Goal: Task Accomplishment & Management: Complete application form

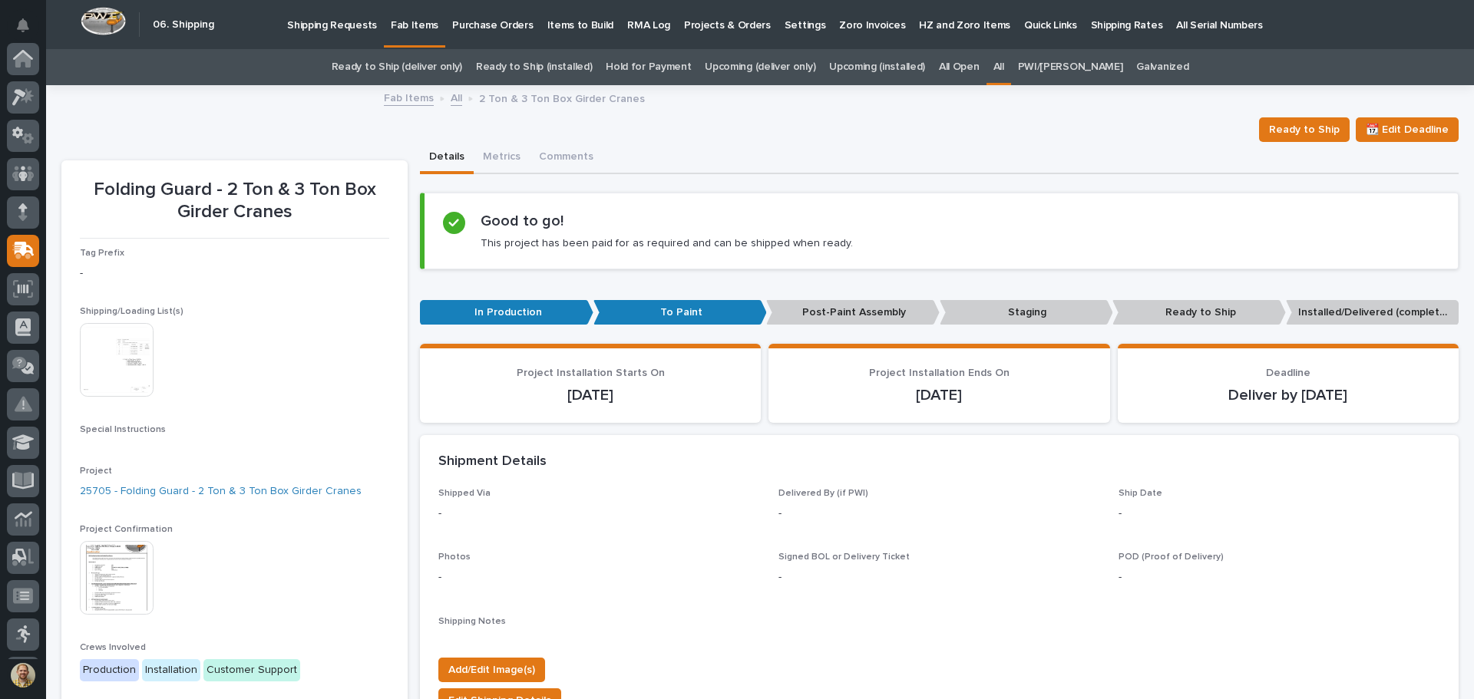
scroll to position [190, 0]
click at [324, 23] on p "Shipping Requests" at bounding box center [332, 16] width 90 height 32
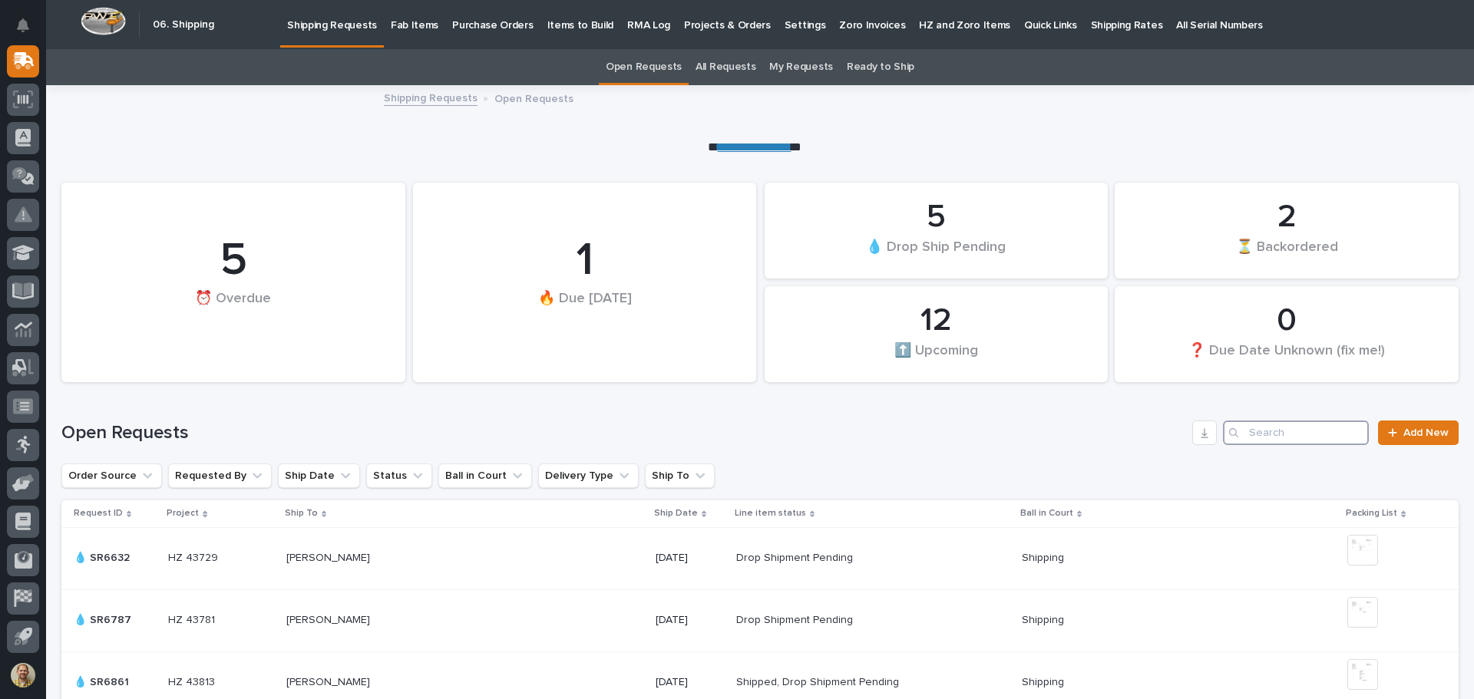
click at [1291, 430] on input "Search" at bounding box center [1296, 433] width 146 height 25
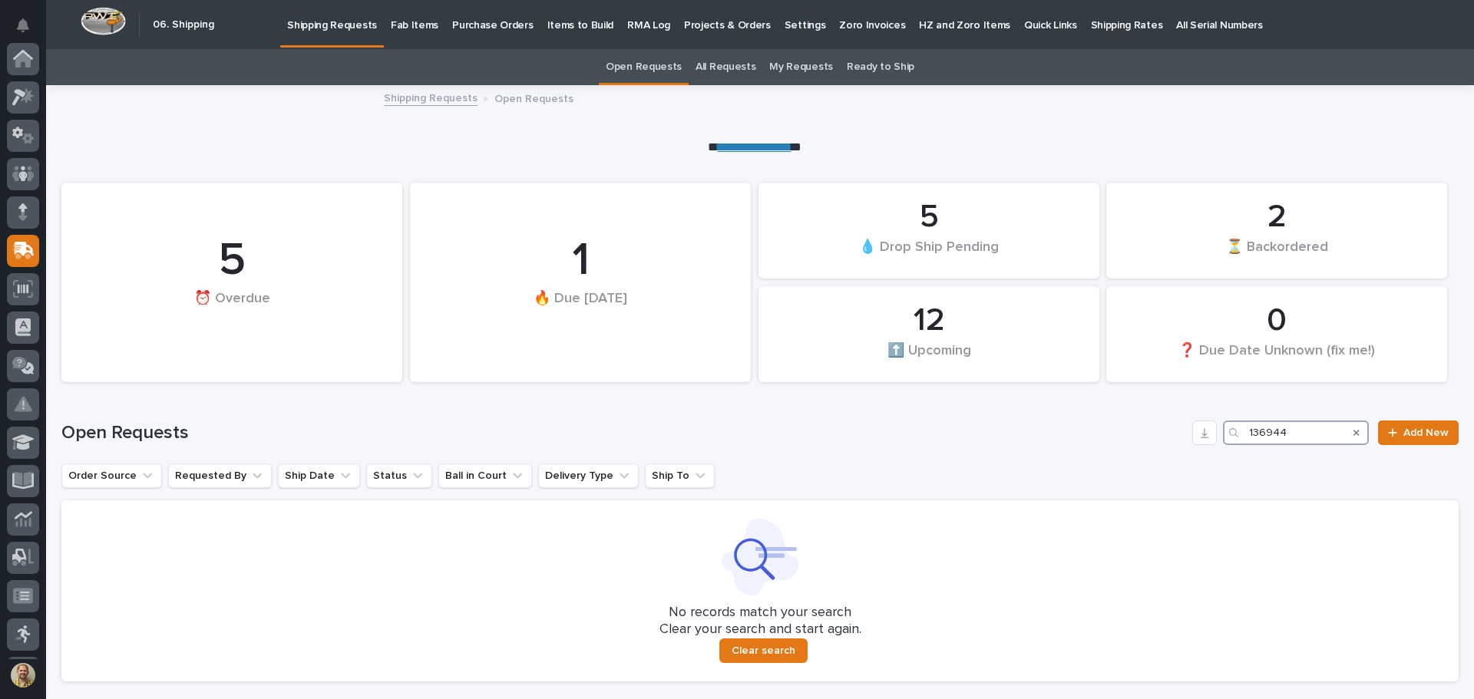
type input "136944"
click at [432, 104] on link "Shipping Requests" at bounding box center [431, 97] width 94 height 18
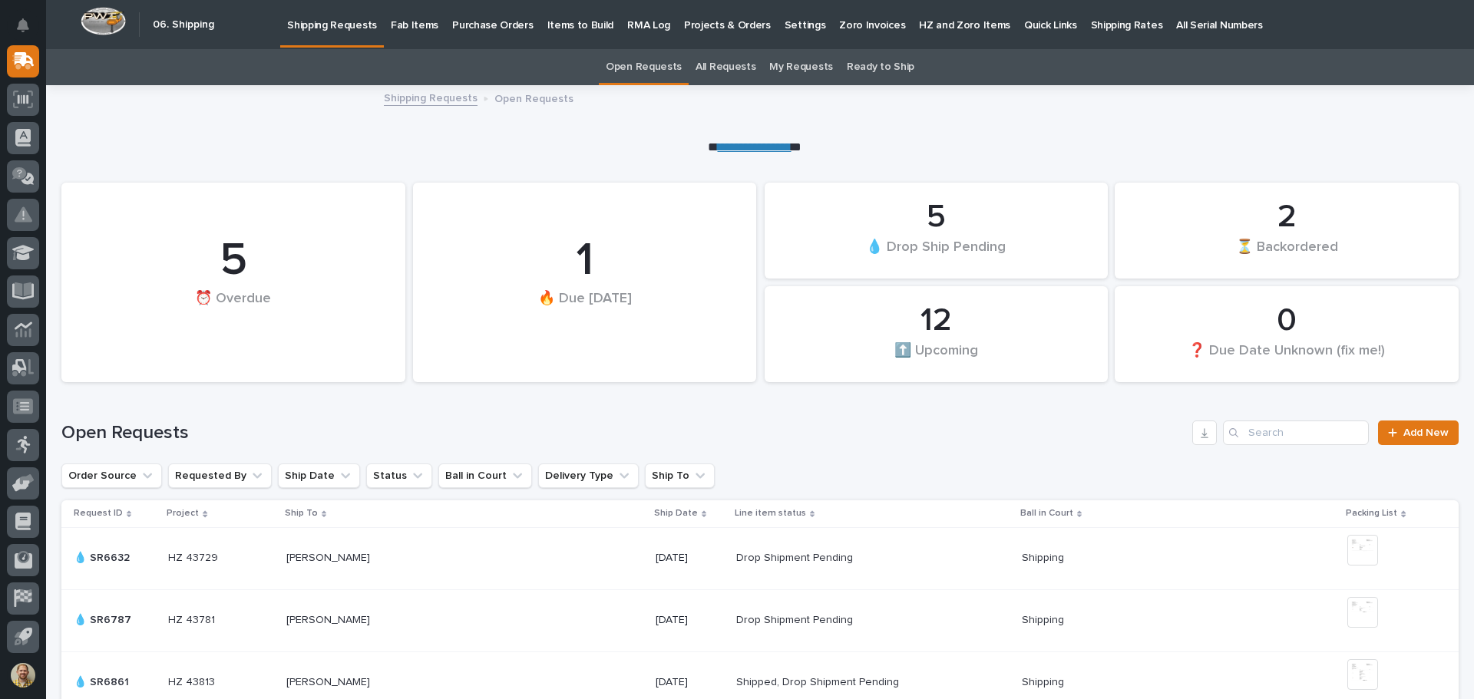
click at [475, 161] on div "12 ⬆️ Upcoming 1 🔥 Due [DATE] 5 💧 Drop Ship Pending 5 ⏰ Overdue 0 ❓ Due Date Un…" at bounding box center [759, 273] width 1397 height 234
click at [735, 67] on link "All Requests" at bounding box center [726, 67] width 60 height 36
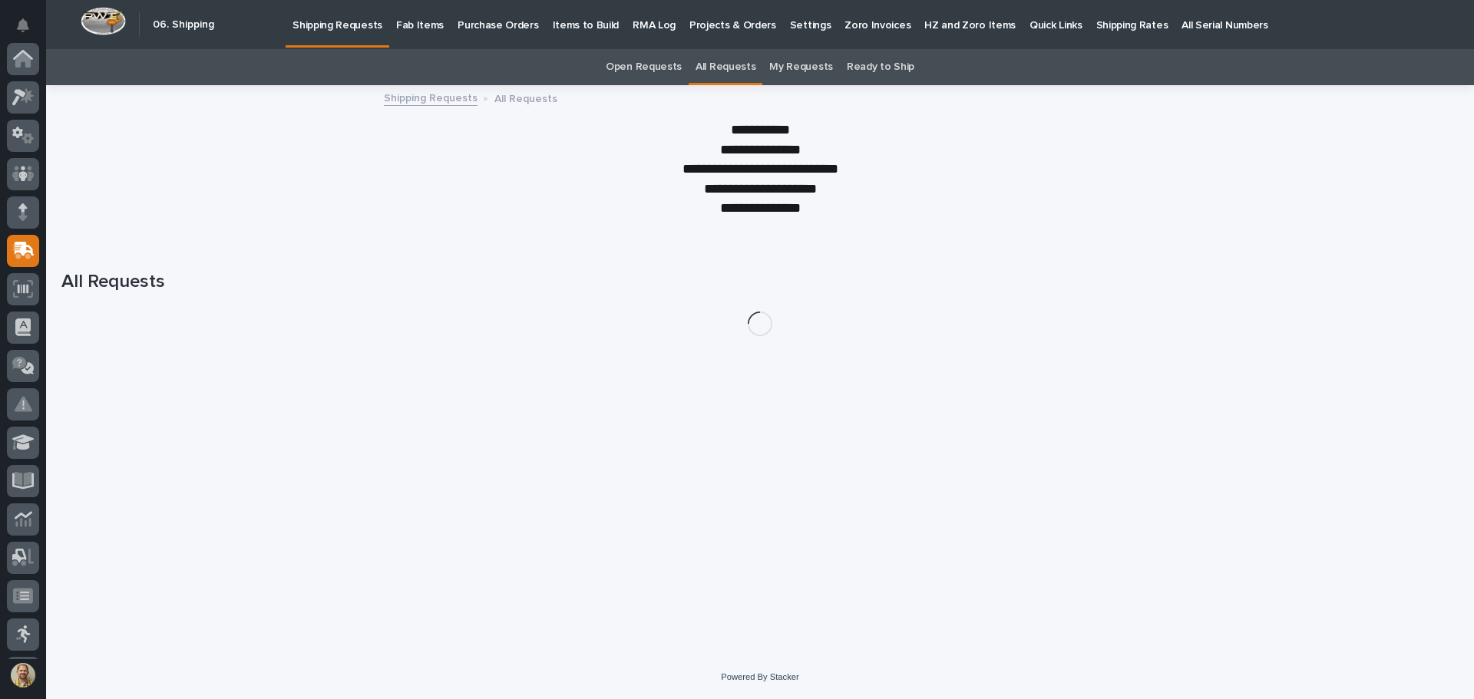
scroll to position [190, 0]
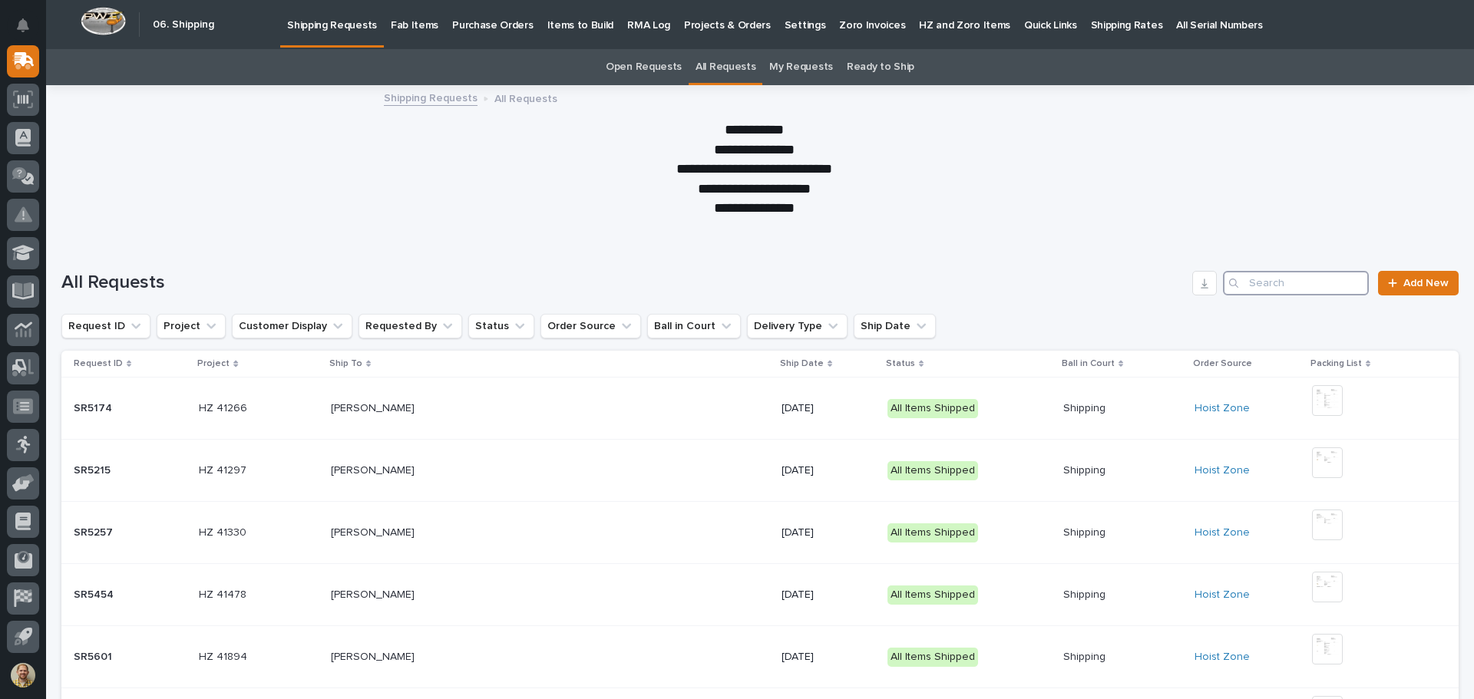
click at [1243, 284] on input "Search" at bounding box center [1296, 283] width 146 height 25
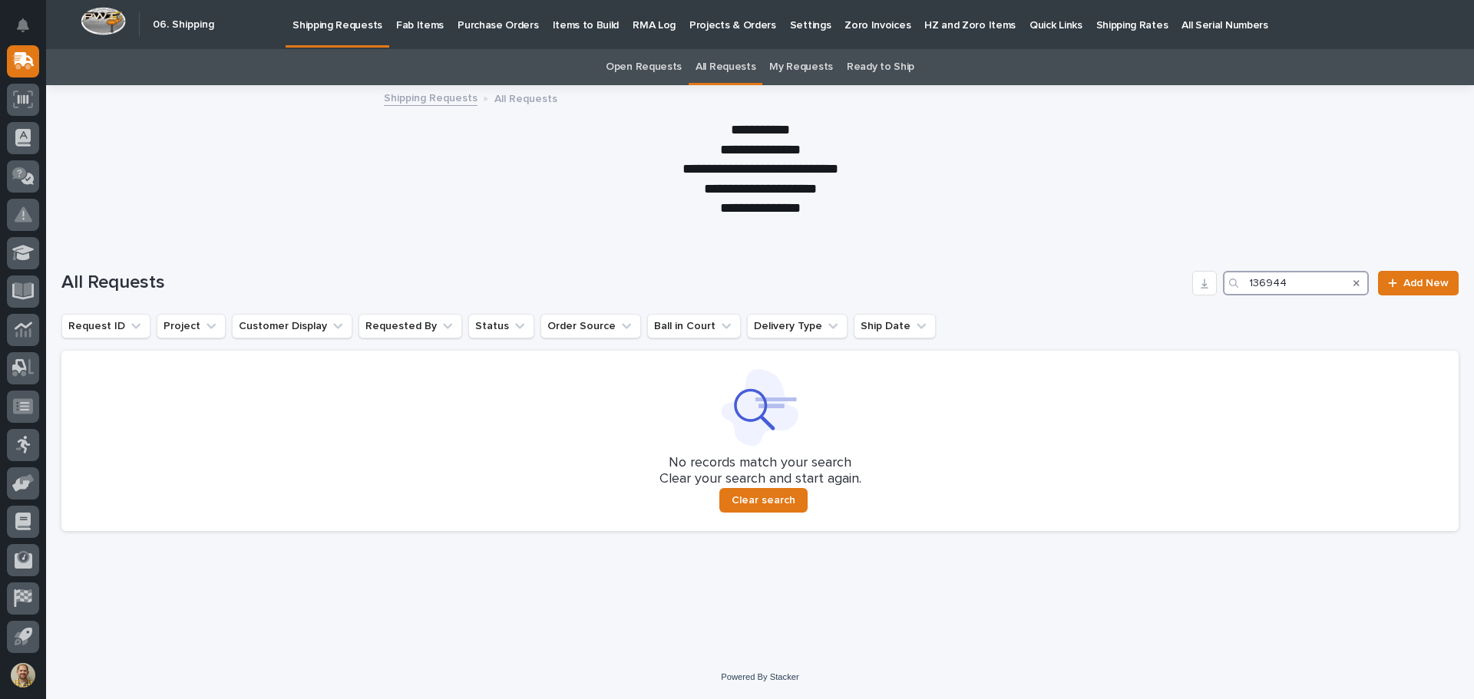
type input "136944"
click at [385, 627] on div "Loading... Saving… Loading... Saving… All Requests 136944 Add New Request ID Pr…" at bounding box center [760, 447] width 1428 height 415
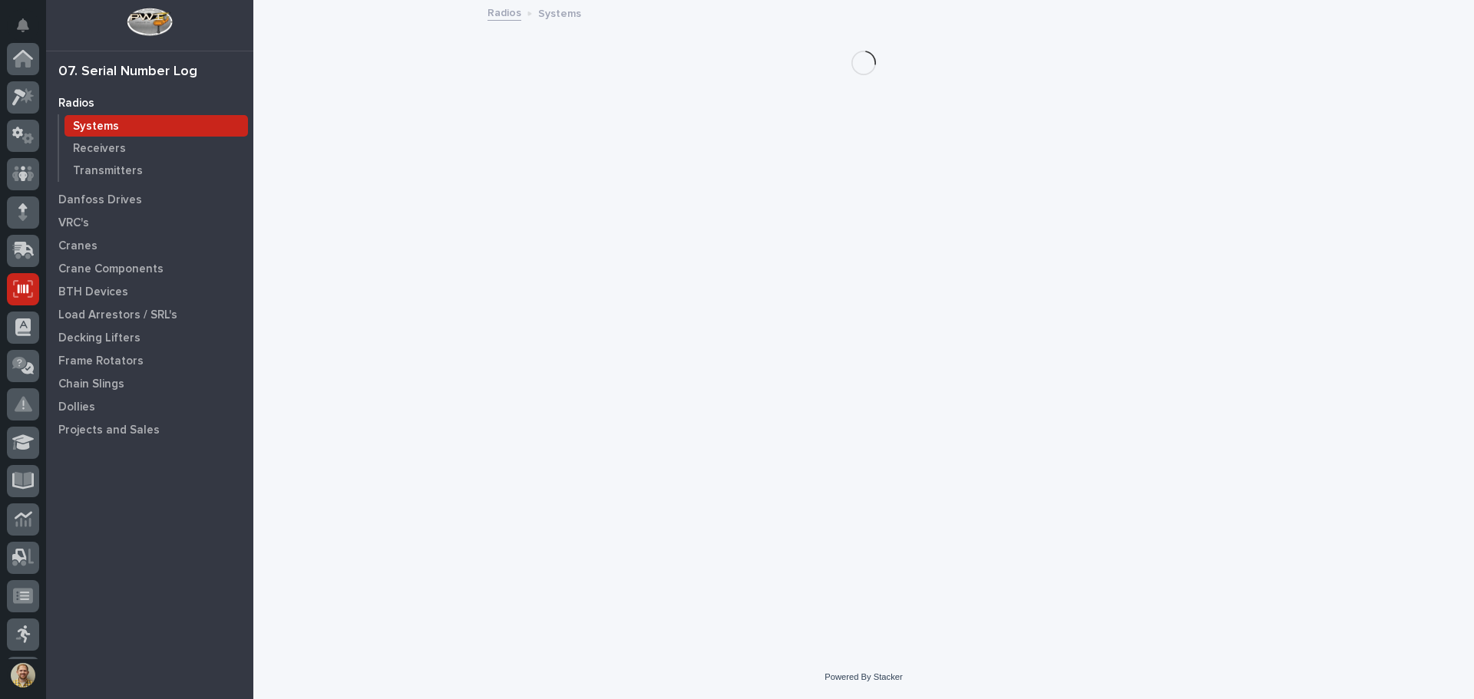
scroll to position [190, 0]
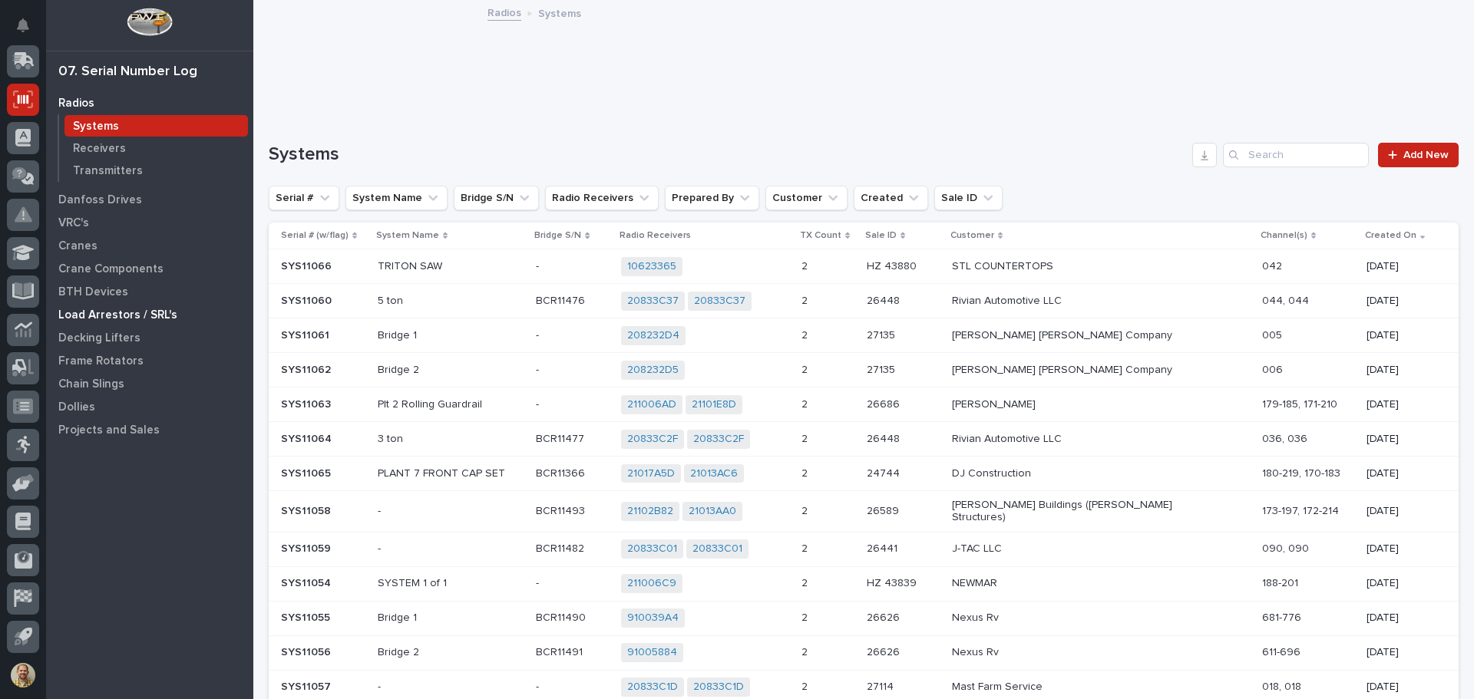
click at [132, 313] on p "Load Arrestors / SRL's" at bounding box center [117, 316] width 119 height 14
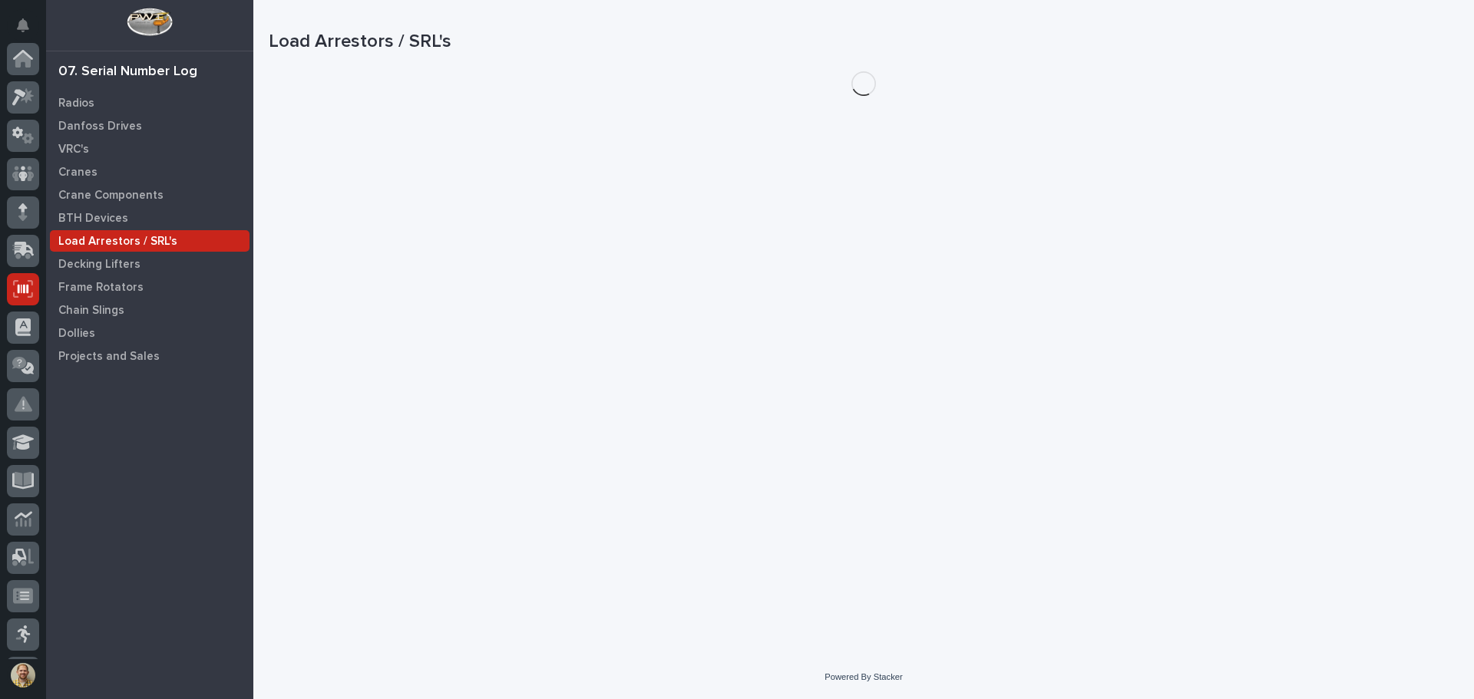
scroll to position [190, 0]
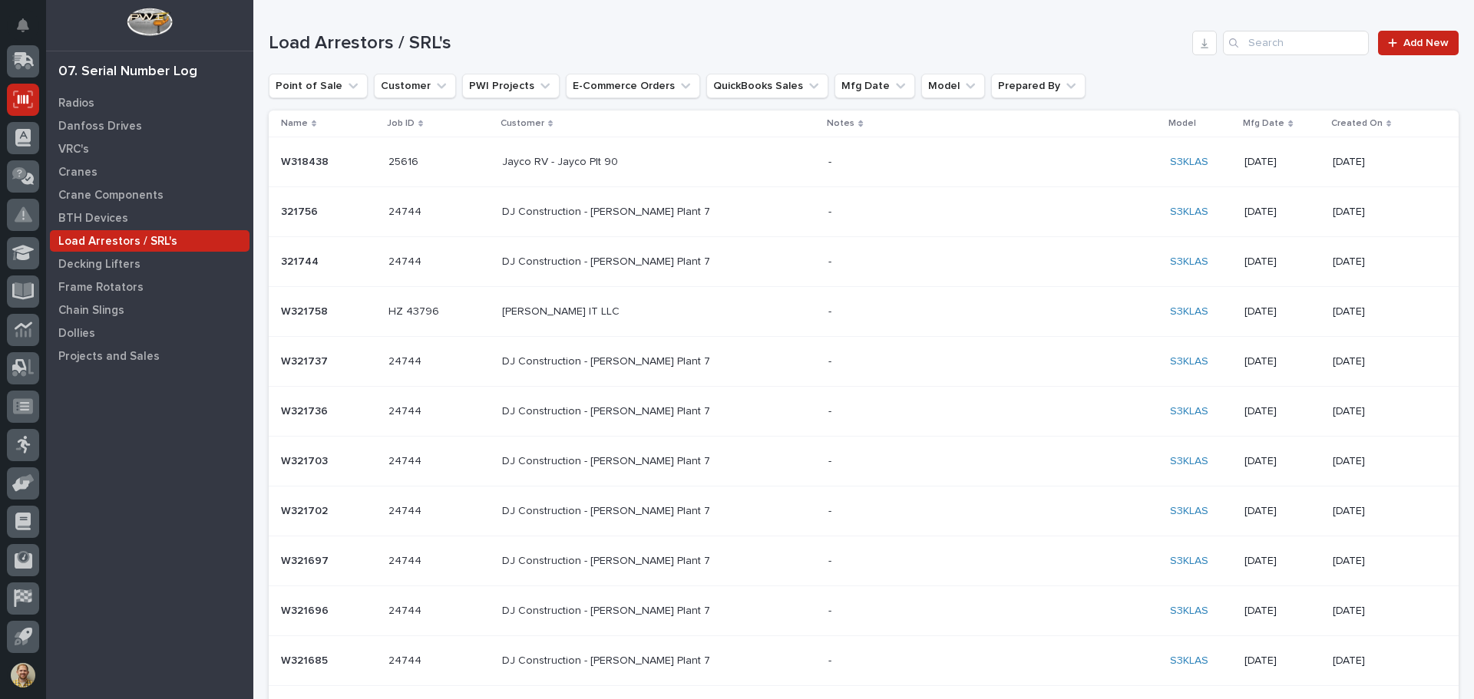
click at [164, 525] on div "Radios Danfoss Drives VRC's Cranes Crane Components BTH Devices Load Arrestors …" at bounding box center [149, 395] width 207 height 608
click at [1432, 33] on link "Add New" at bounding box center [1418, 43] width 81 height 25
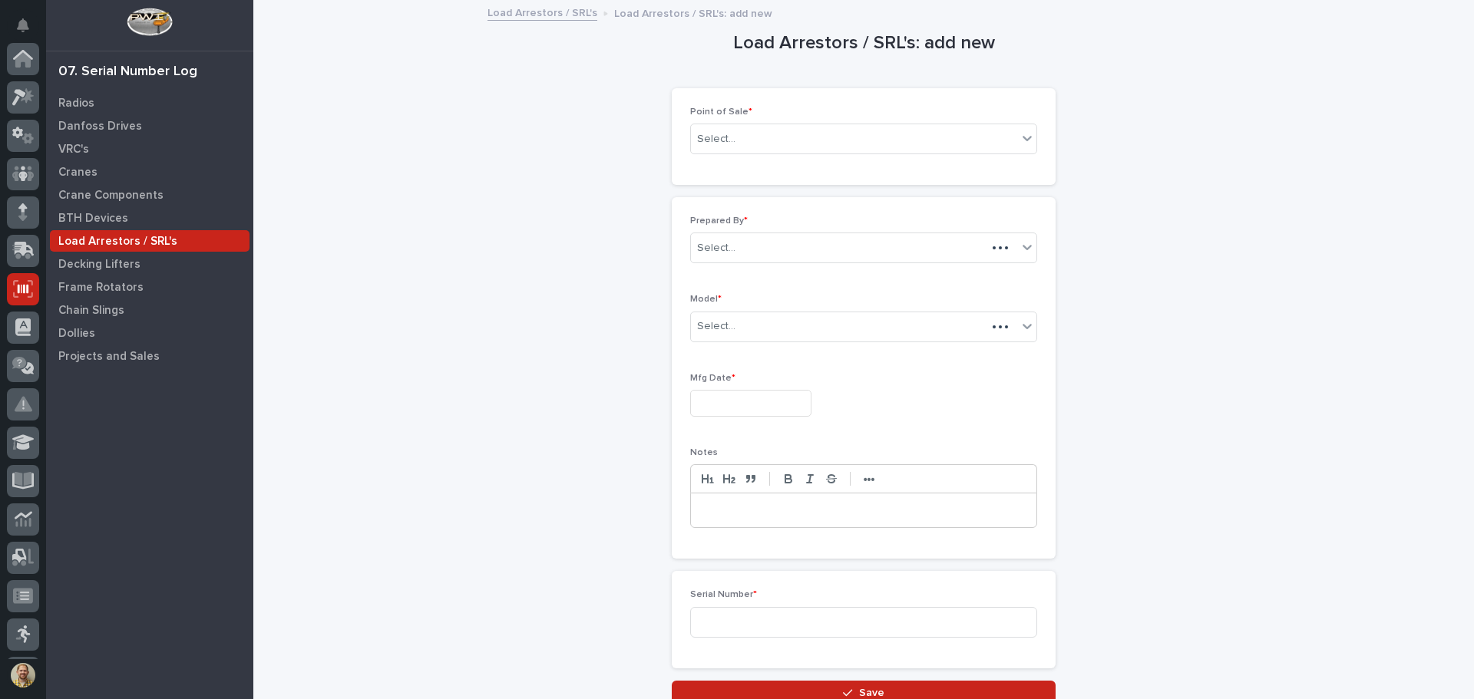
scroll to position [190, 0]
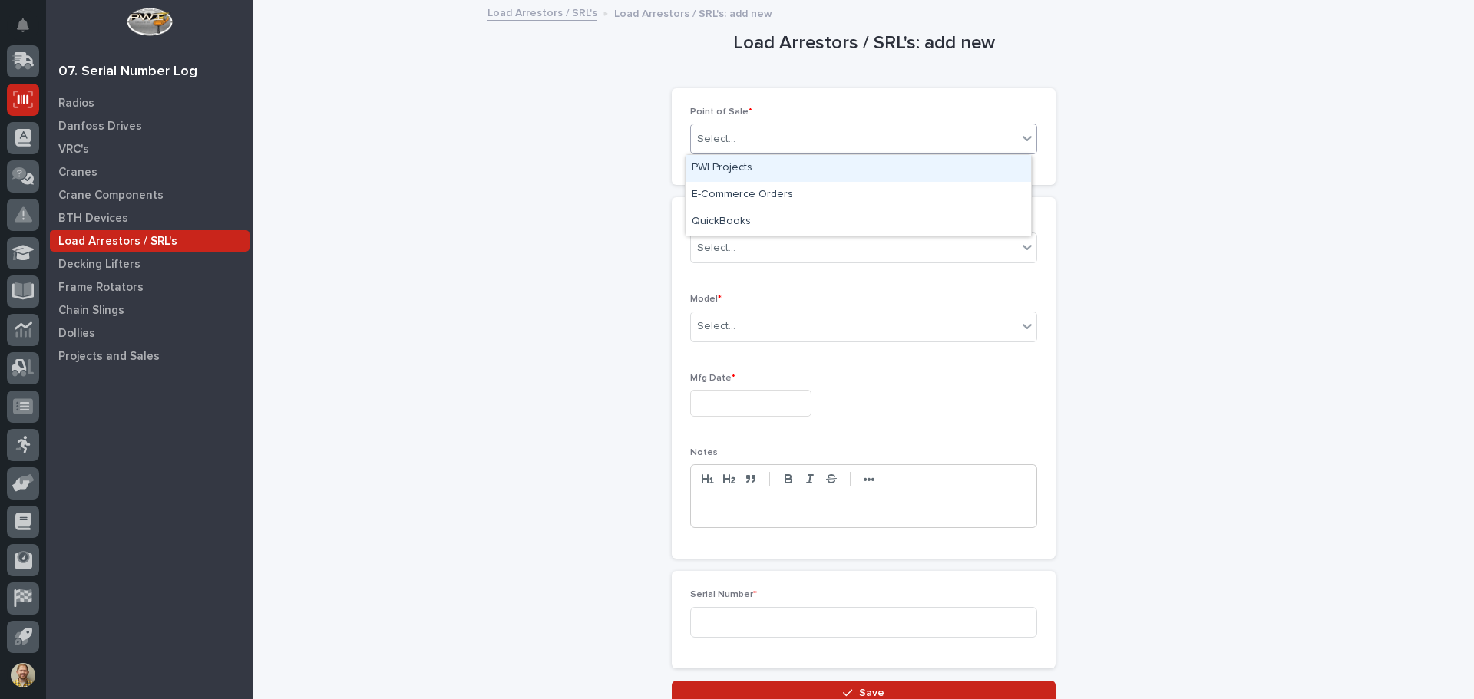
click at [870, 140] on div "Select..." at bounding box center [854, 139] width 326 height 25
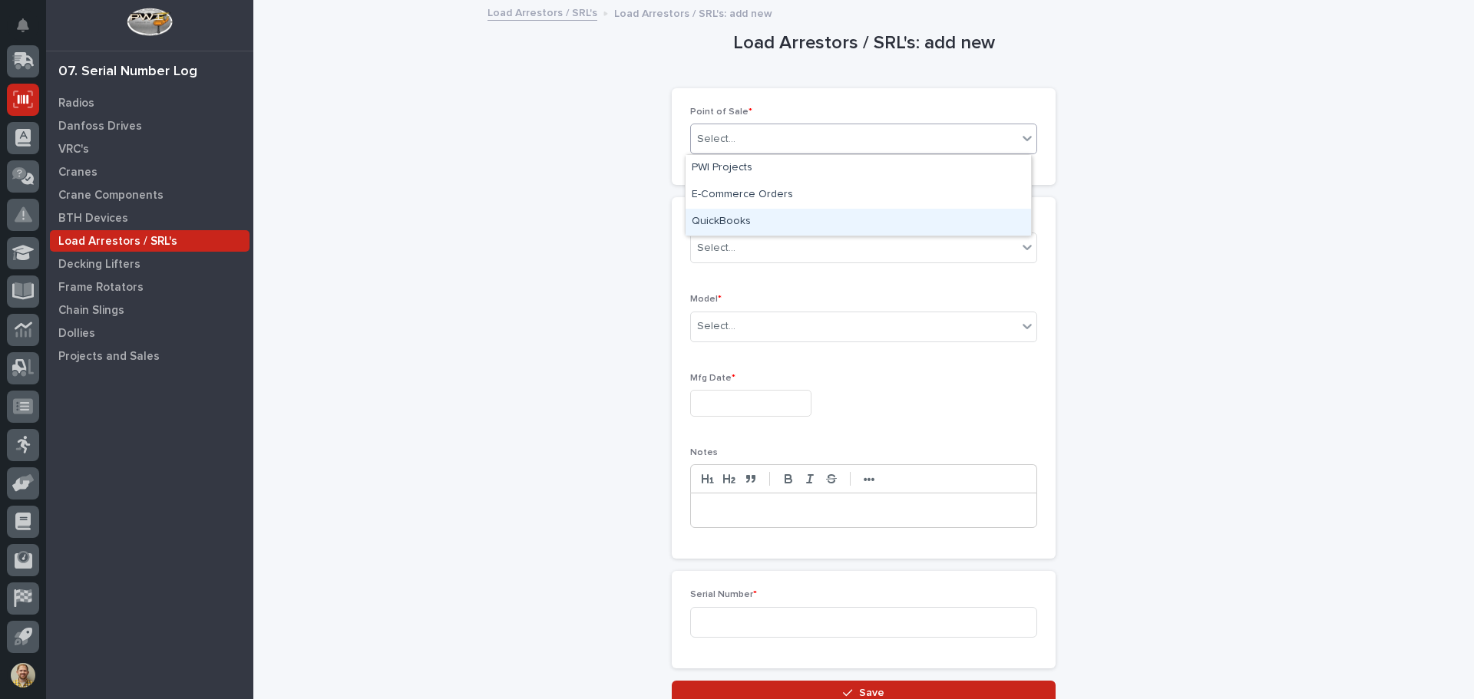
click at [772, 226] on div "QuickBooks" at bounding box center [859, 222] width 346 height 27
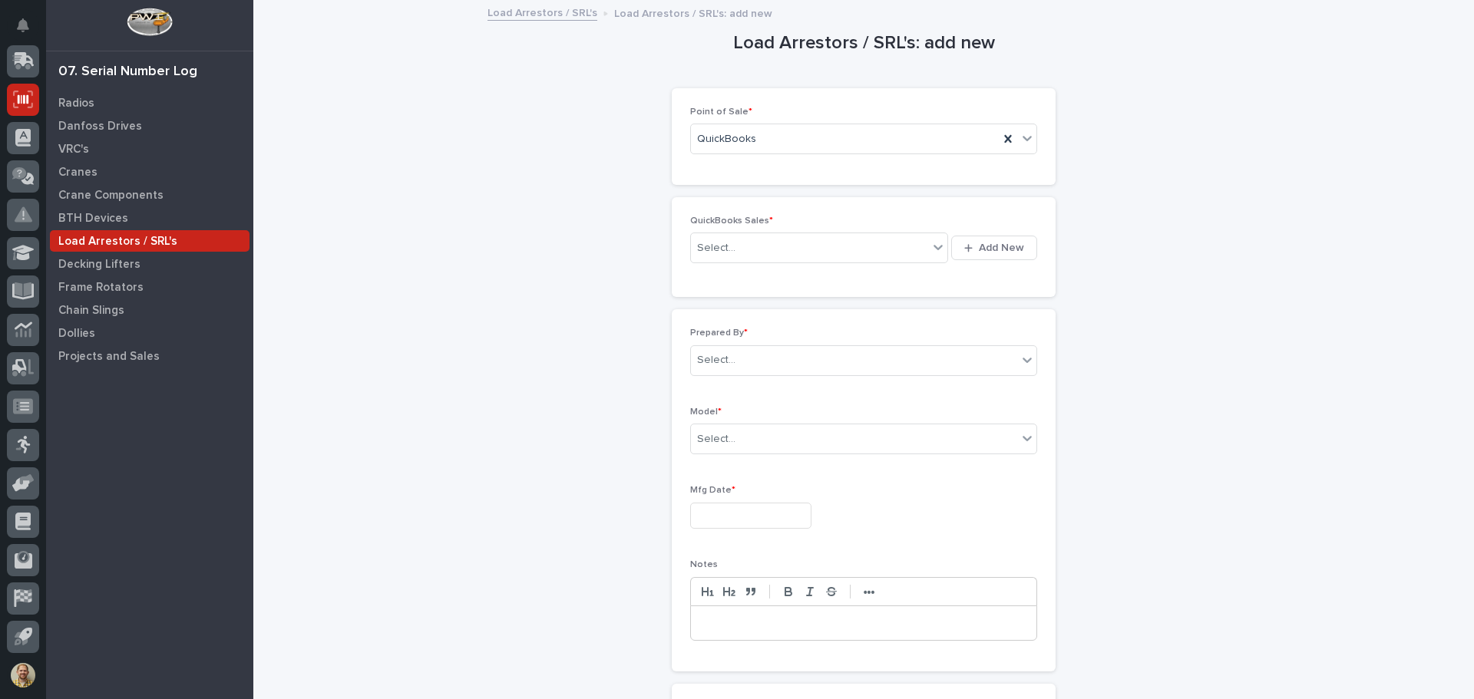
click at [462, 329] on div "Load Arrestors / SRL's: add new Loading... Saving… Loading... Saving… Loading..…" at bounding box center [864, 410] width 1190 height 816
click at [718, 251] on div "Select..." at bounding box center [716, 248] width 38 height 16
drag, startPoint x: 727, startPoint y: 244, endPoint x: 690, endPoint y: 239, distance: 38.0
click at [691, 239] on div "****** 136944" at bounding box center [809, 248] width 237 height 25
type input "******"
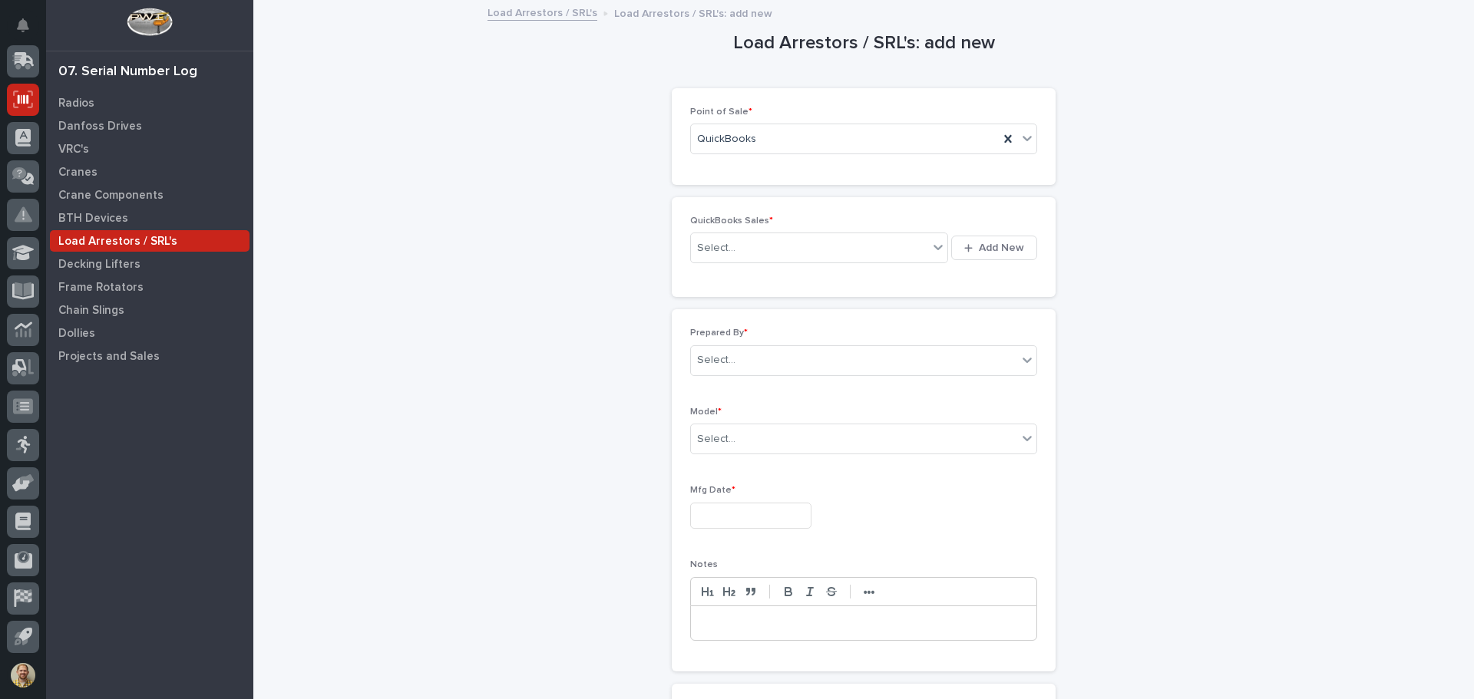
drag, startPoint x: 702, startPoint y: 243, endPoint x: 454, endPoint y: 318, distance: 259.2
click at [454, 318] on div "Load Arrestors / SRL's: add new Loading... Saving… Loading... Saving… Loading..…" at bounding box center [864, 410] width 1190 height 816
click at [971, 240] on button "Add New" at bounding box center [994, 248] width 86 height 25
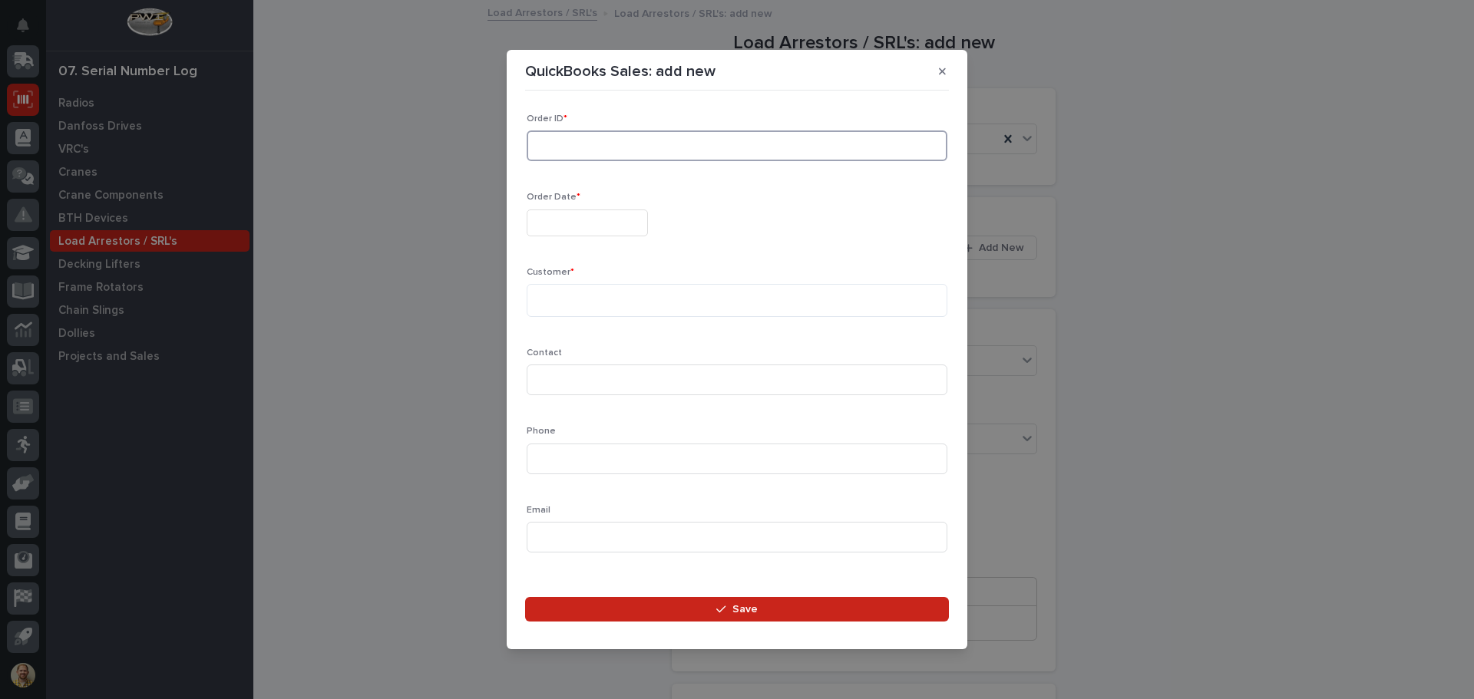
click at [610, 149] on input at bounding box center [737, 146] width 421 height 31
type input "136944"
click at [623, 224] on input "text" at bounding box center [587, 223] width 121 height 27
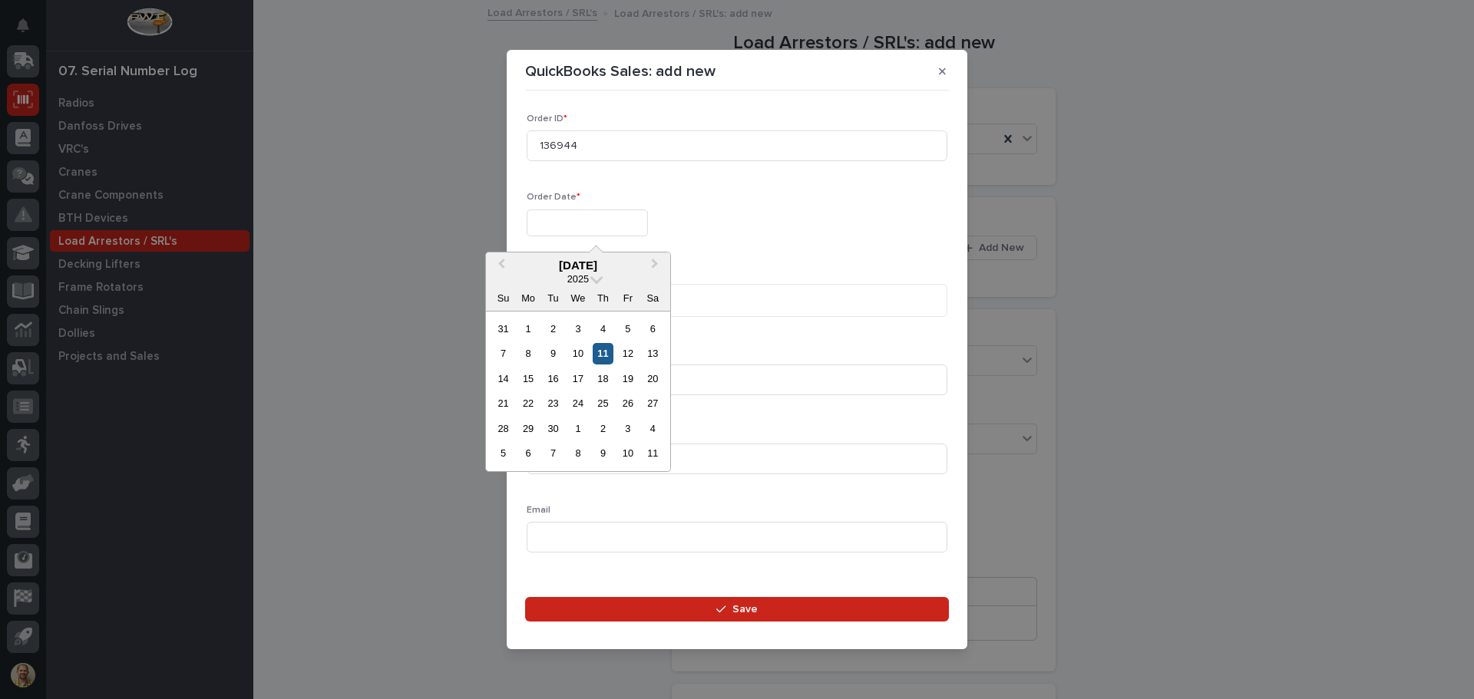
click at [602, 356] on div "11" at bounding box center [603, 353] width 21 height 21
type input "**********"
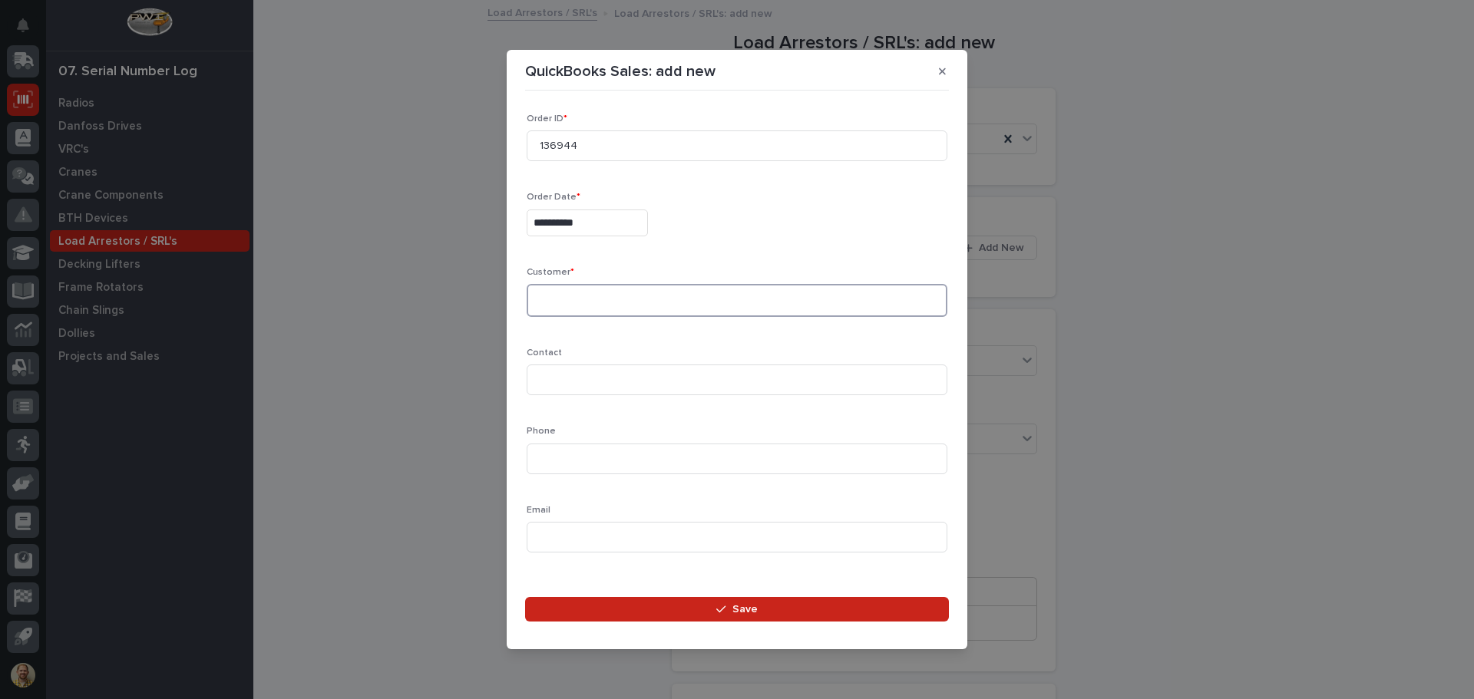
click at [622, 294] on textarea at bounding box center [737, 300] width 421 height 33
type textarea "*****"
click at [696, 623] on footer "Save" at bounding box center [737, 614] width 424 height 34
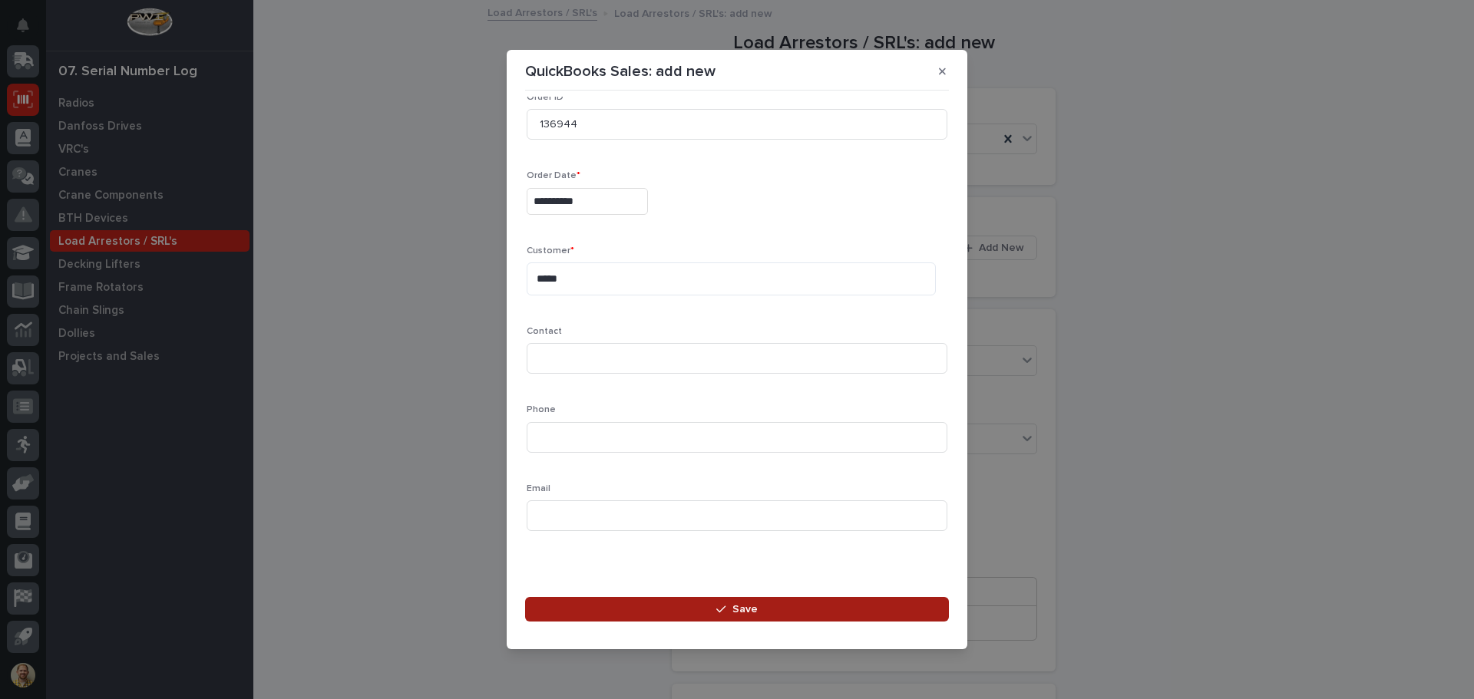
click at [696, 618] on button "Save" at bounding box center [737, 609] width 424 height 25
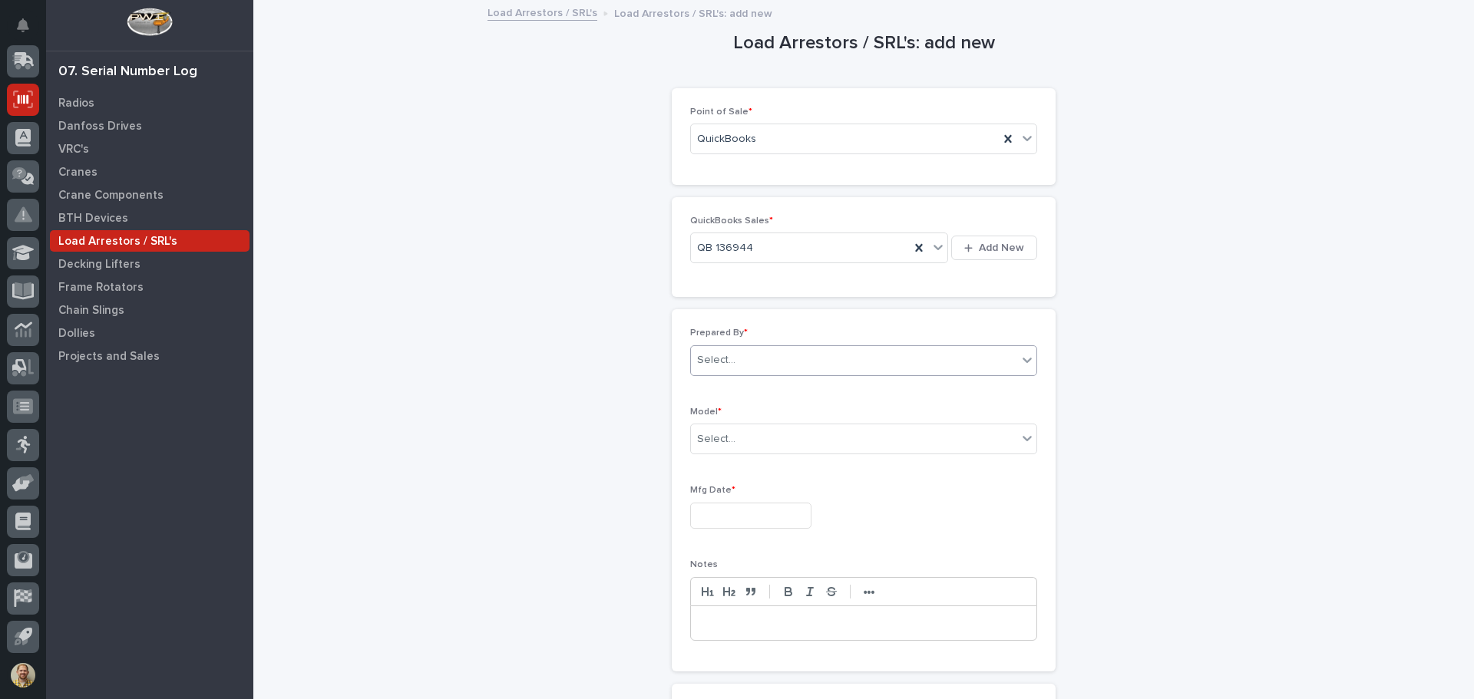
click at [775, 362] on div "Select..." at bounding box center [854, 360] width 326 height 25
type input "*****"
type input "*"
type input "******"
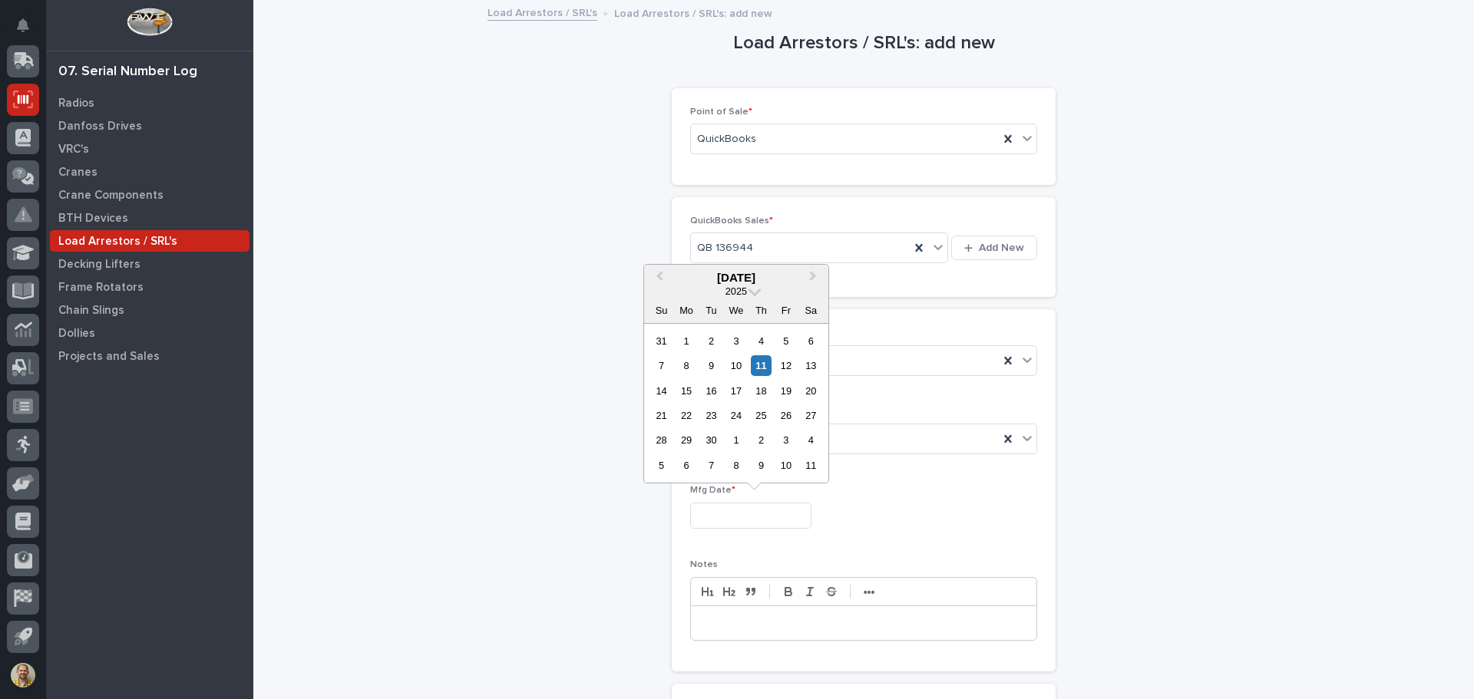
click at [792, 514] on input "text" at bounding box center [750, 516] width 121 height 27
click at [703, 516] on input "text" at bounding box center [750, 516] width 121 height 27
type input "*"
click at [681, 332] on div "2" at bounding box center [686, 341] width 21 height 21
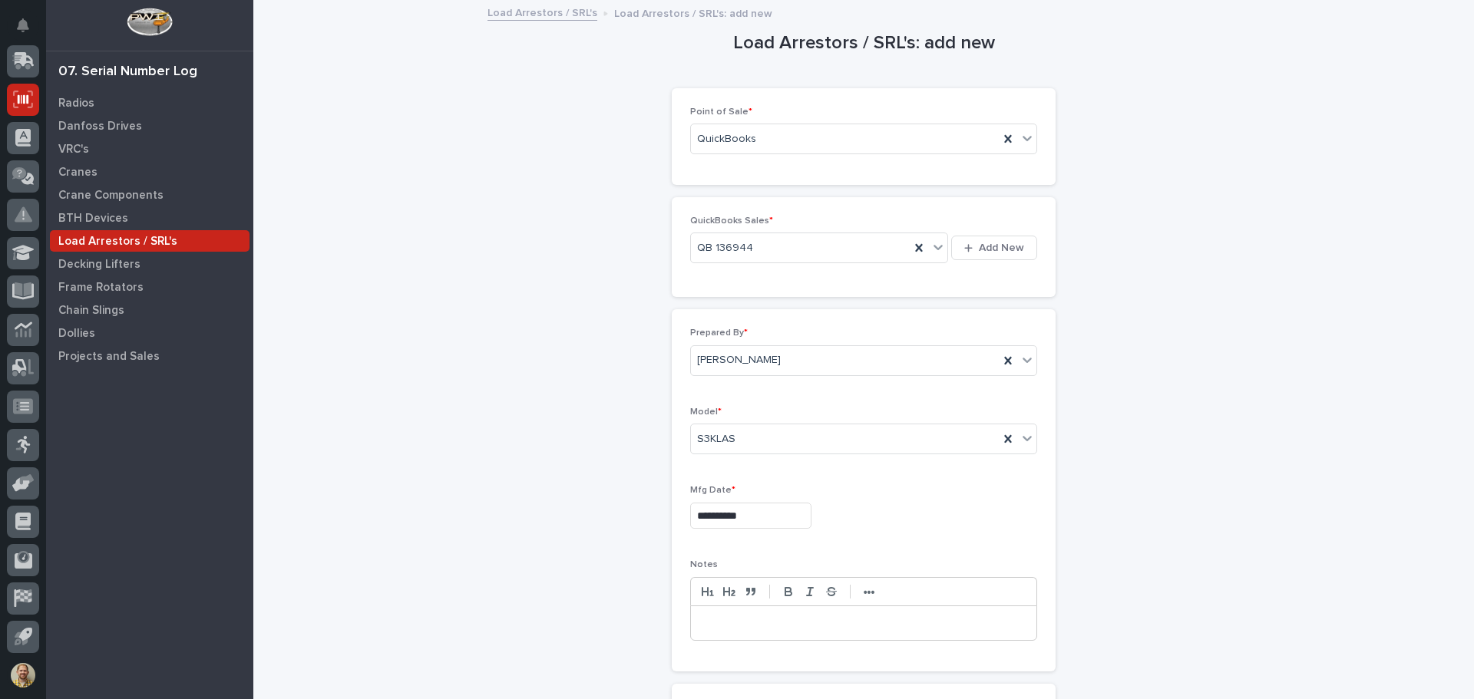
type input "**********"
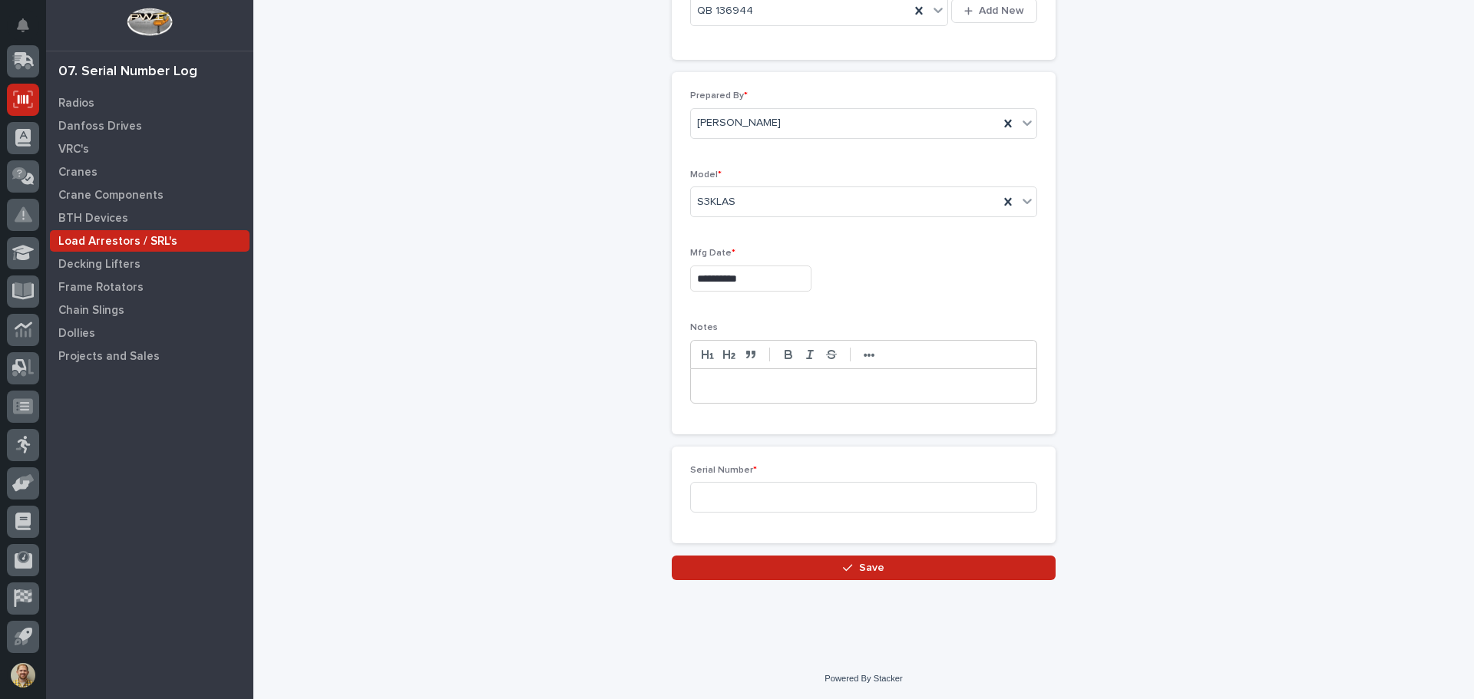
scroll to position [239, 0]
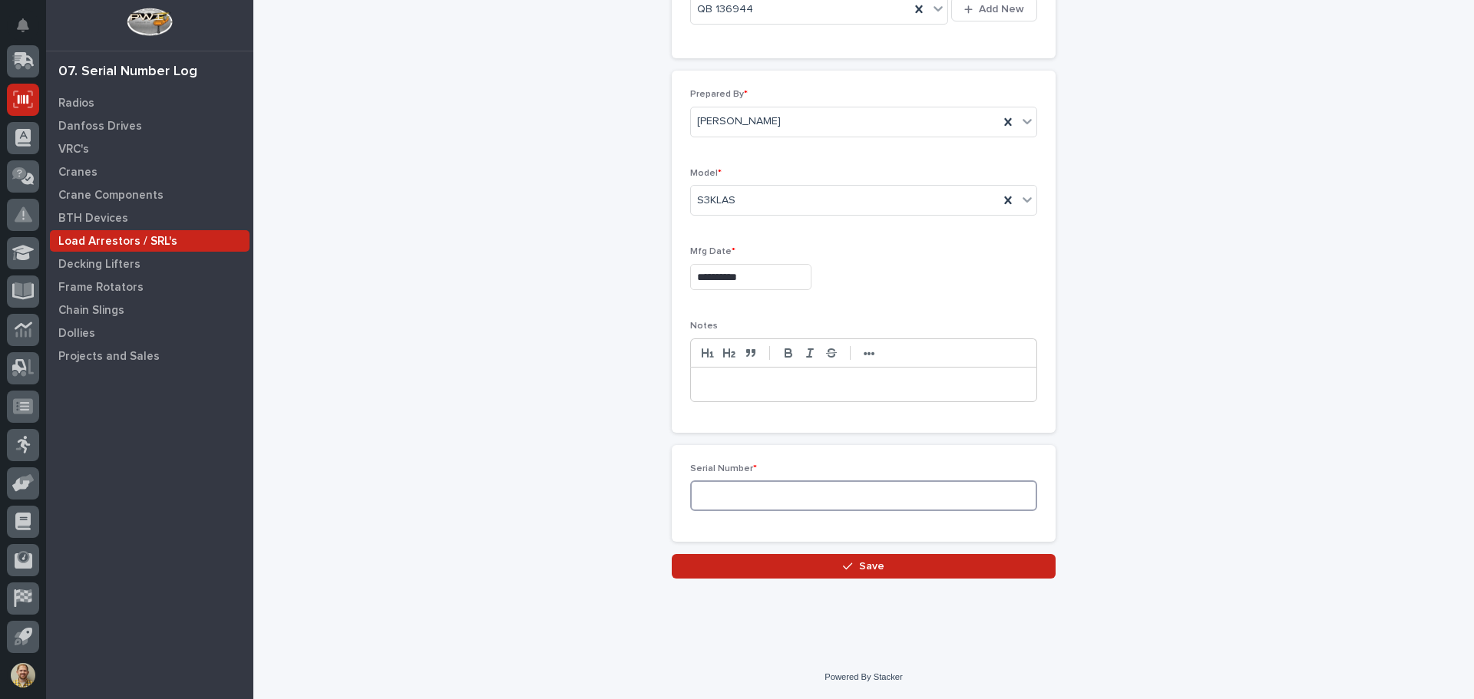
click at [853, 502] on input at bounding box center [863, 496] width 347 height 31
type input "w"
type input "W321667"
click at [835, 557] on button "Save" at bounding box center [864, 566] width 384 height 25
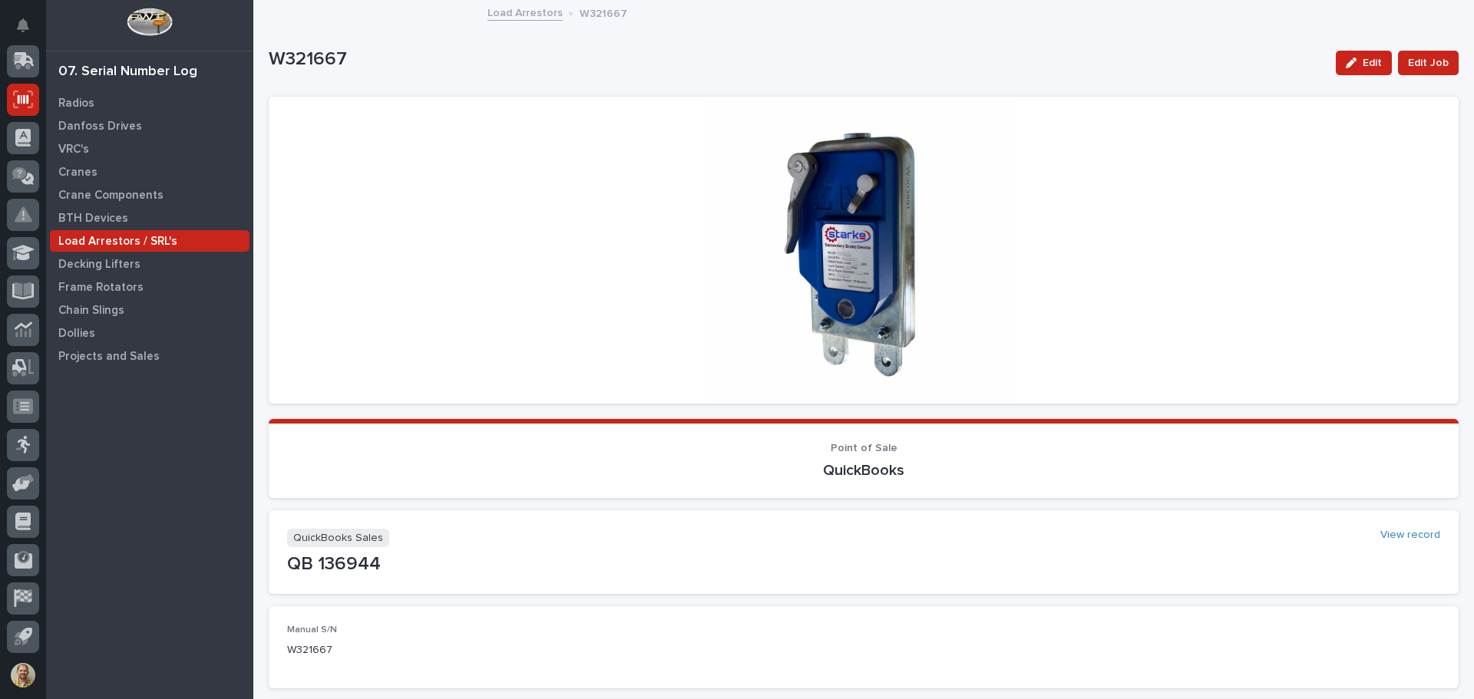
click at [154, 236] on p "Load Arrestors / SRL's" at bounding box center [117, 242] width 119 height 14
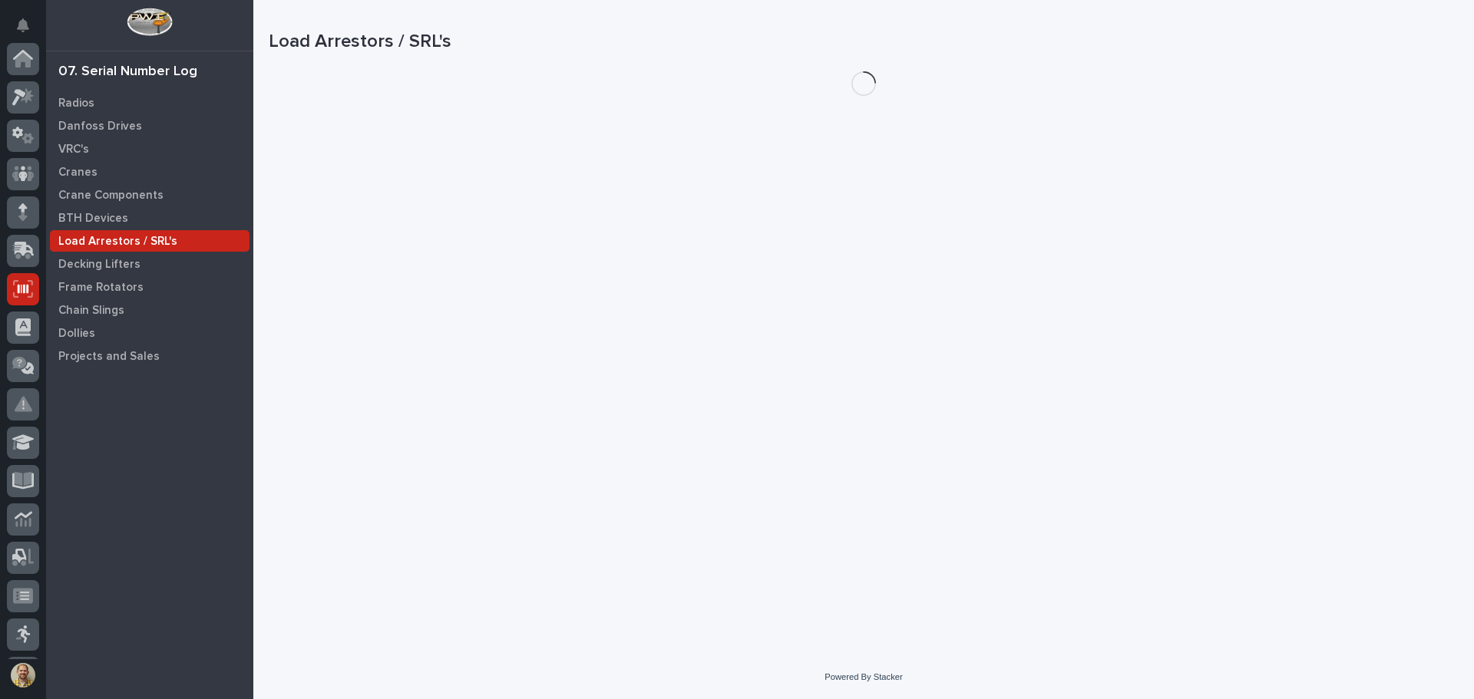
scroll to position [190, 0]
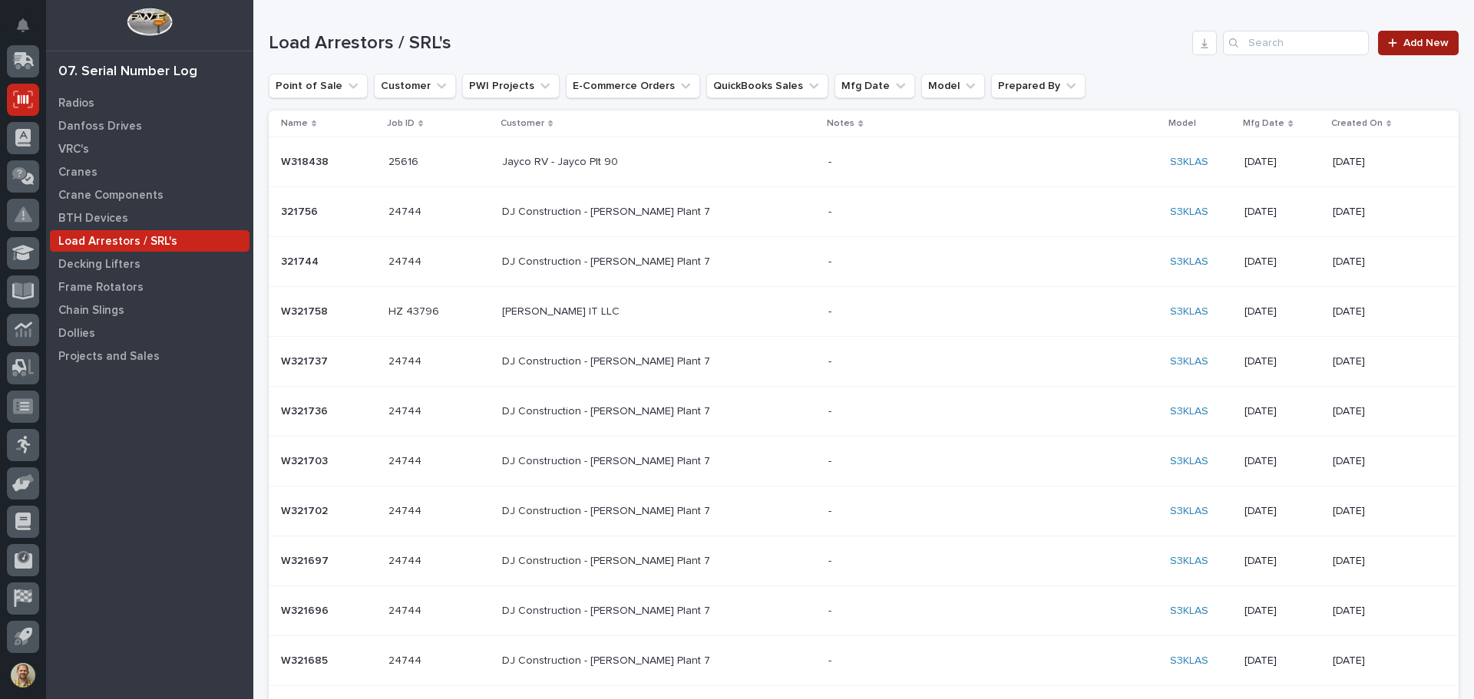
click at [1384, 50] on link "Add New" at bounding box center [1418, 43] width 81 height 25
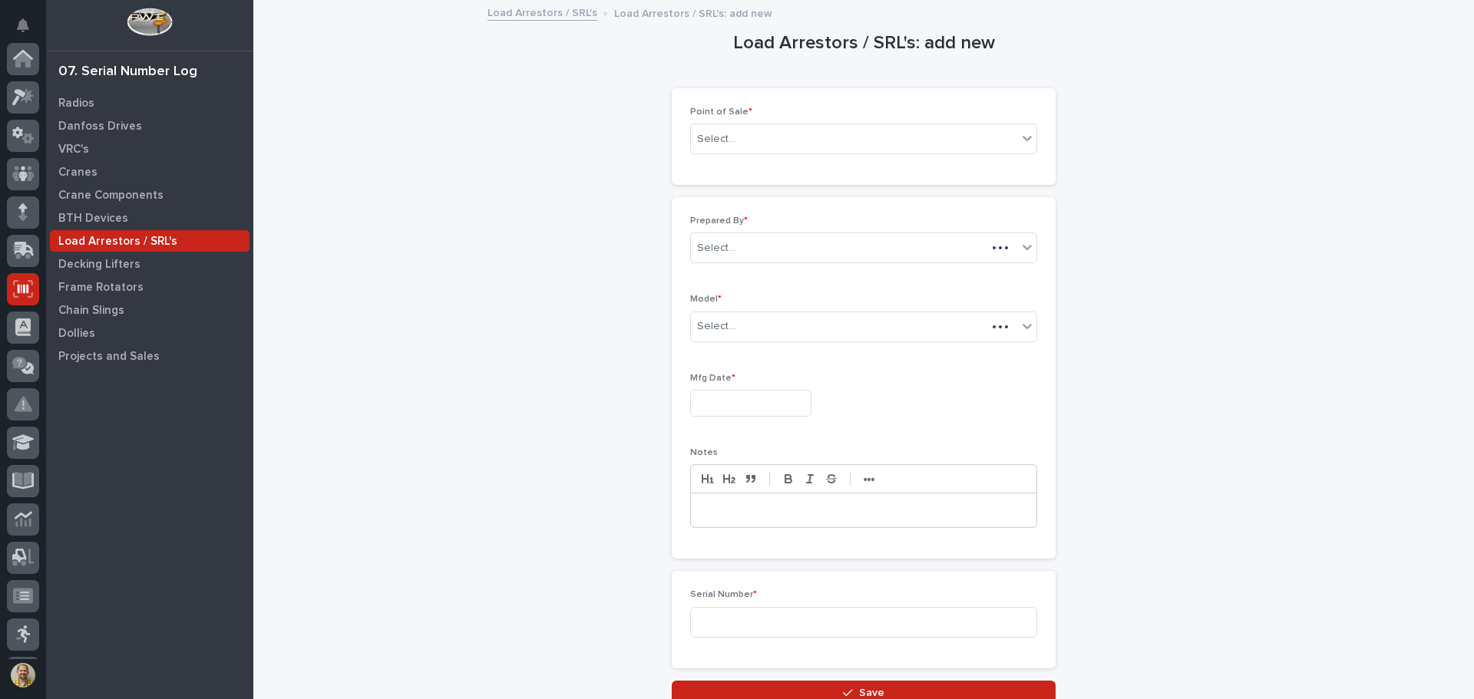
scroll to position [190, 0]
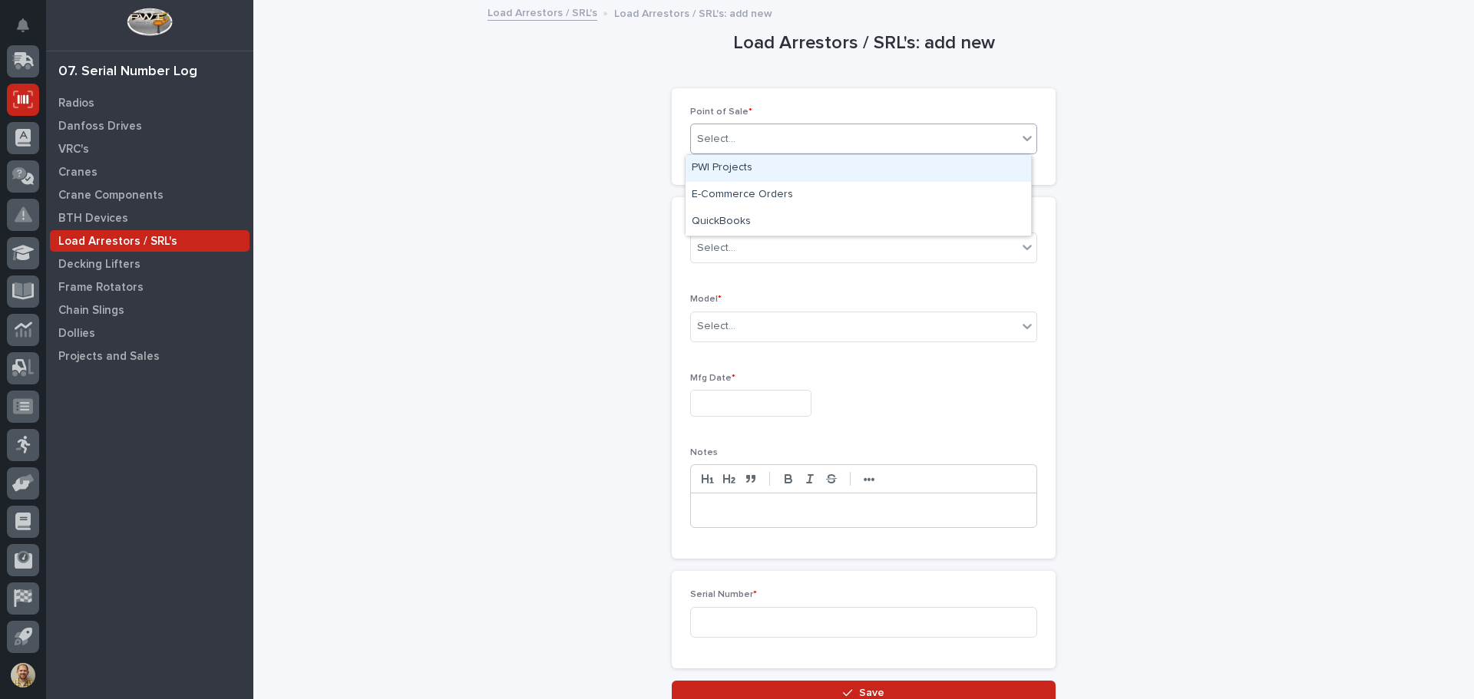
click at [802, 144] on div "Select..." at bounding box center [854, 139] width 326 height 25
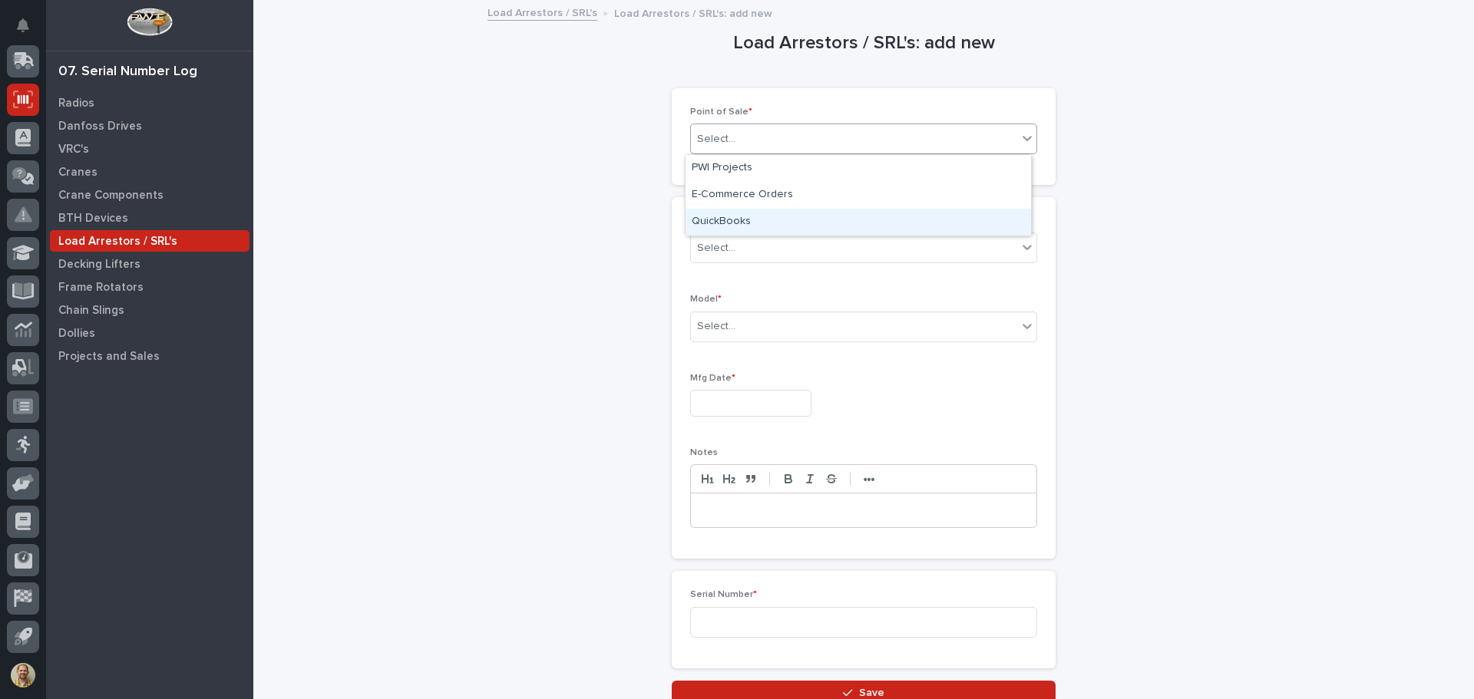
click at [768, 213] on div "QuickBooks" at bounding box center [859, 222] width 346 height 27
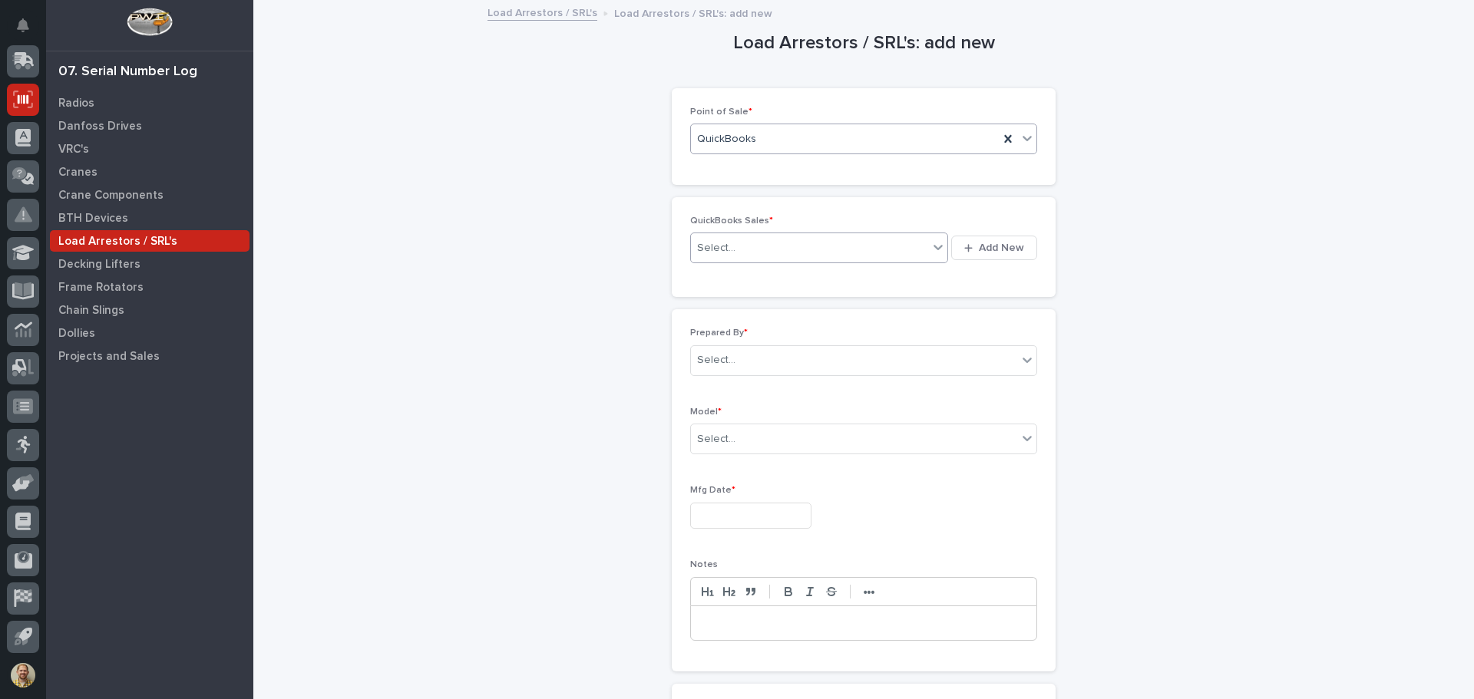
click at [733, 237] on div "Select..." at bounding box center [809, 248] width 237 height 25
type input "*****"
click at [747, 270] on div "QB 136944" at bounding box center [814, 277] width 257 height 27
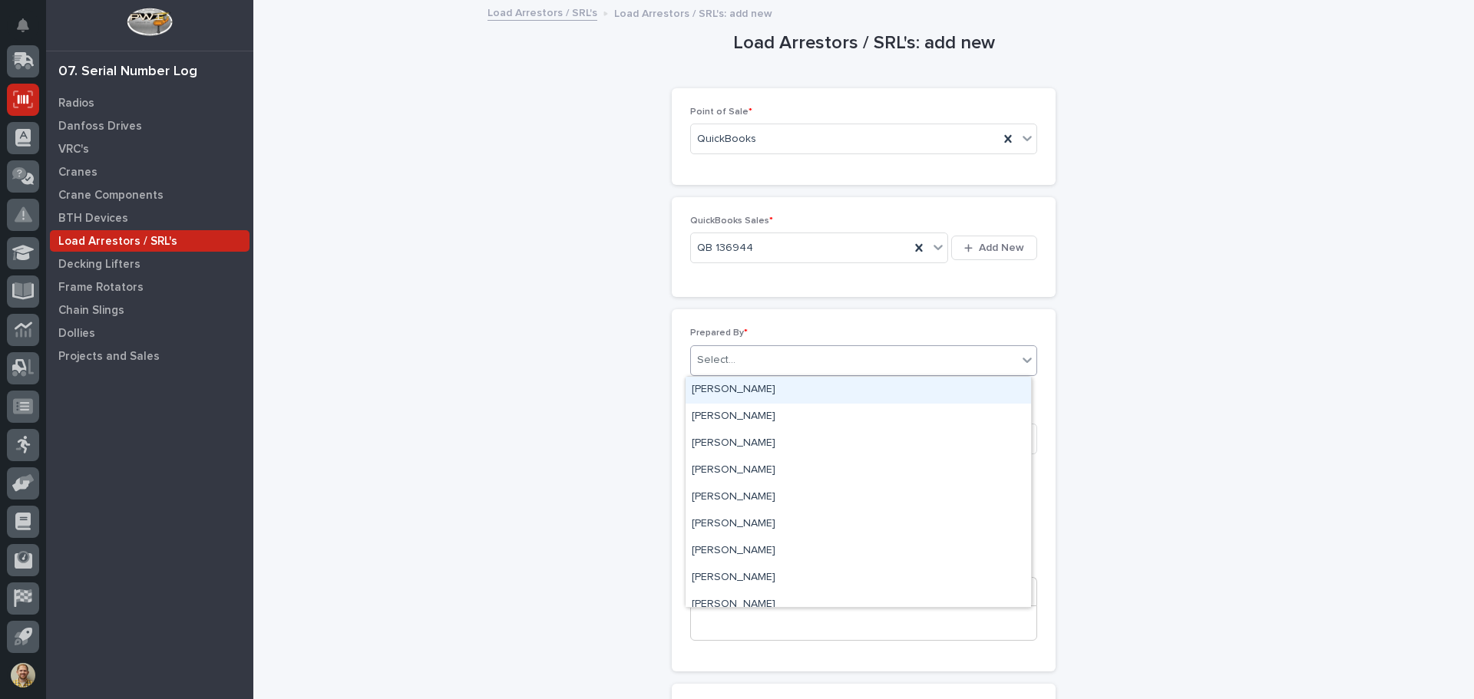
click at [744, 369] on div "Select..." at bounding box center [854, 360] width 326 height 25
type input "*****"
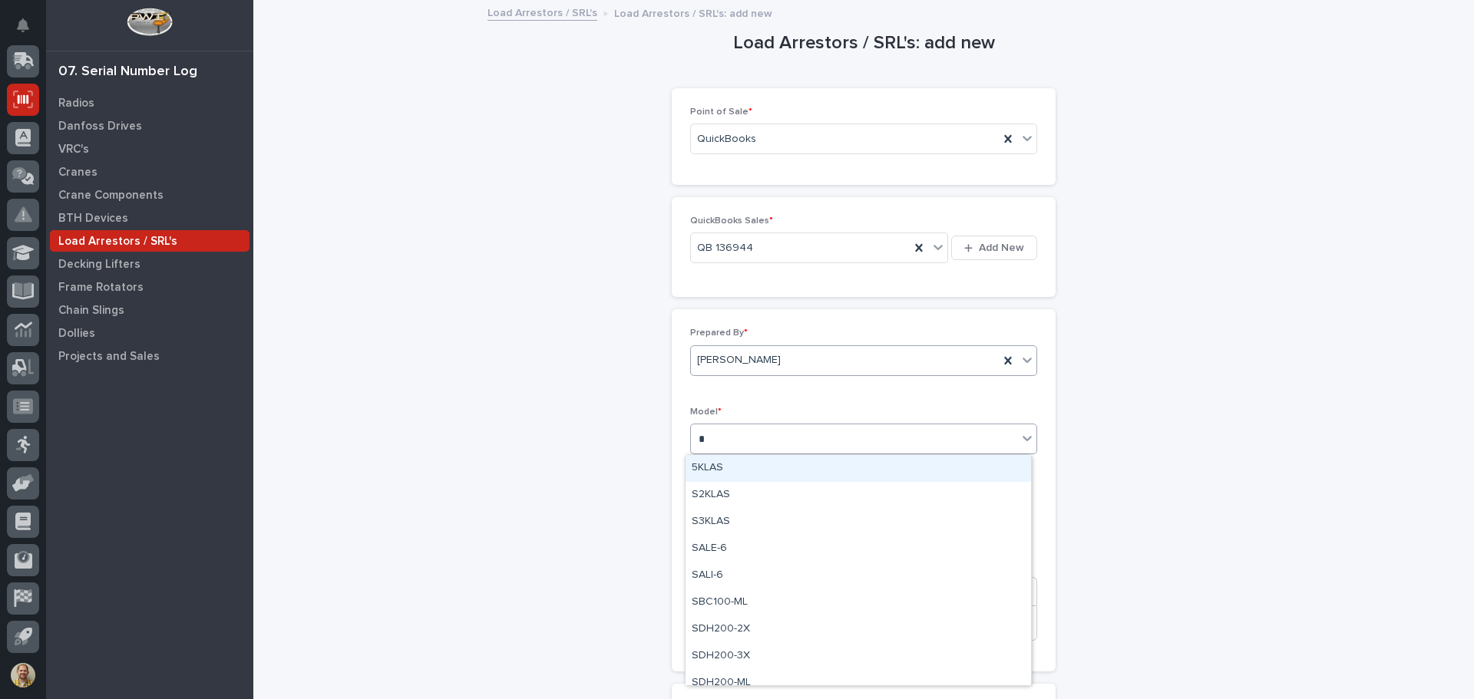
type input "**"
click at [735, 460] on div "S3KLAS" at bounding box center [859, 468] width 346 height 27
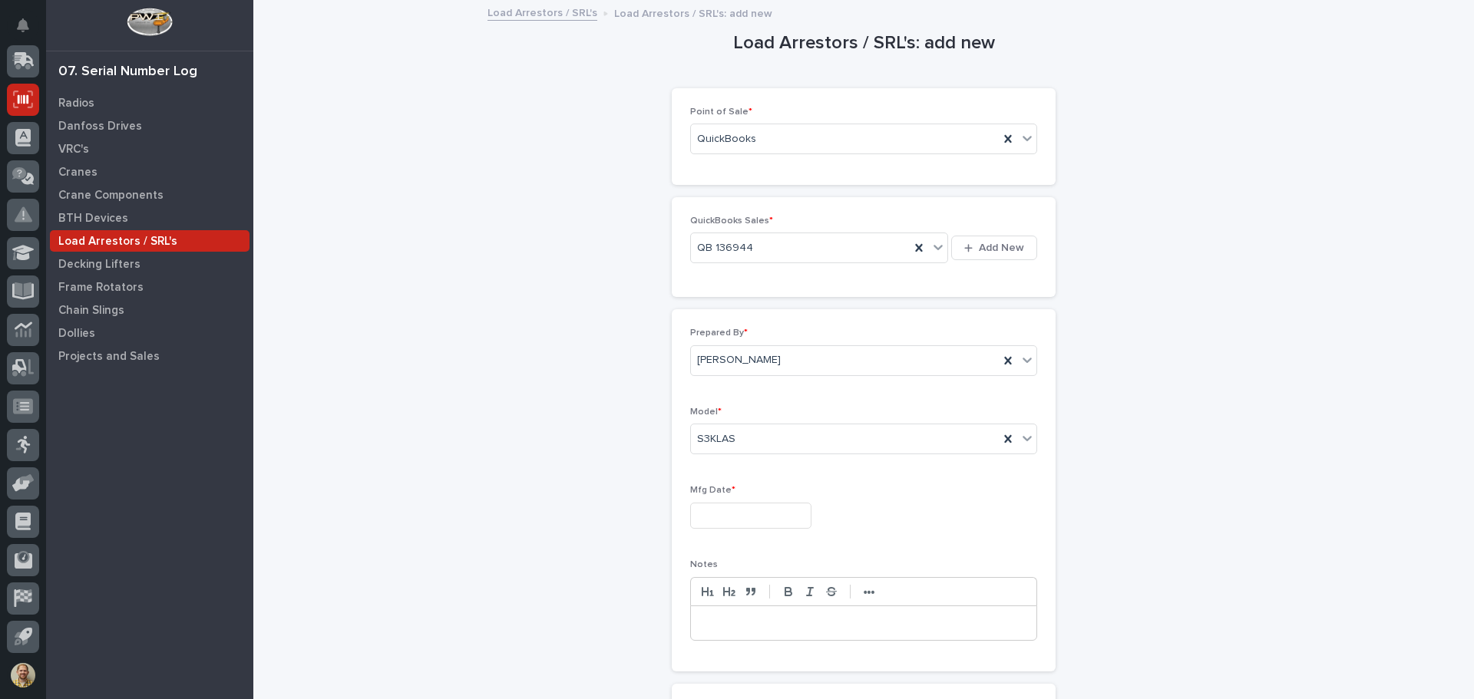
click at [451, 344] on div "Load Arrestors / SRL's: add new Loading... Saving… Loading... Saving… Loading..…" at bounding box center [864, 410] width 1190 height 816
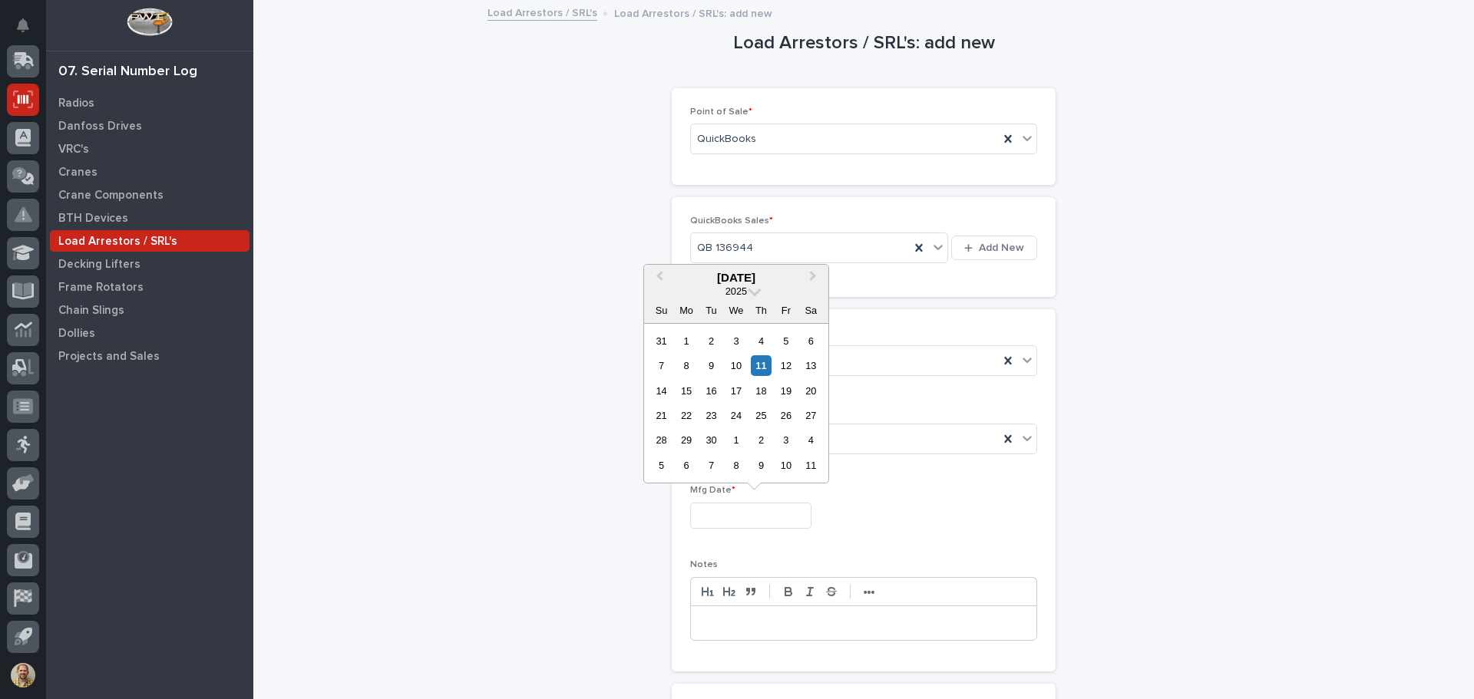
click at [721, 513] on input "text" at bounding box center [750, 516] width 121 height 27
click at [770, 372] on div "11" at bounding box center [761, 366] width 21 height 21
drag, startPoint x: 746, startPoint y: 516, endPoint x: 685, endPoint y: 515, distance: 60.7
click at [690, 515] on input "**********" at bounding box center [750, 516] width 121 height 27
click at [687, 344] on div "2" at bounding box center [686, 341] width 21 height 21
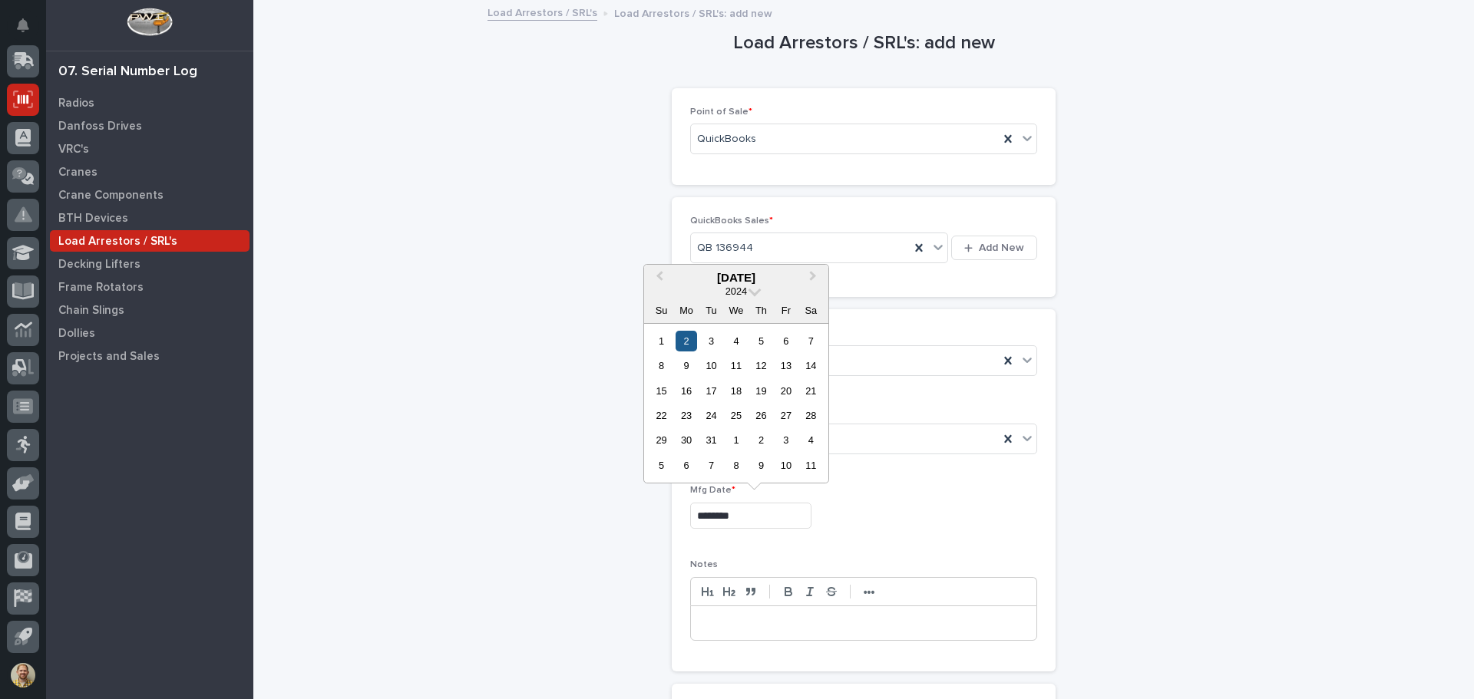
type input "**********"
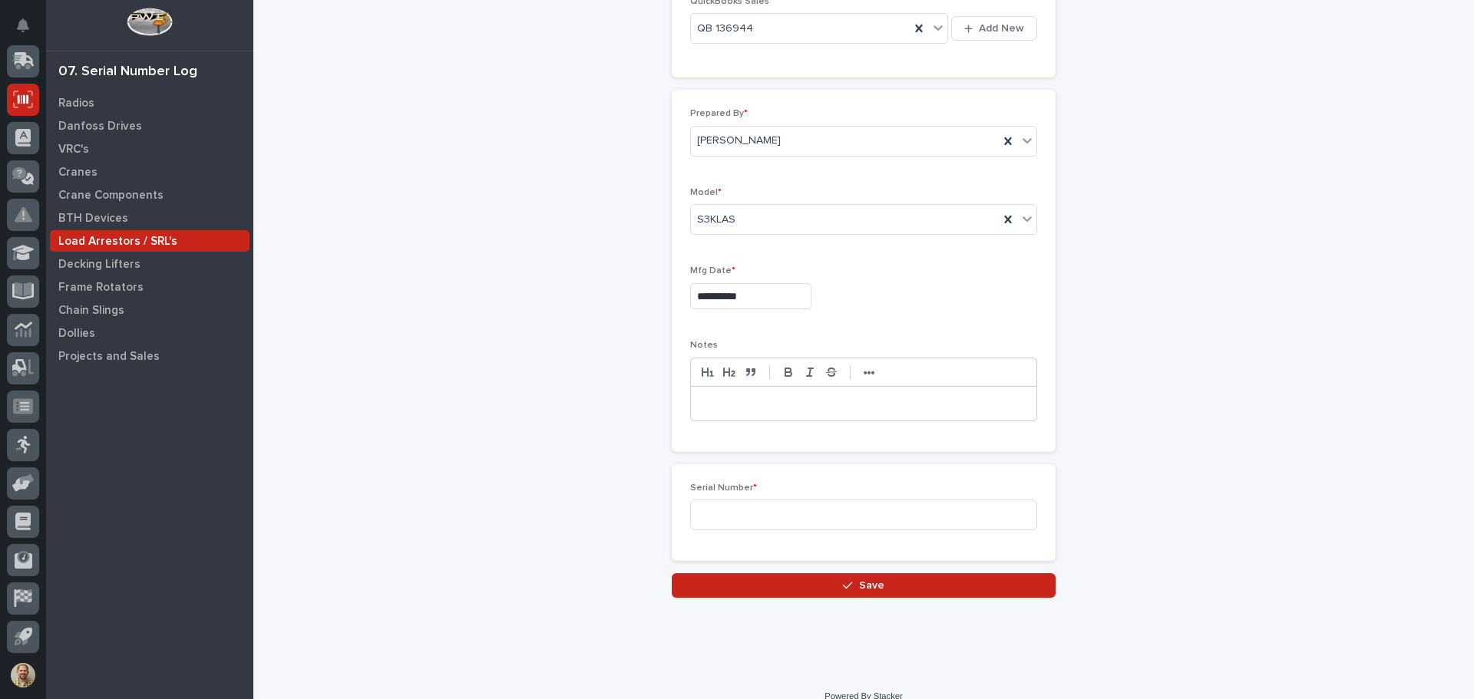
scroll to position [239, 0]
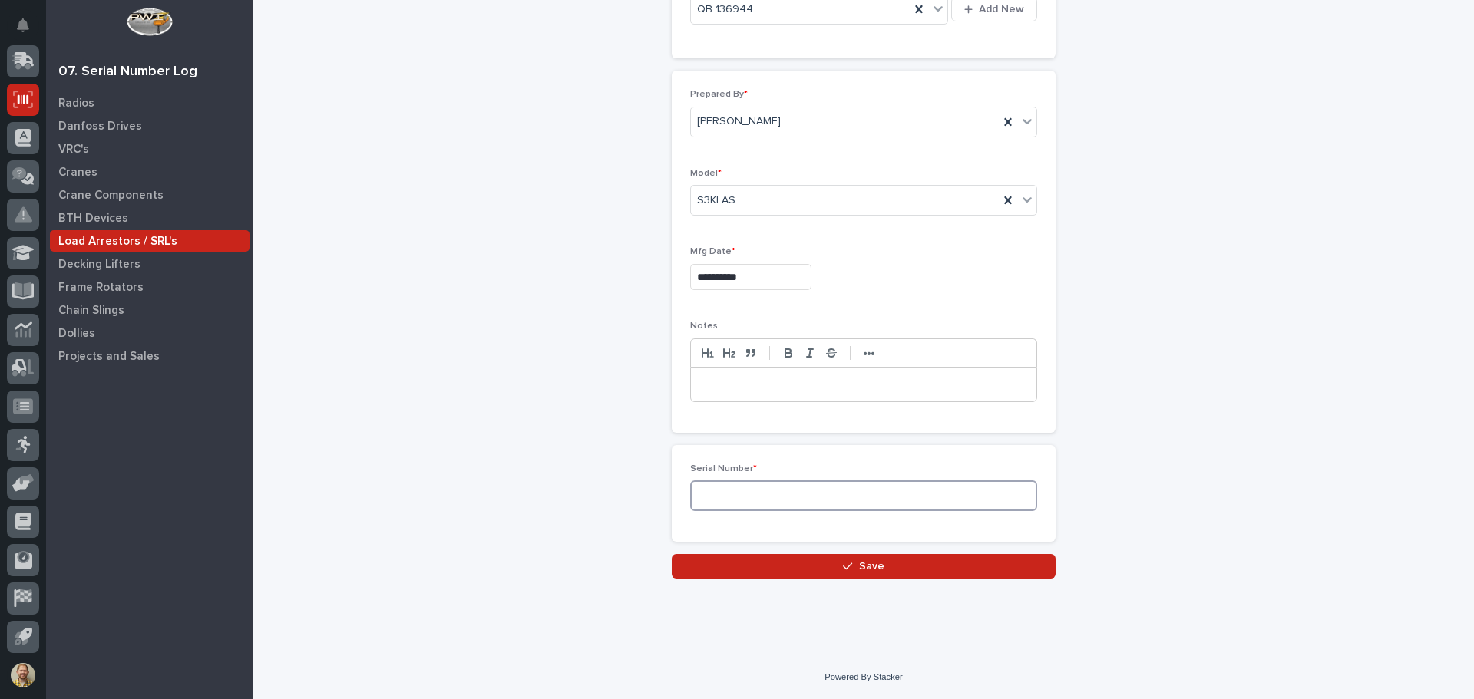
click at [711, 500] on input at bounding box center [863, 496] width 347 height 31
type input "W321674"
click at [721, 557] on button "Save" at bounding box center [864, 566] width 384 height 25
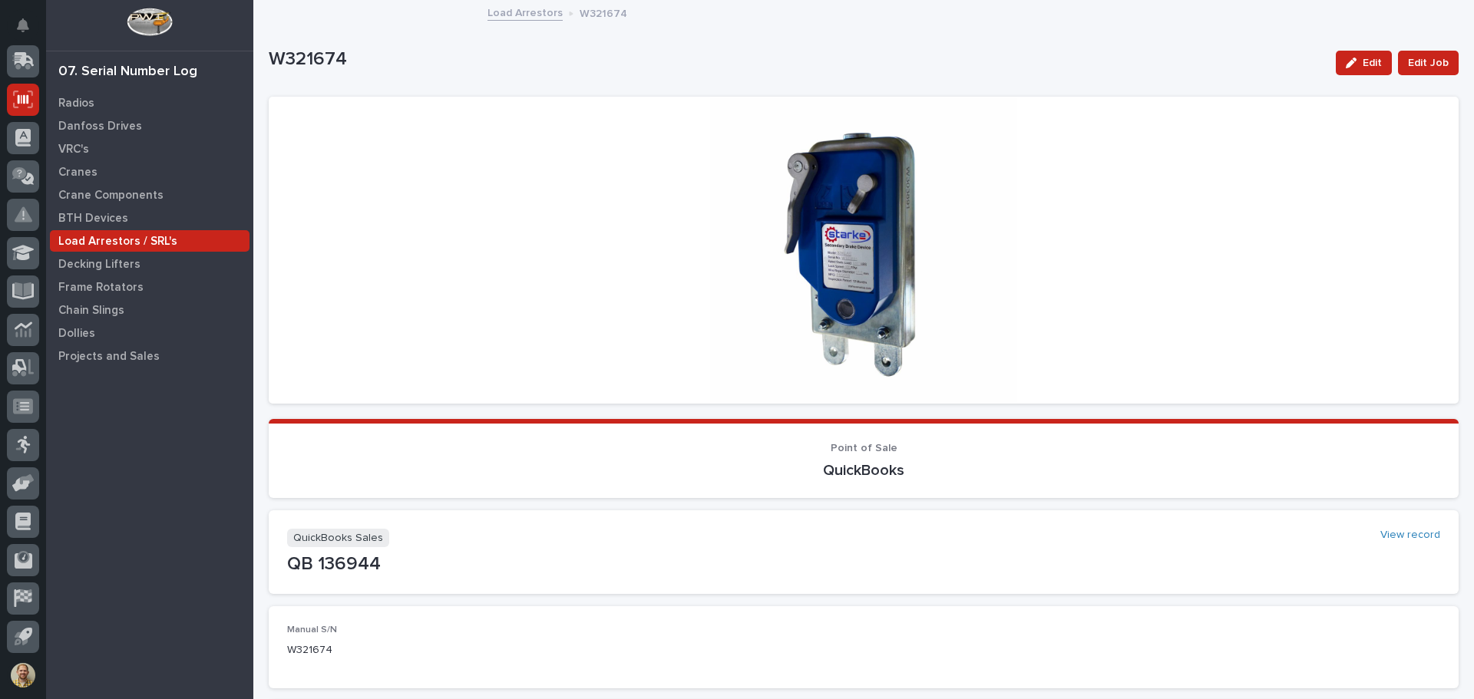
click at [114, 242] on p "Load Arrestors / SRL's" at bounding box center [117, 242] width 119 height 14
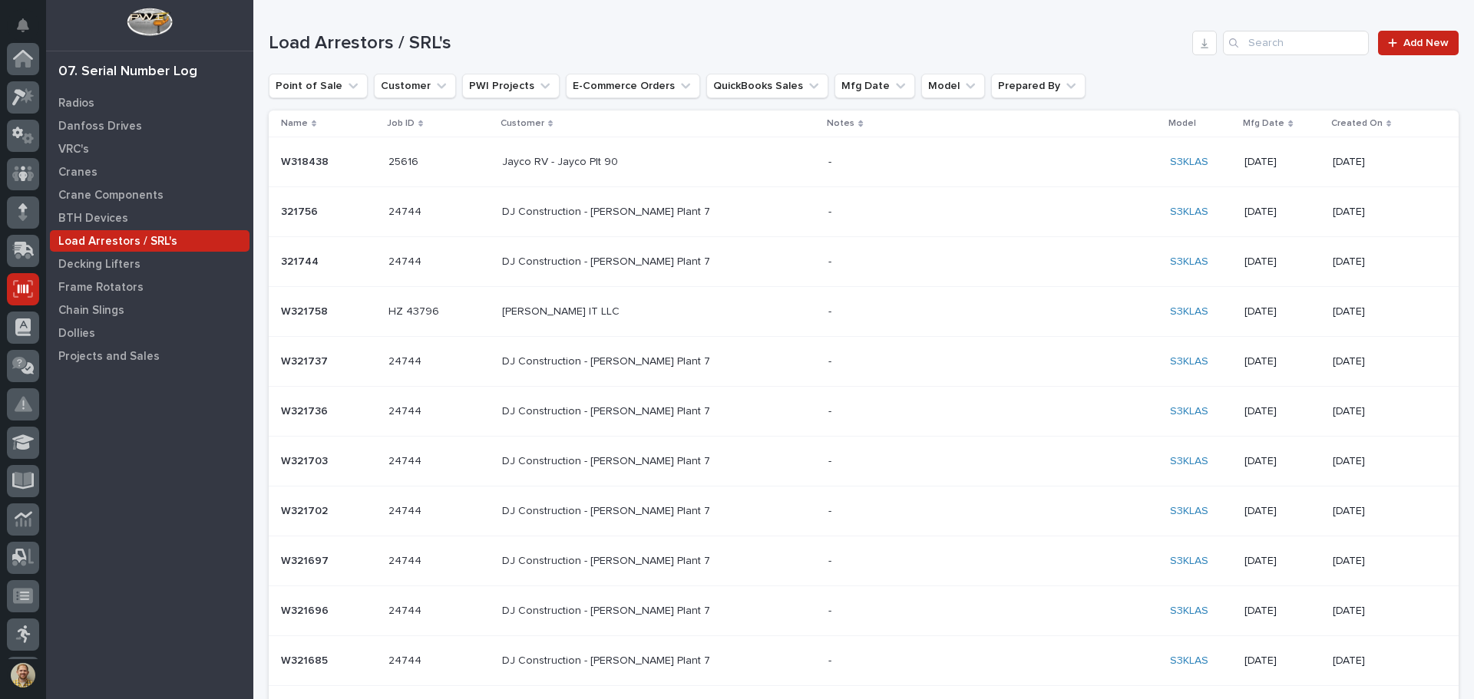
scroll to position [190, 0]
click at [1275, 48] on input "Search" at bounding box center [1296, 43] width 146 height 25
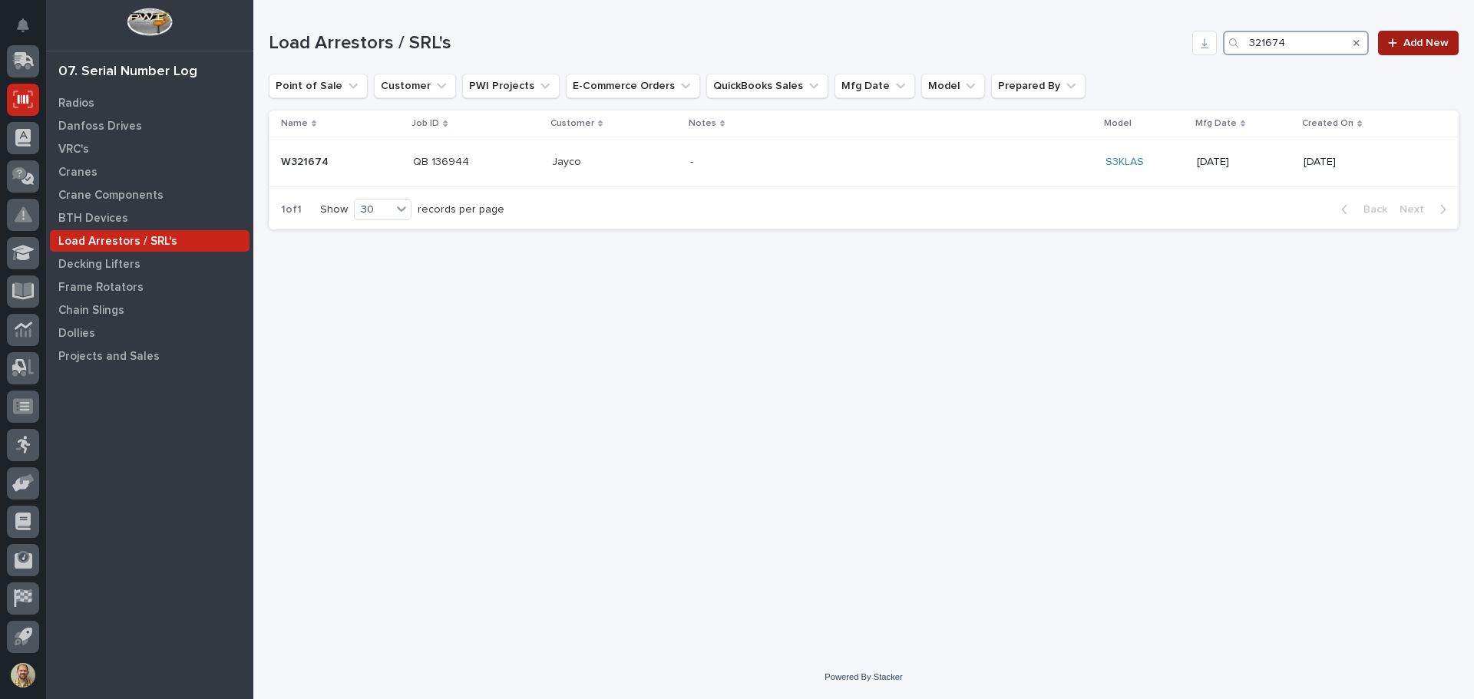
type input "321674"
click at [1406, 36] on link "Add New" at bounding box center [1418, 43] width 81 height 25
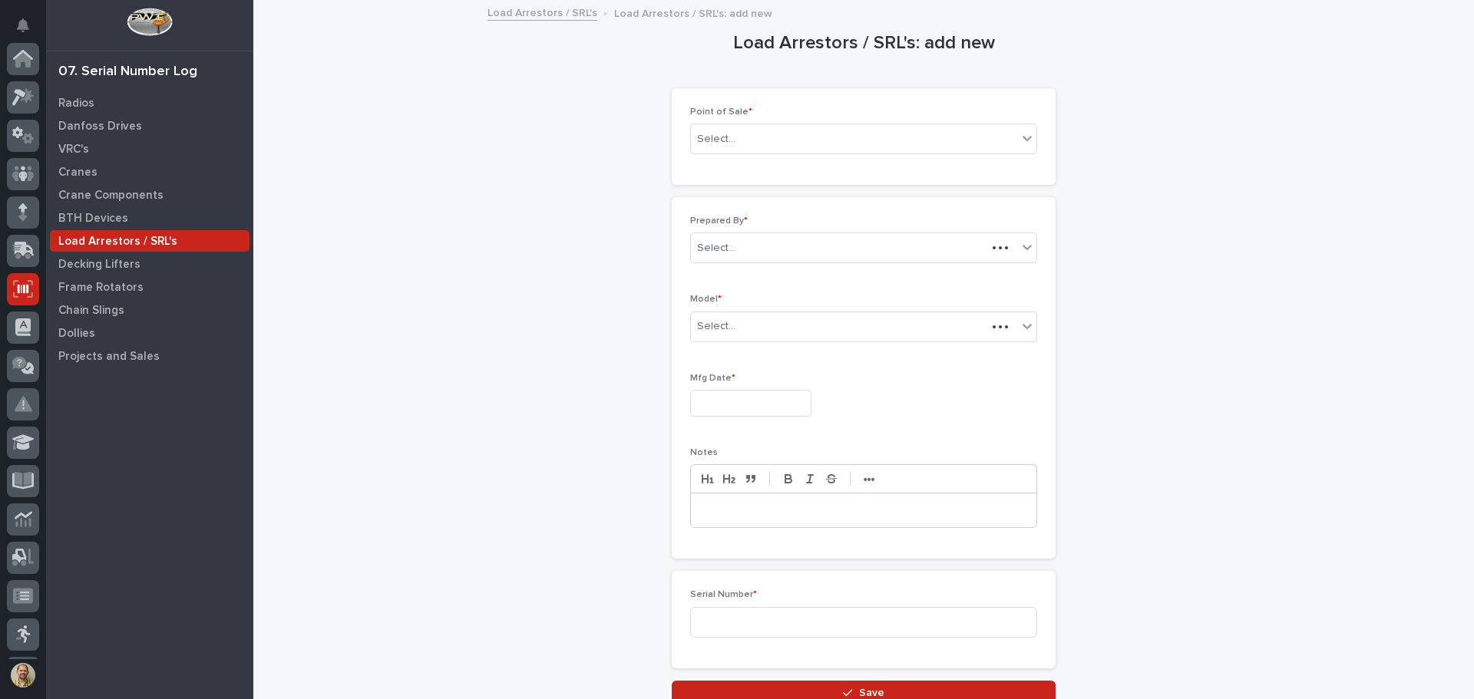
scroll to position [190, 0]
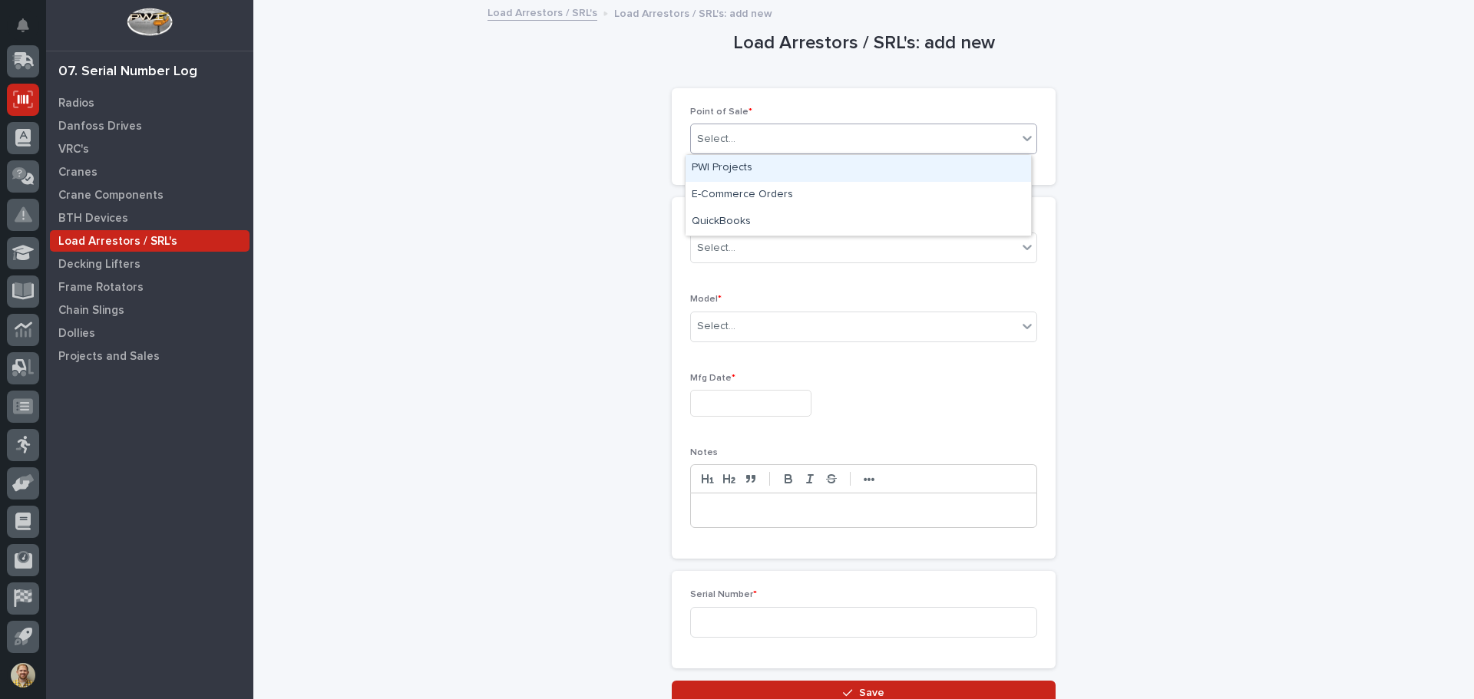
click at [750, 134] on div "Select..." at bounding box center [854, 139] width 326 height 25
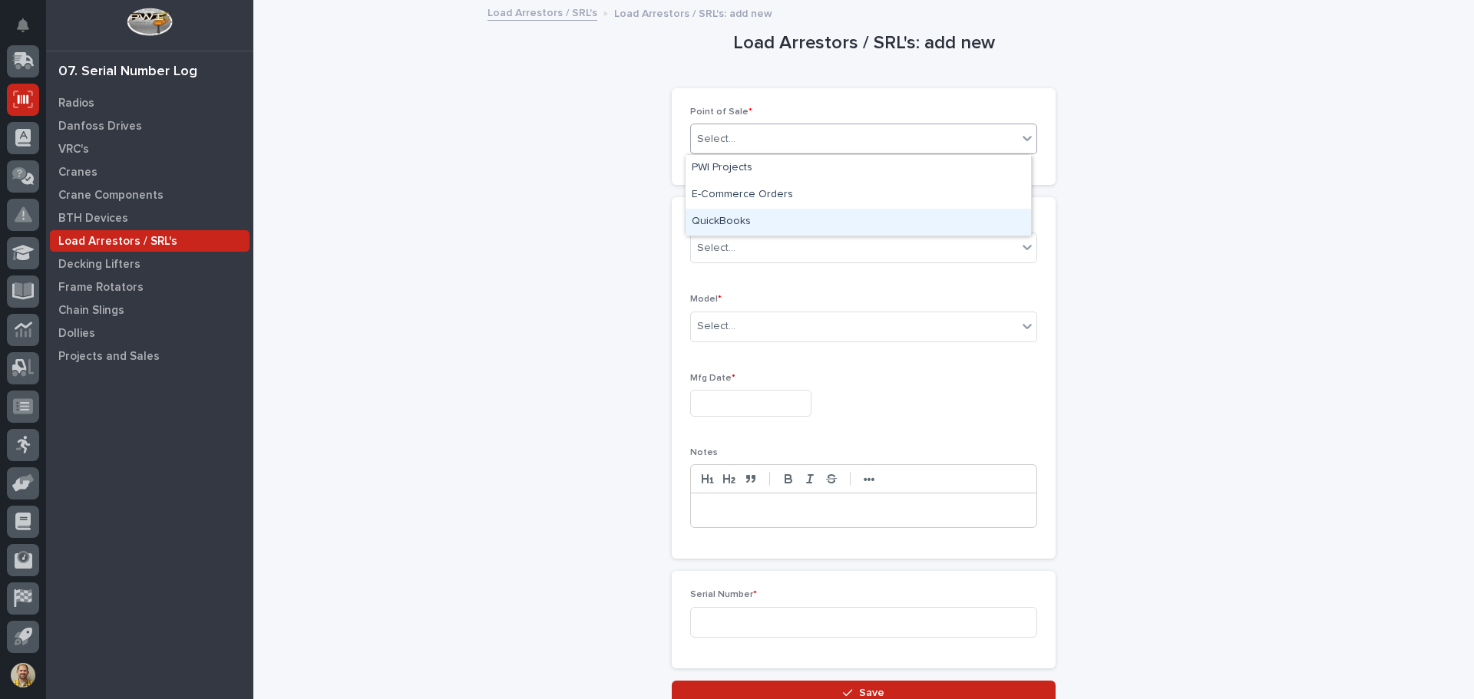
click at [735, 225] on div "QuickBooks" at bounding box center [859, 222] width 346 height 27
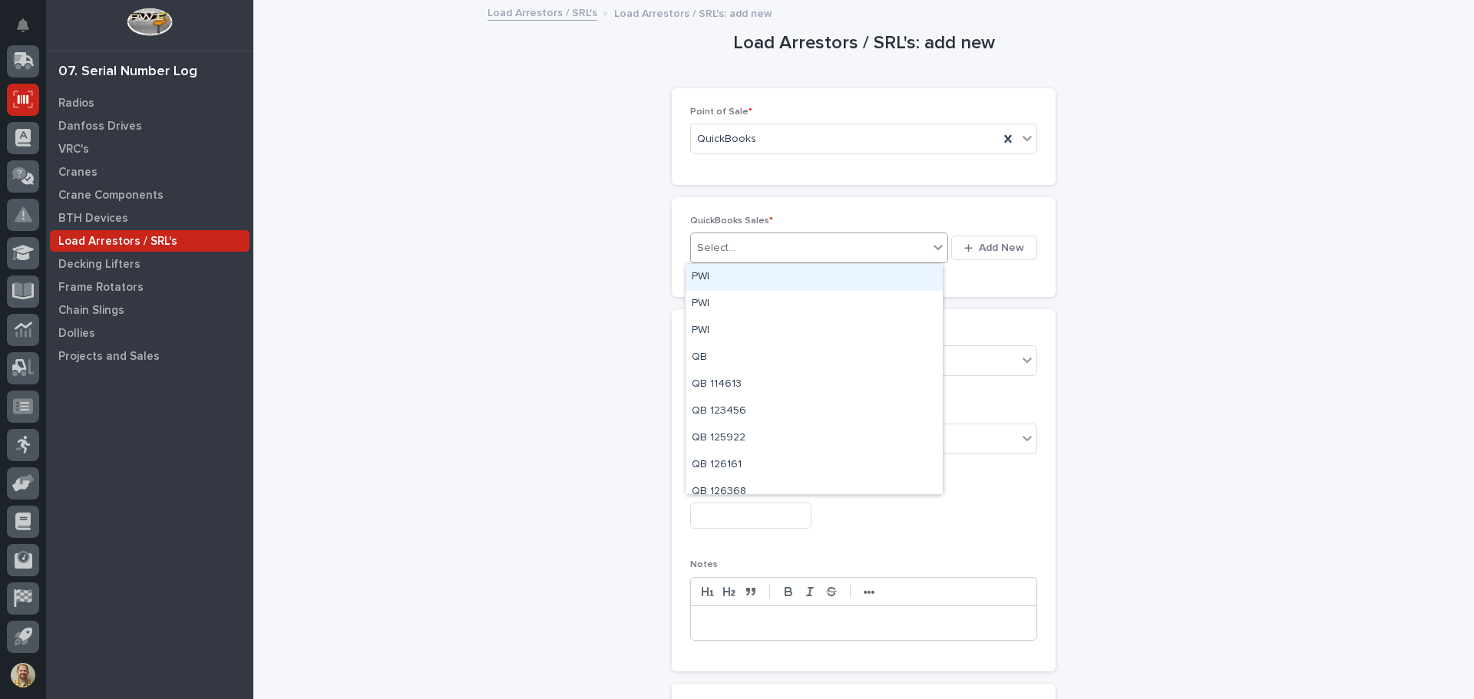
click at [738, 248] on div "Select..." at bounding box center [809, 248] width 237 height 25
type input "**"
click at [1448, 397] on div "Loading... Saving… Loading... Saving… Load Arrestors / SRL's: add new Loading..…" at bounding box center [863, 429] width 1205 height 855
click at [716, 245] on div "Select..." at bounding box center [716, 248] width 38 height 16
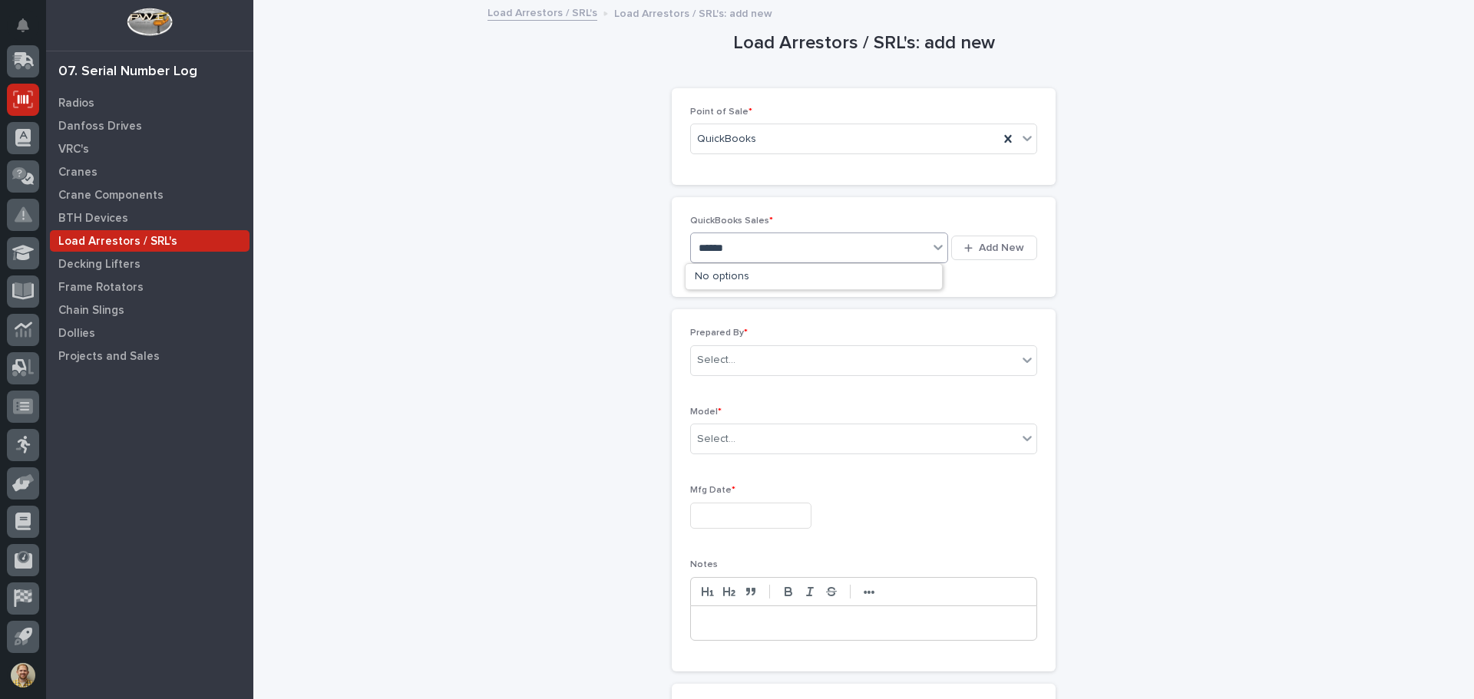
type input "*****"
click at [717, 276] on div "QB 136944" at bounding box center [814, 277] width 257 height 27
click at [716, 362] on div "Select..." at bounding box center [716, 360] width 38 height 16
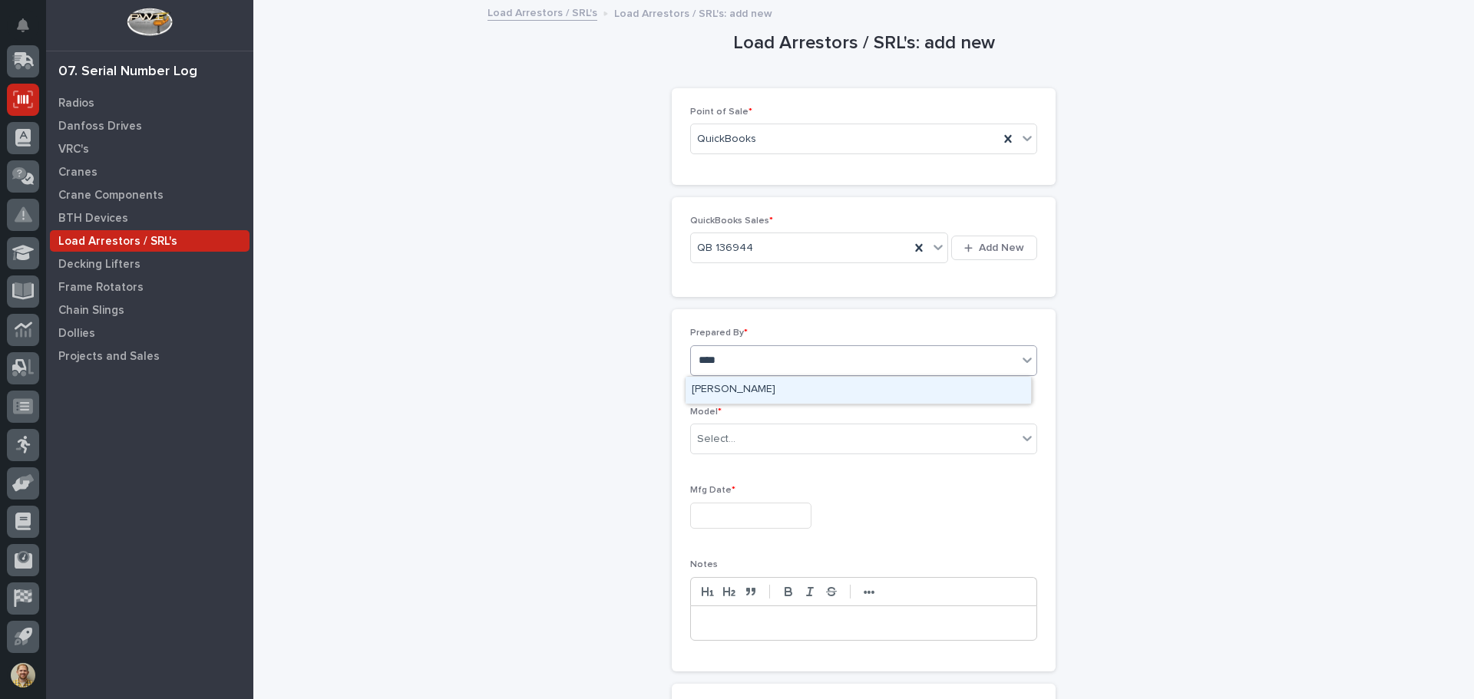
type input "*****"
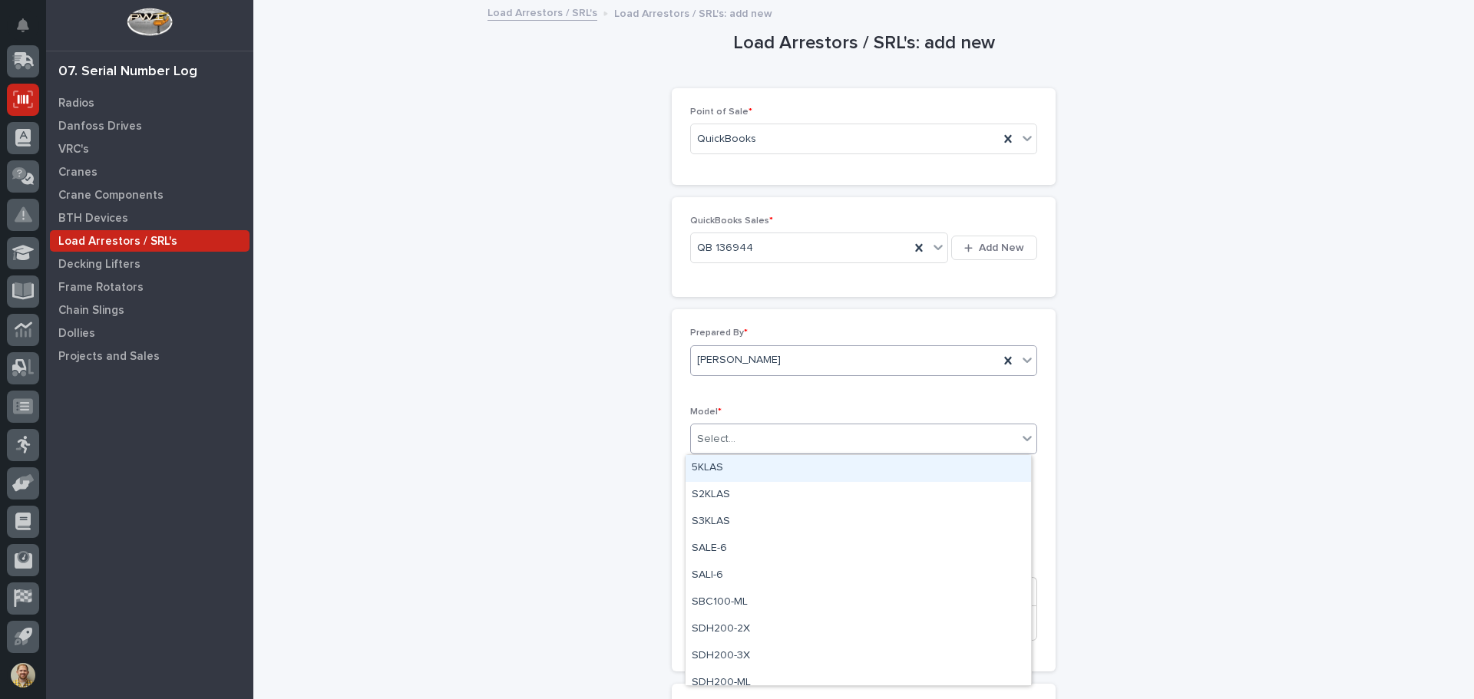
click at [774, 436] on div "Select..." at bounding box center [854, 439] width 326 height 25
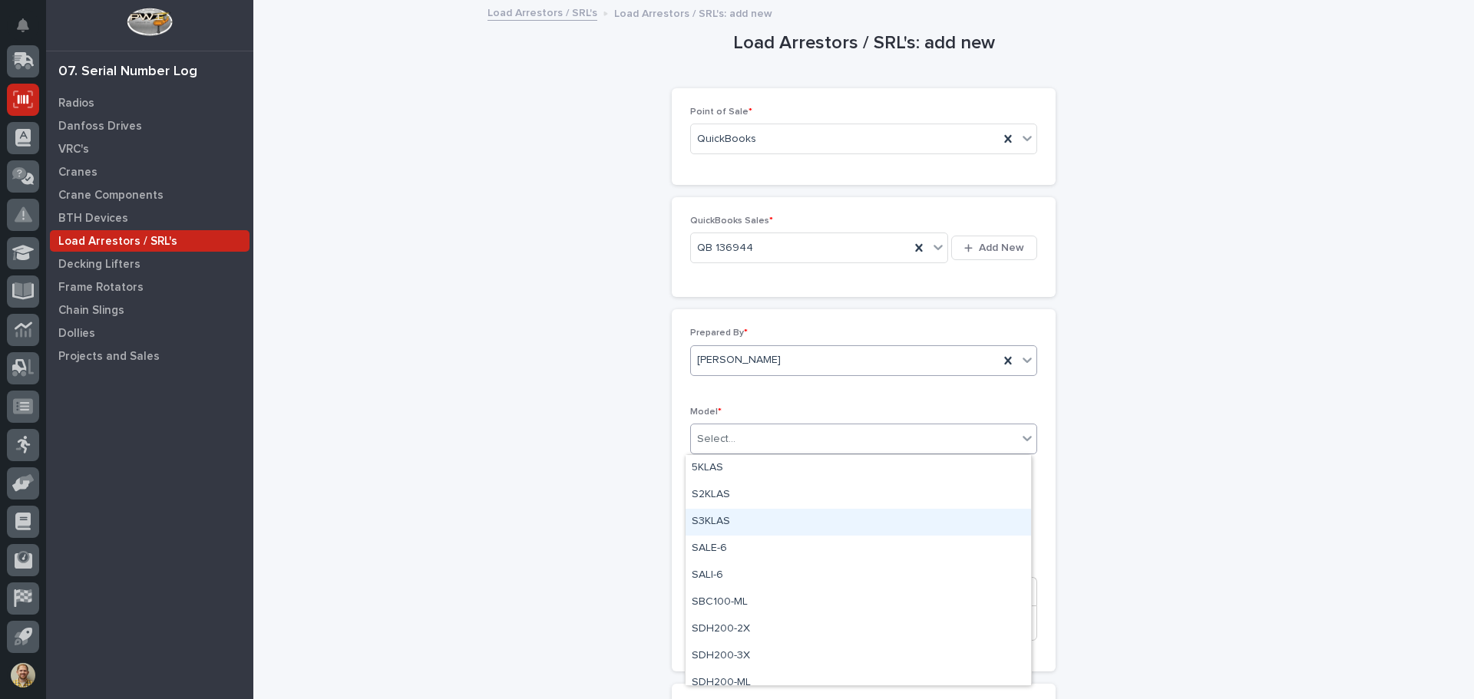
click at [736, 524] on div "S3KLAS" at bounding box center [859, 522] width 346 height 27
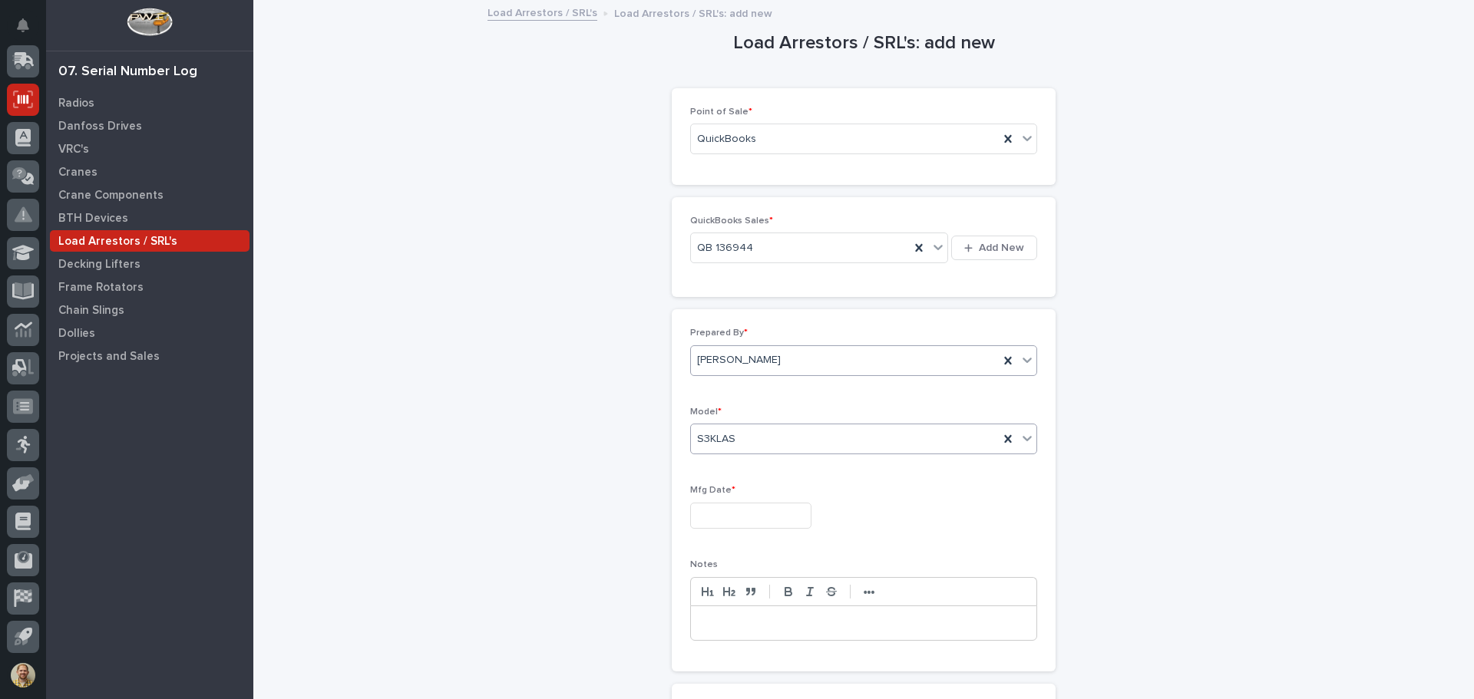
click at [736, 523] on input "text" at bounding box center [750, 516] width 121 height 27
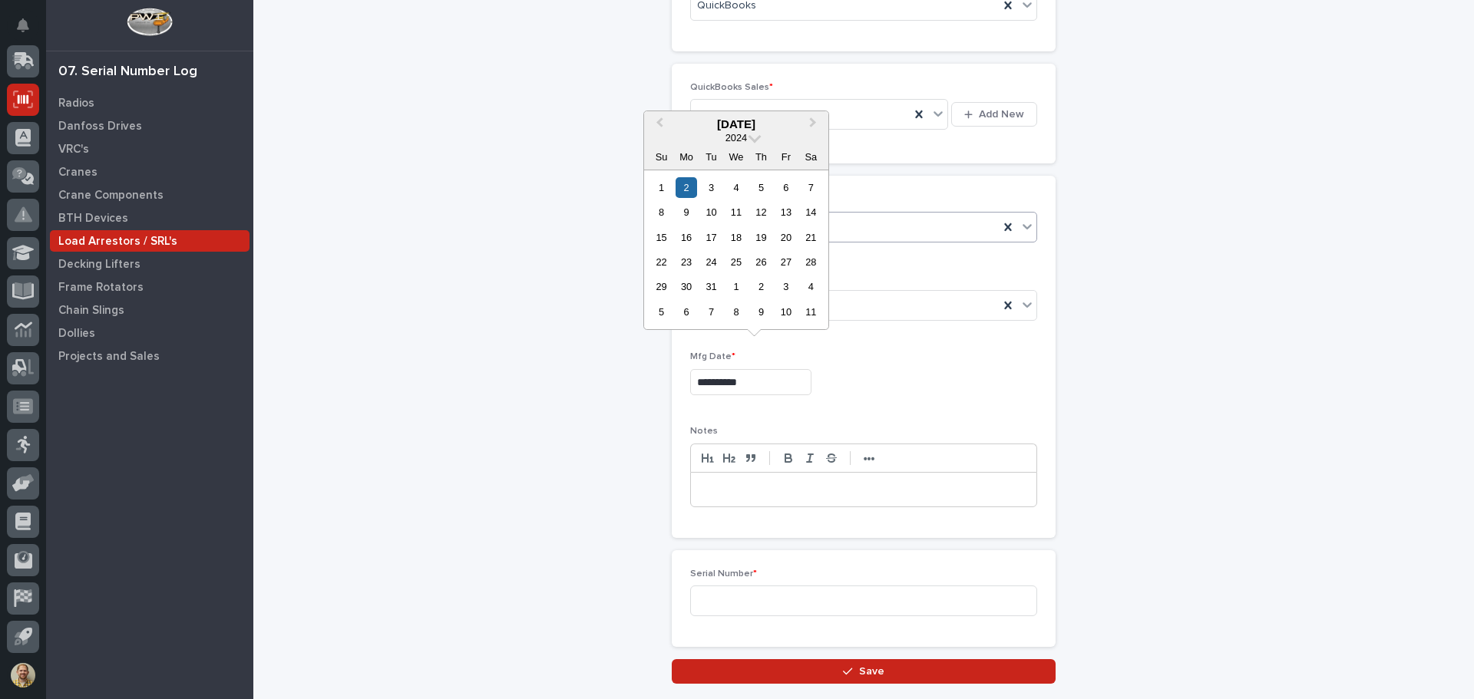
scroll to position [154, 0]
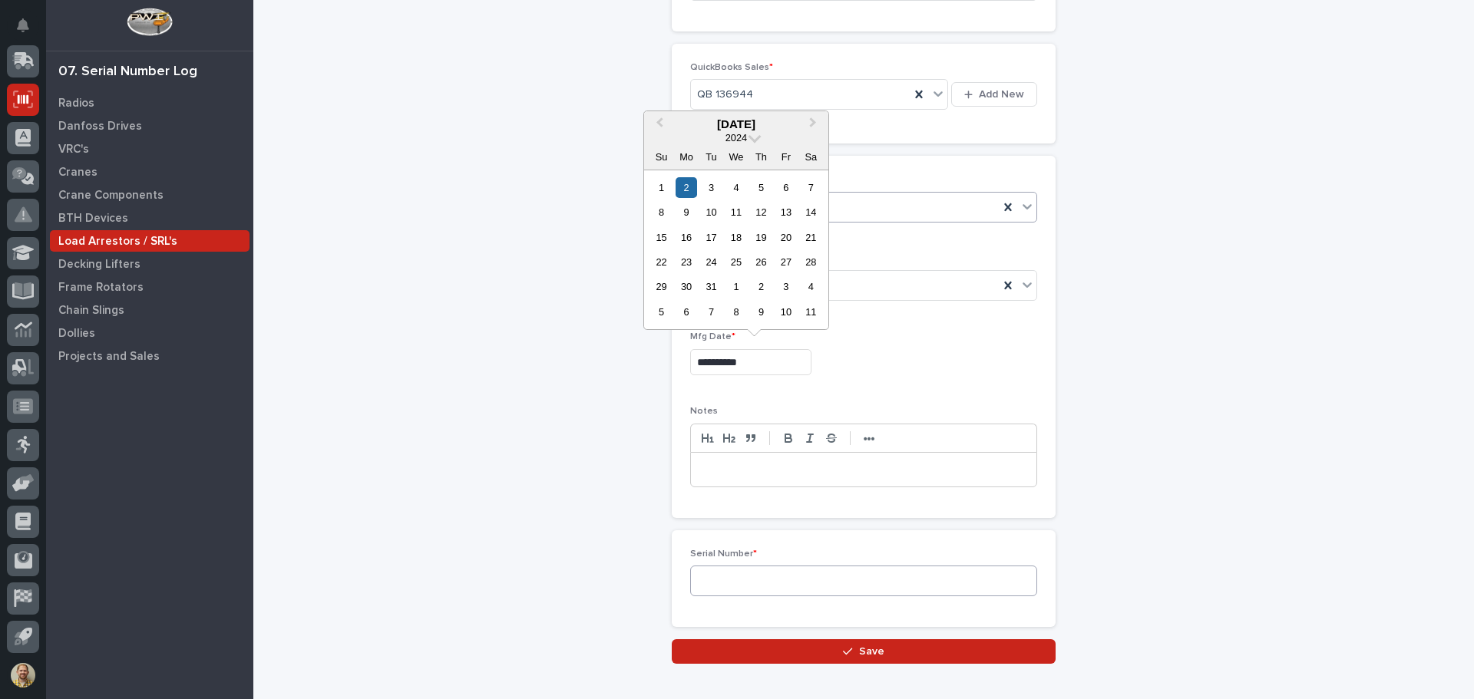
type input "**********"
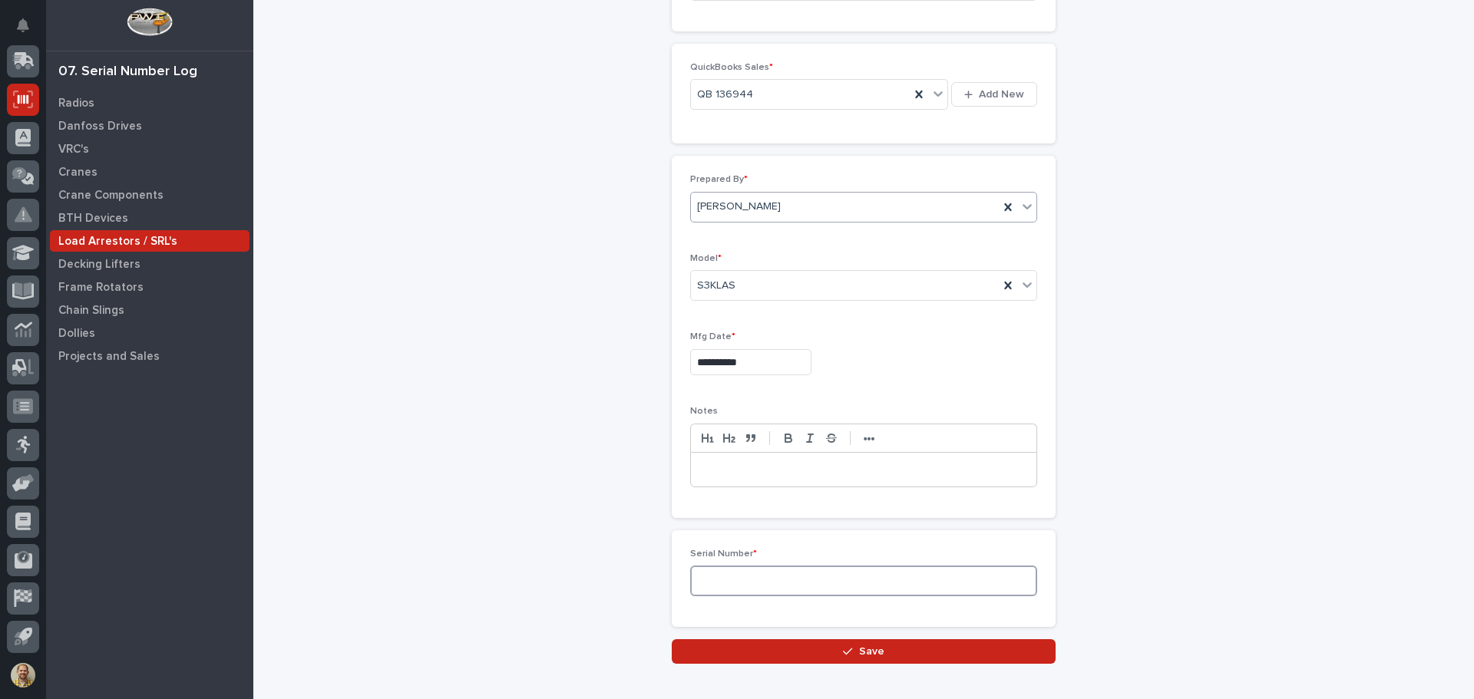
click at [773, 583] on input at bounding box center [863, 581] width 347 height 31
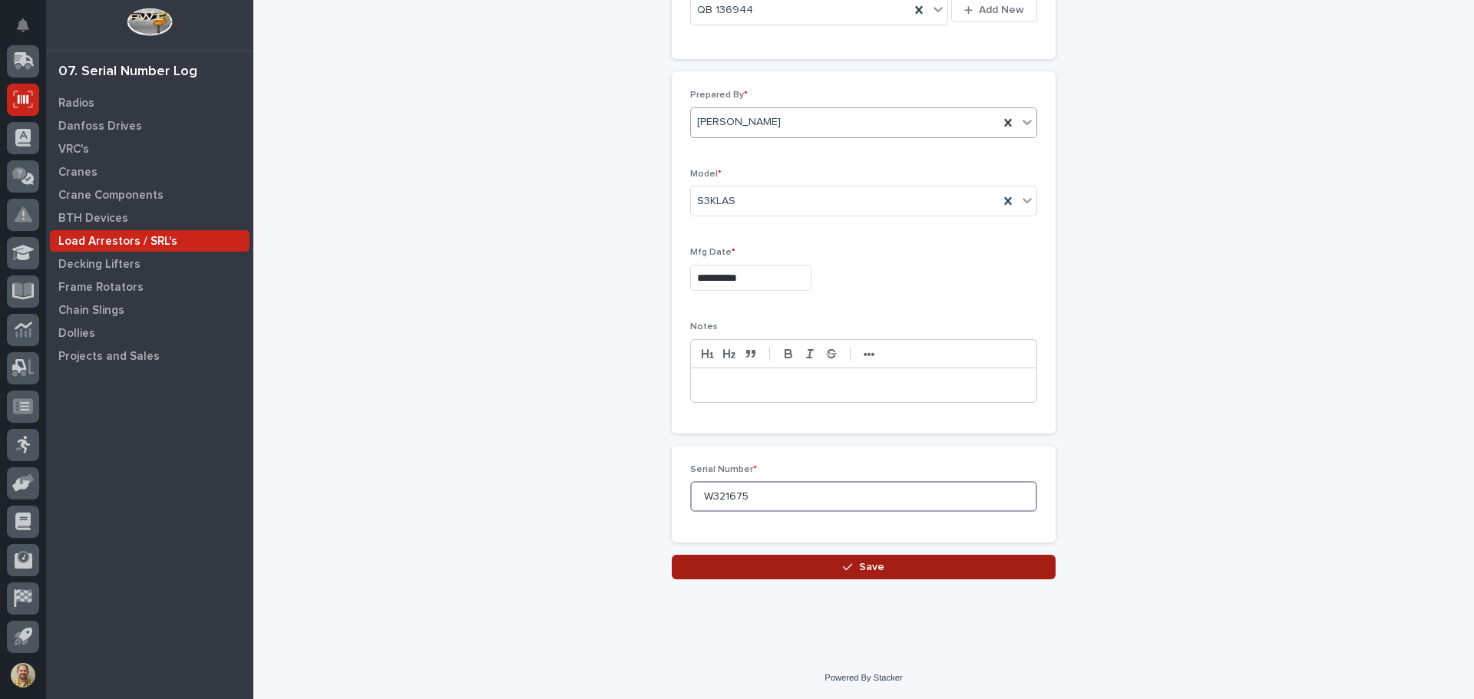
scroll to position [239, 0]
type input "W321675"
click at [835, 569] on button "Save" at bounding box center [864, 566] width 384 height 25
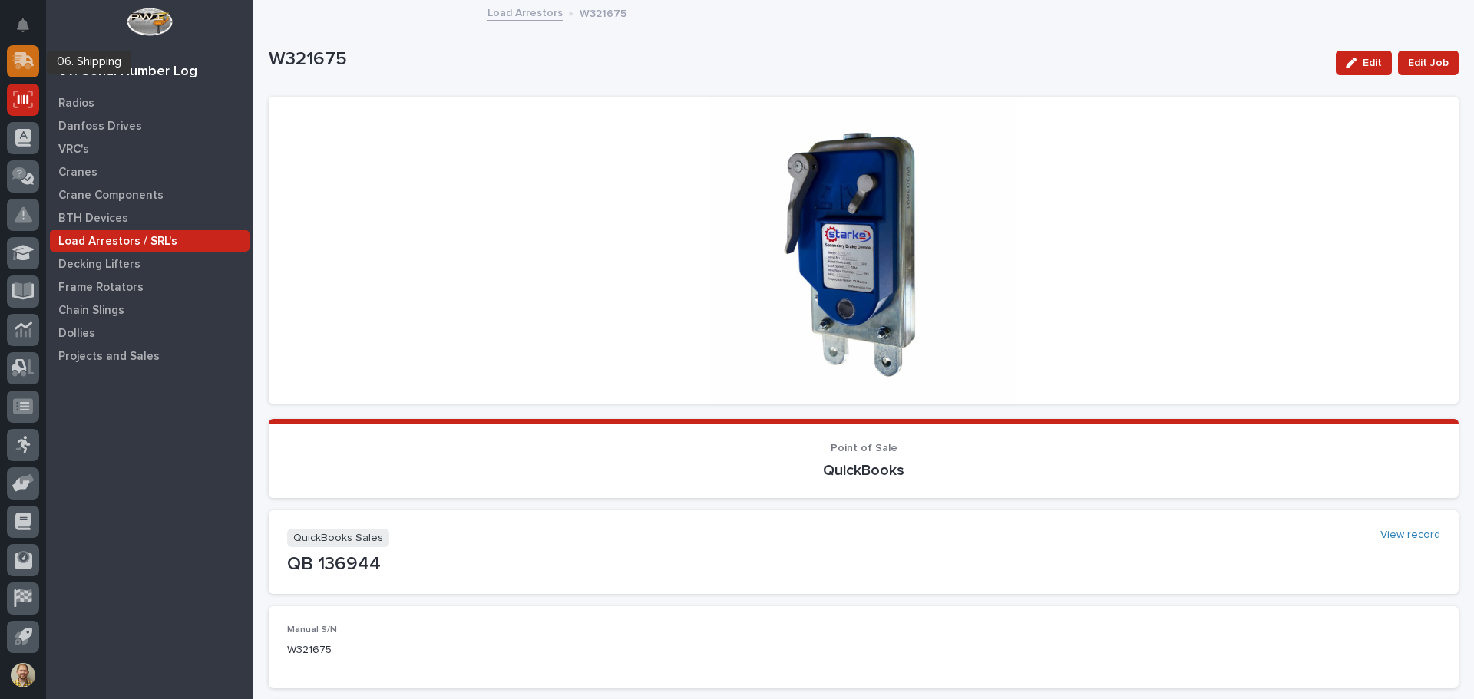
click at [19, 70] on div at bounding box center [23, 61] width 32 height 32
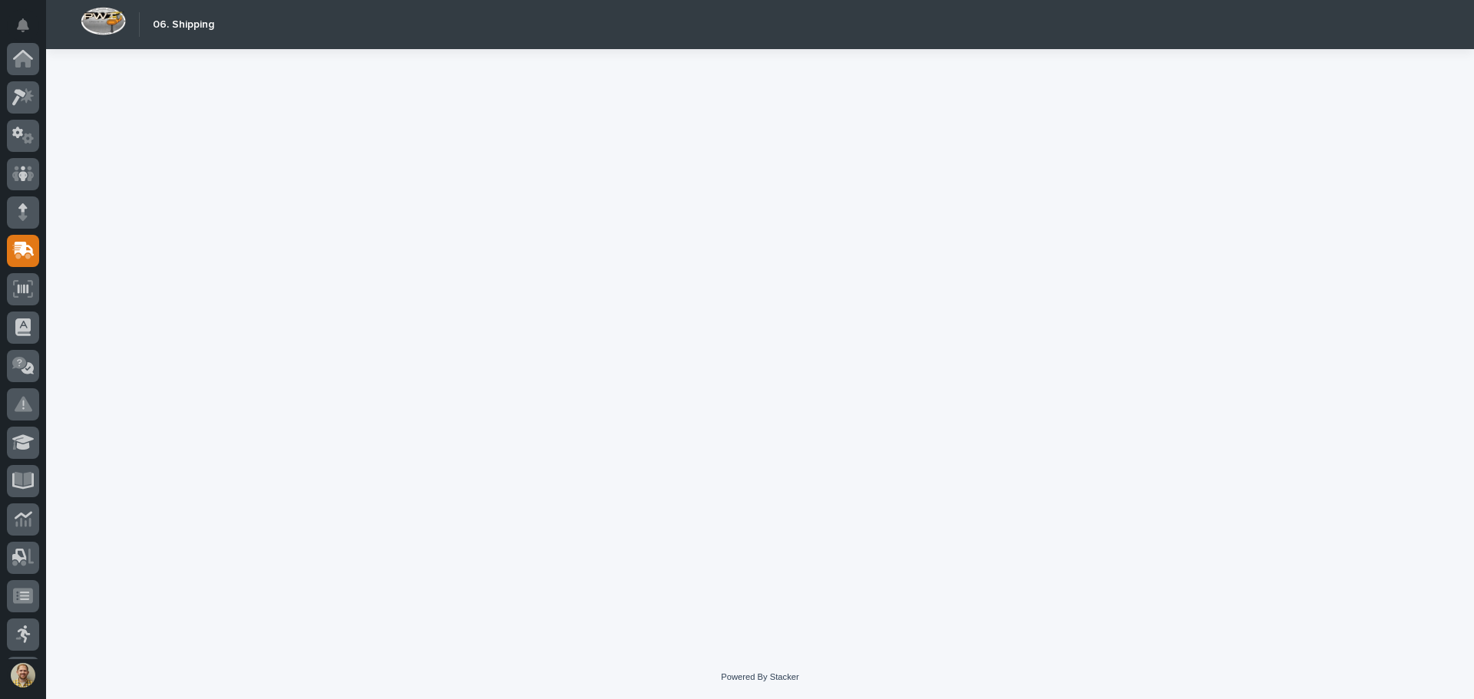
scroll to position [190, 0]
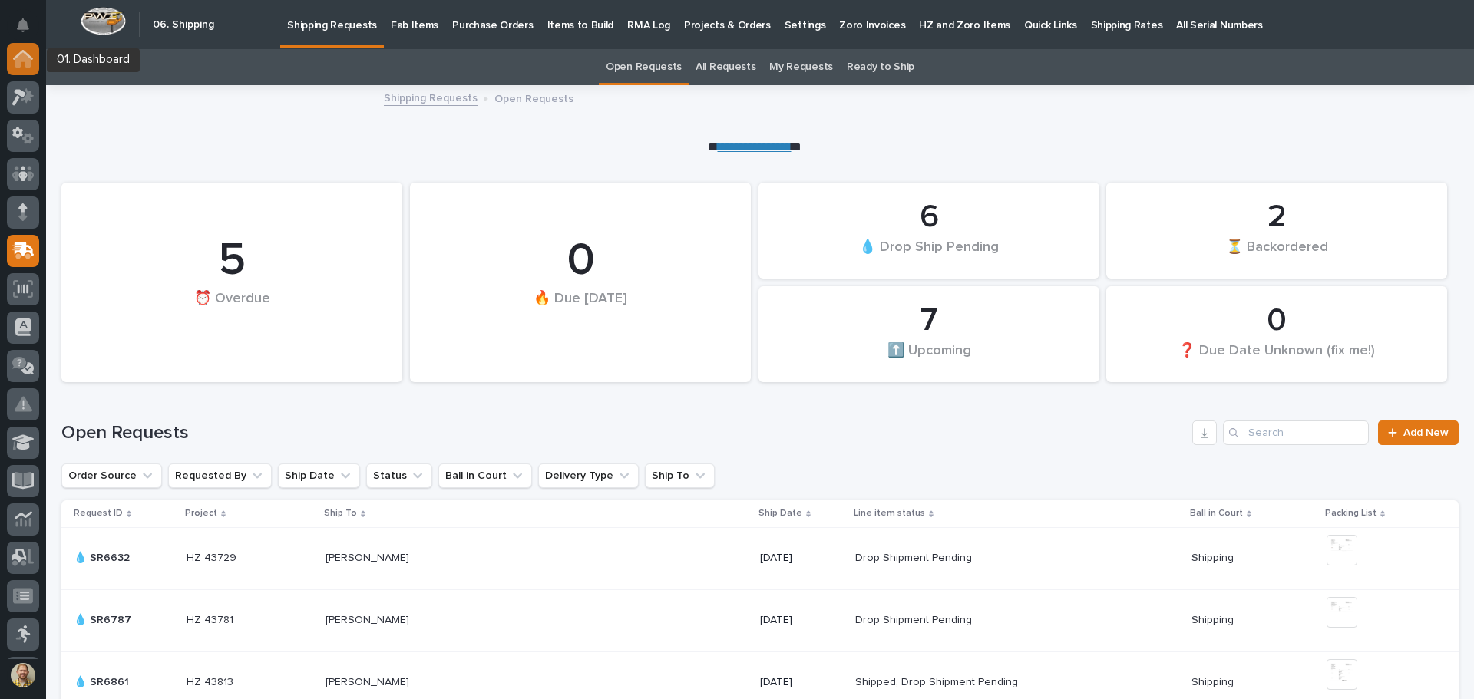
click at [21, 64] on icon at bounding box center [23, 59] width 20 height 18
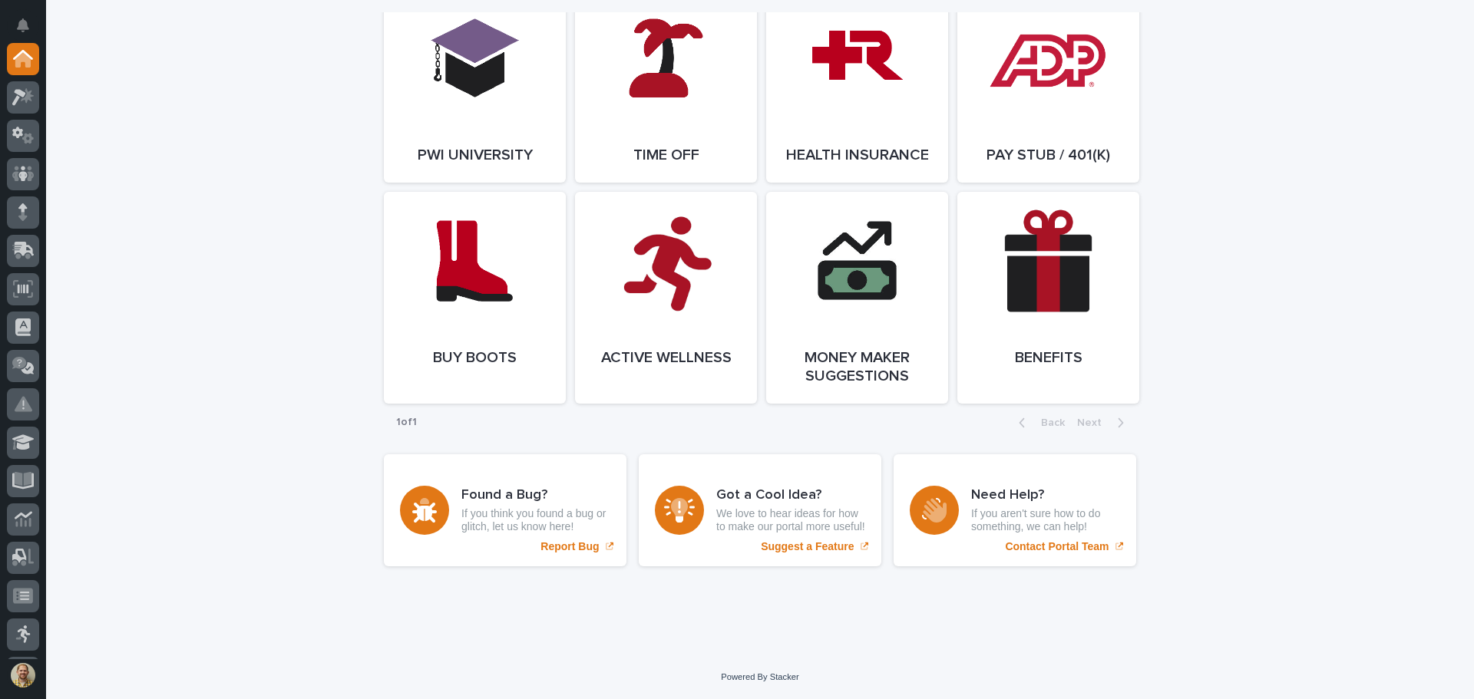
scroll to position [2279, 0]
click at [27, 106] on div at bounding box center [23, 97] width 32 height 32
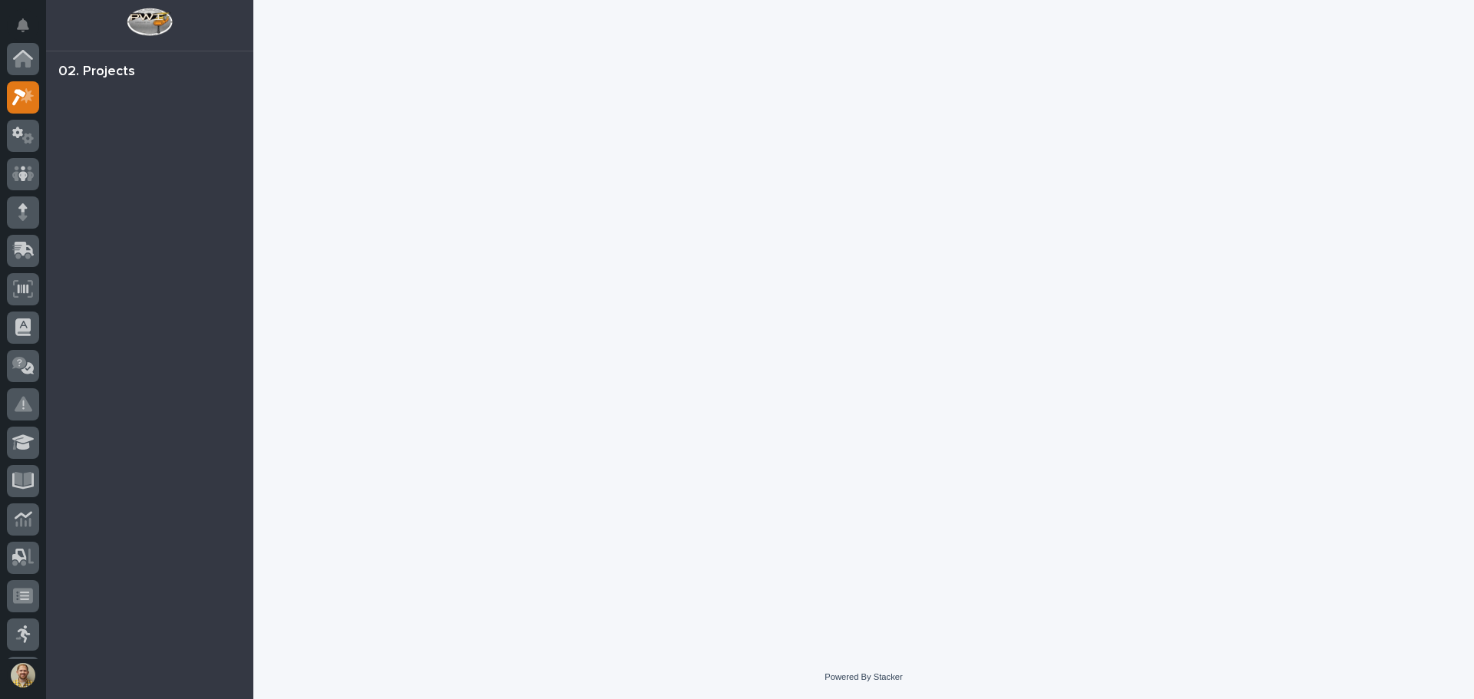
scroll to position [38, 0]
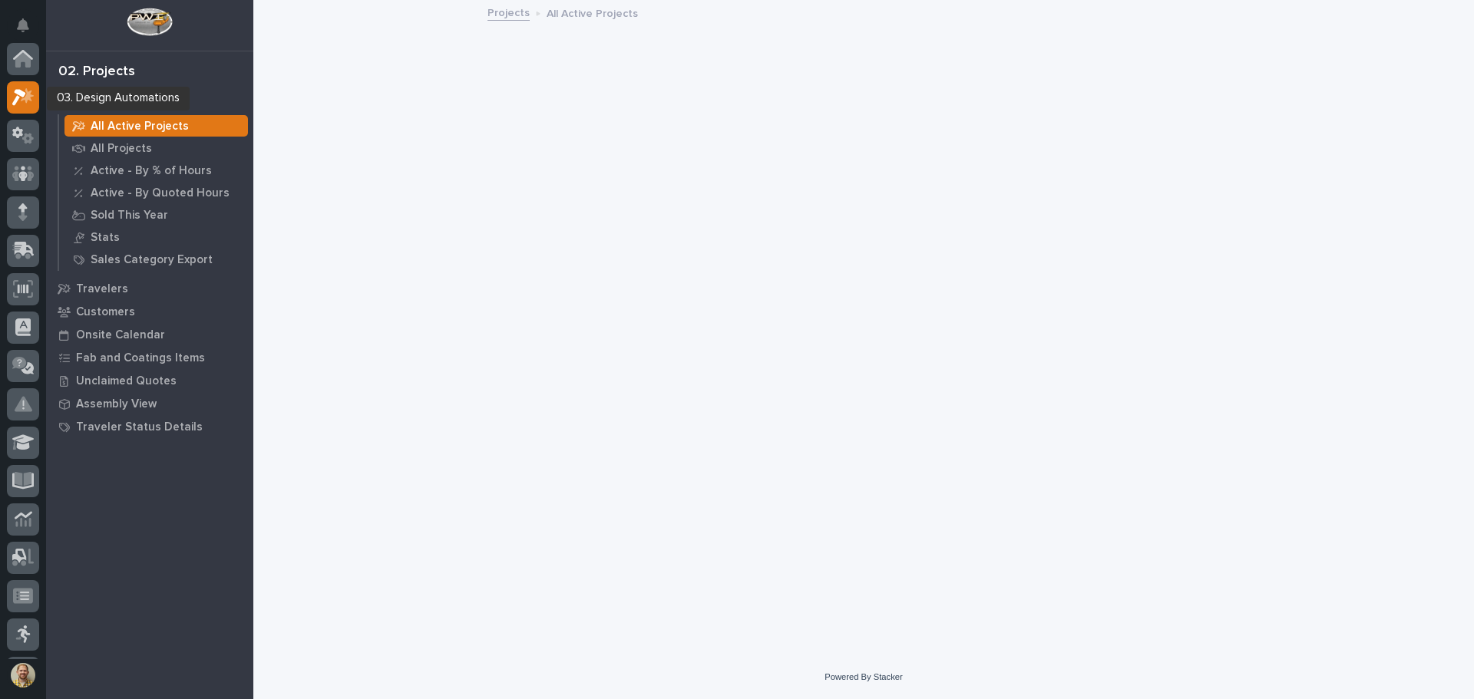
scroll to position [38, 0]
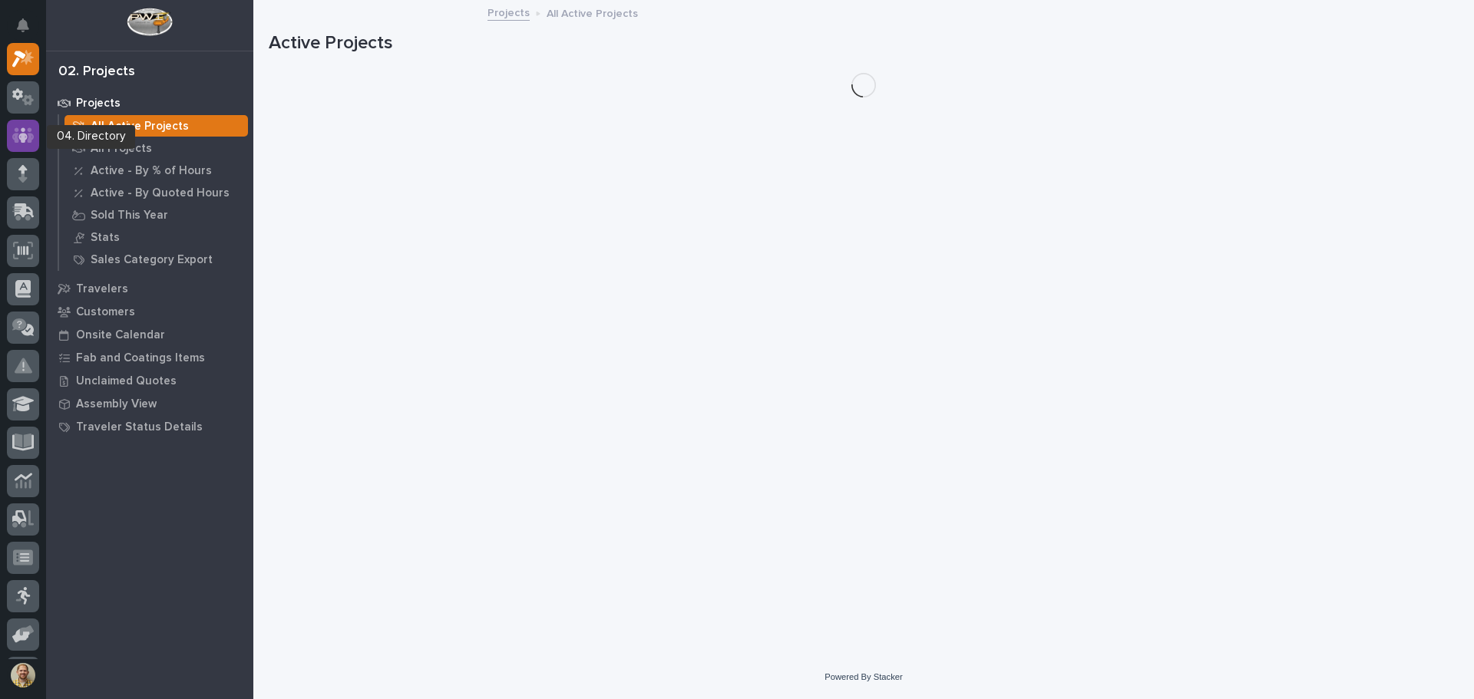
click at [32, 127] on icon at bounding box center [23, 136] width 22 height 18
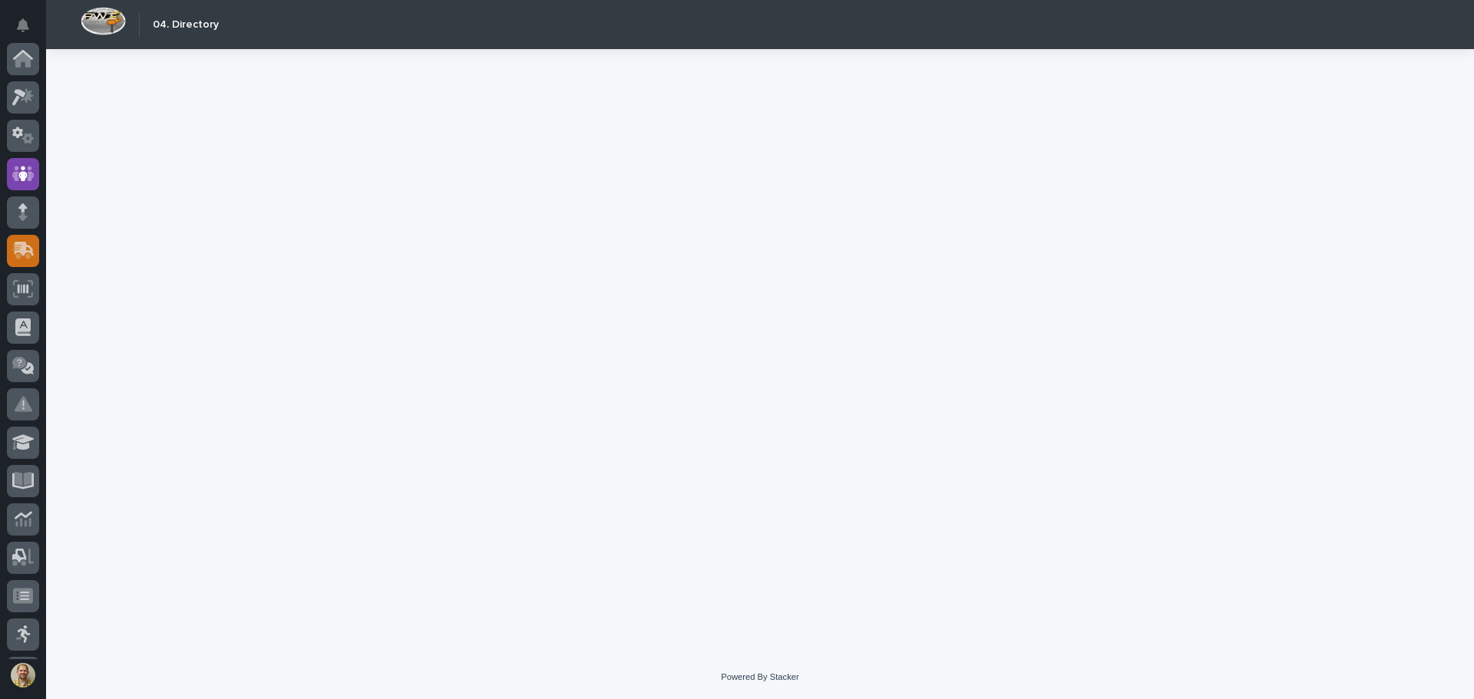
scroll to position [115, 0]
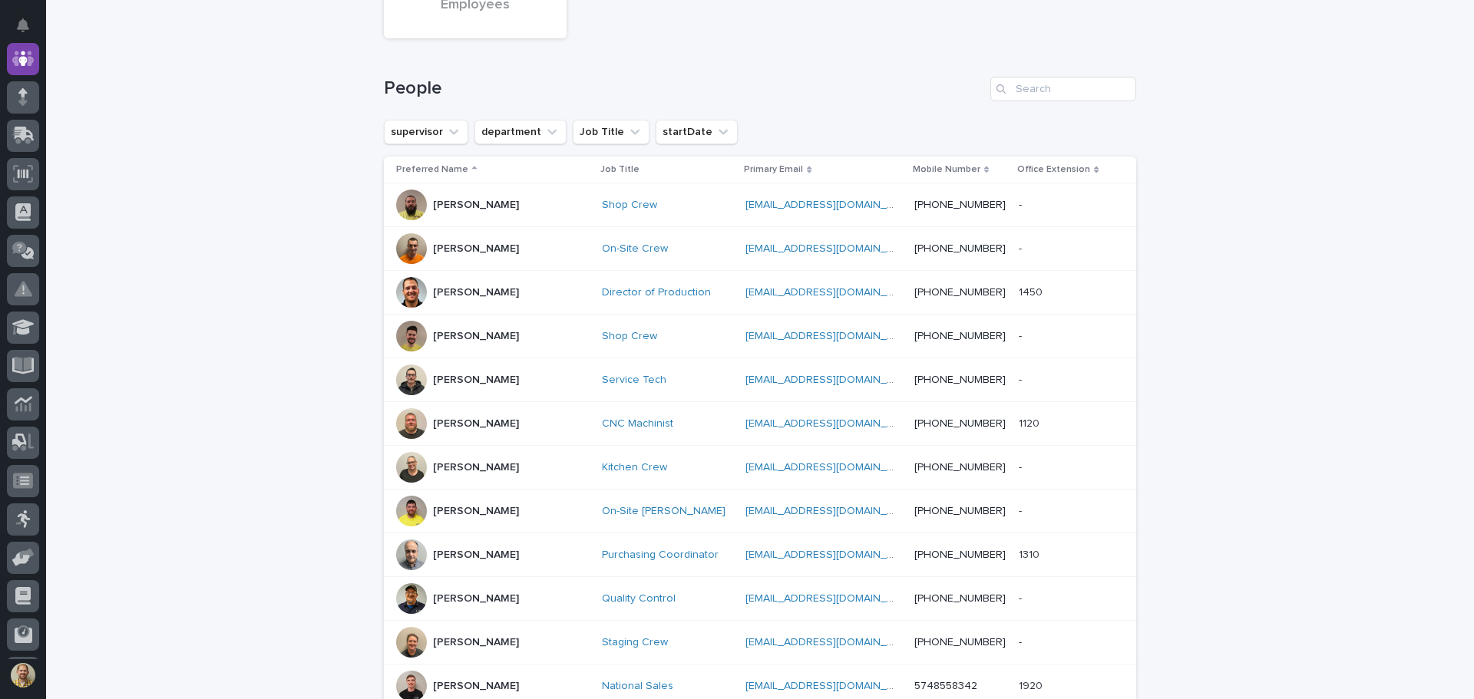
scroll to position [167, 0]
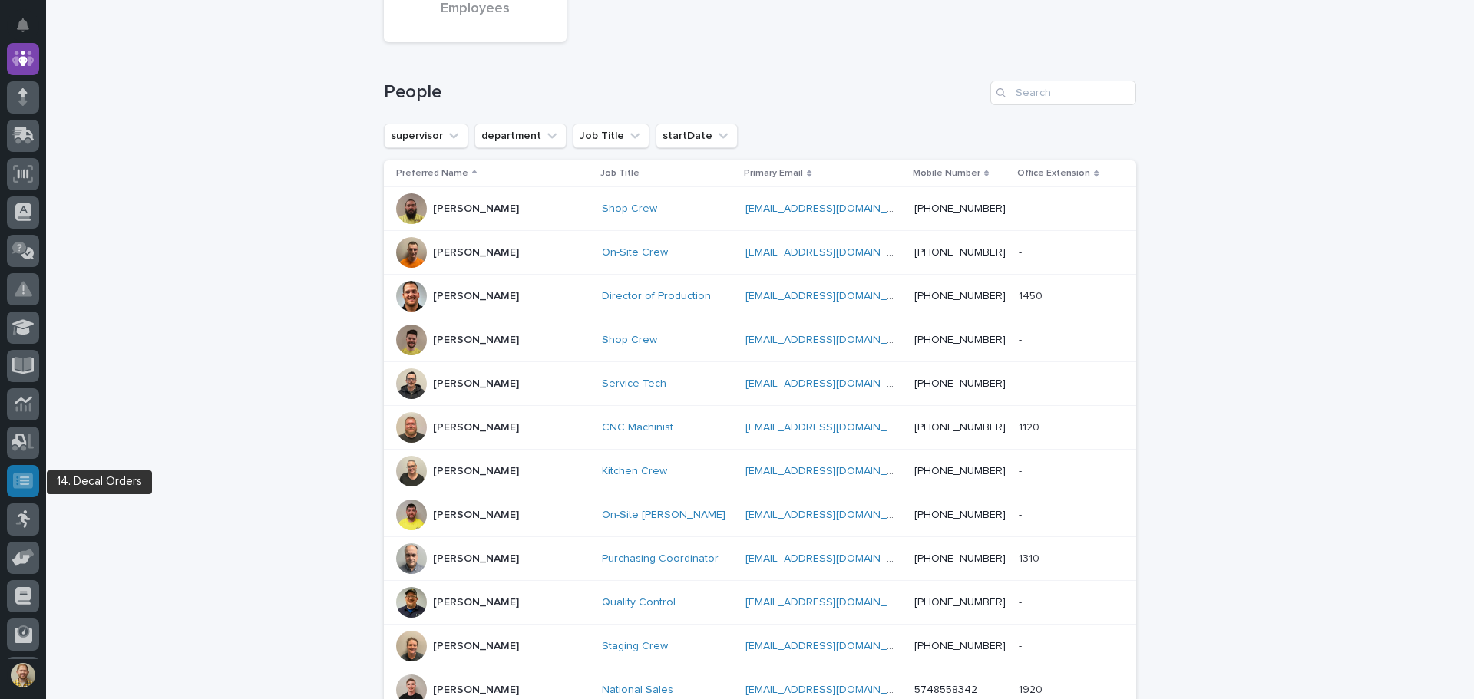
click at [13, 480] on icon at bounding box center [23, 481] width 20 height 18
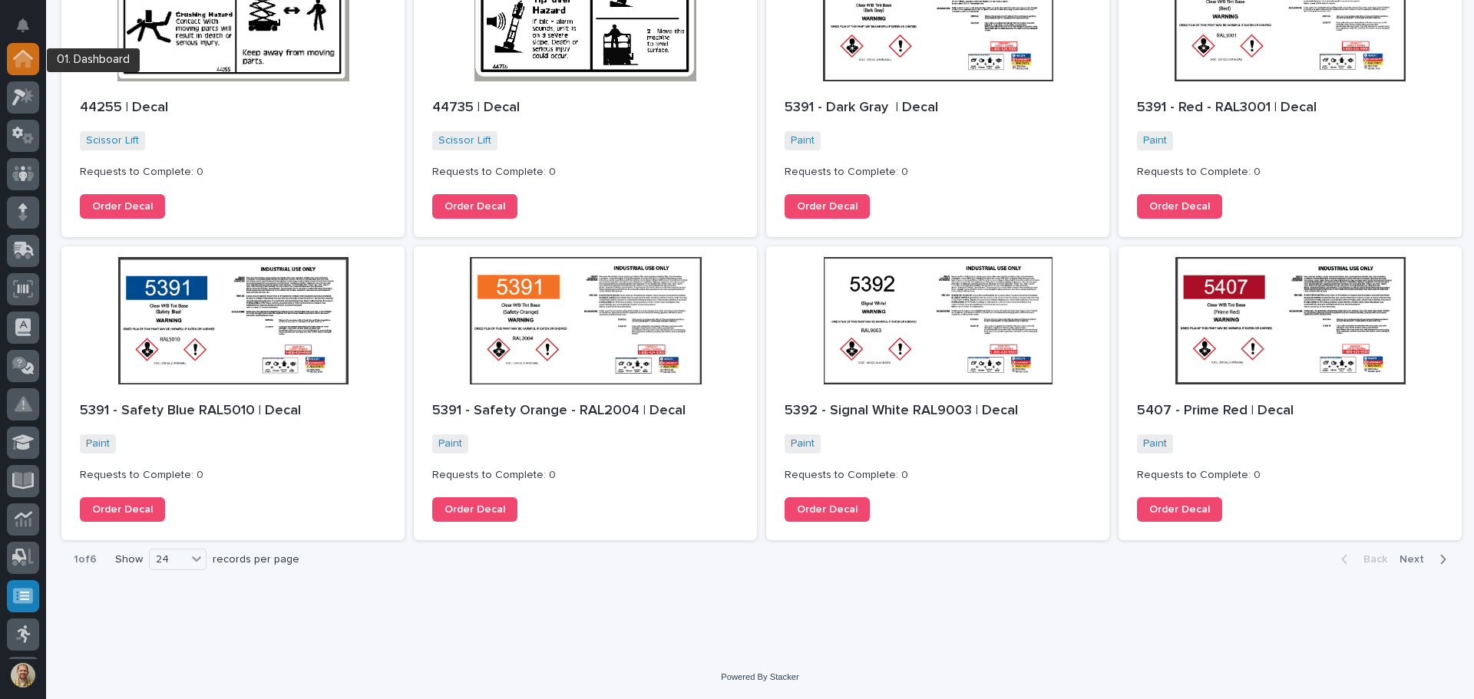
click at [21, 64] on icon at bounding box center [22, 59] width 15 height 15
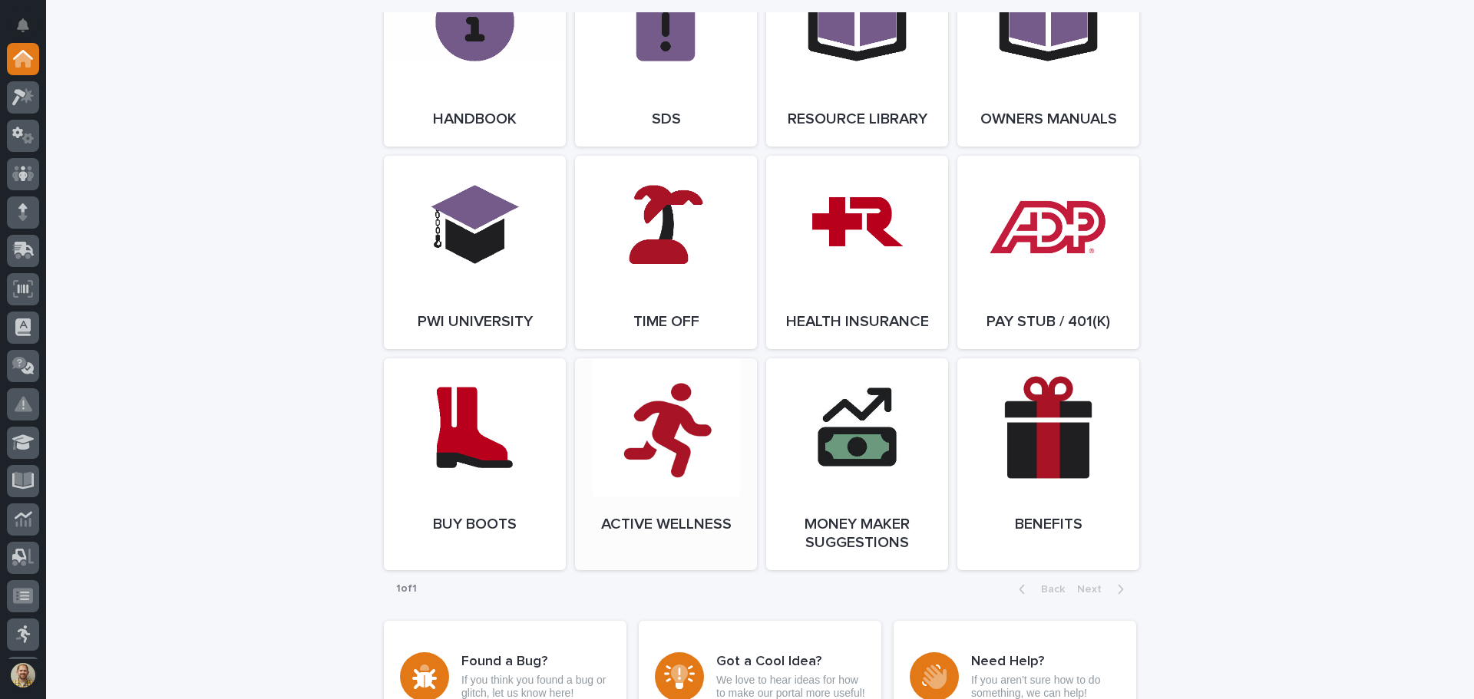
scroll to position [2073, 0]
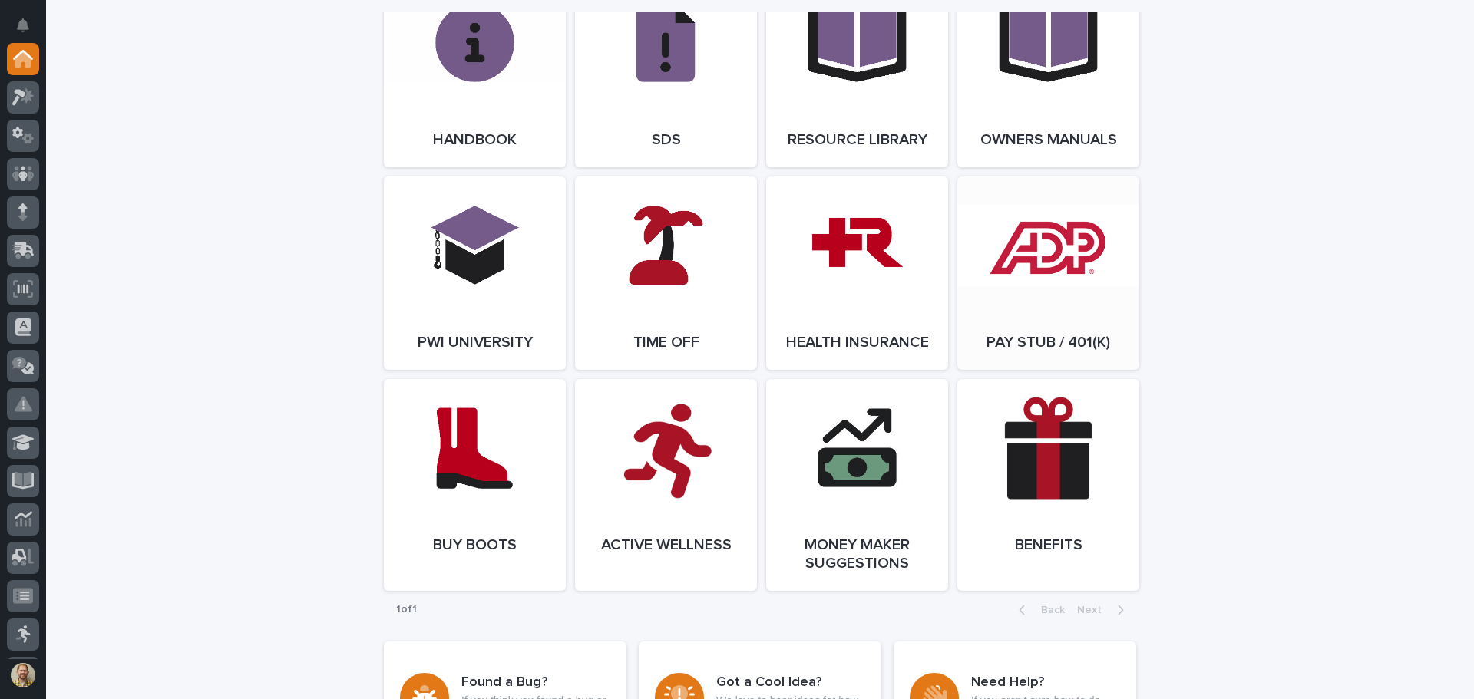
click at [1082, 293] on link "Open Link" at bounding box center [1048, 273] width 182 height 193
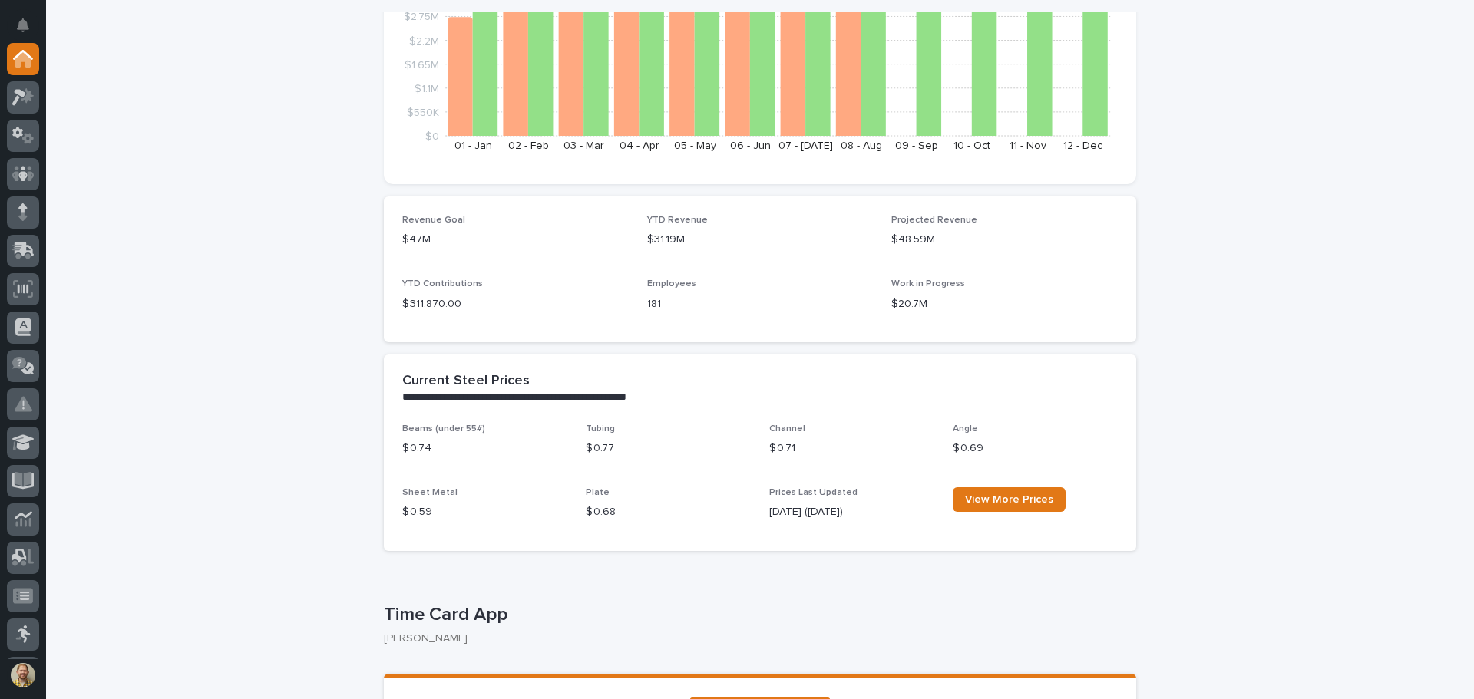
scroll to position [0, 0]
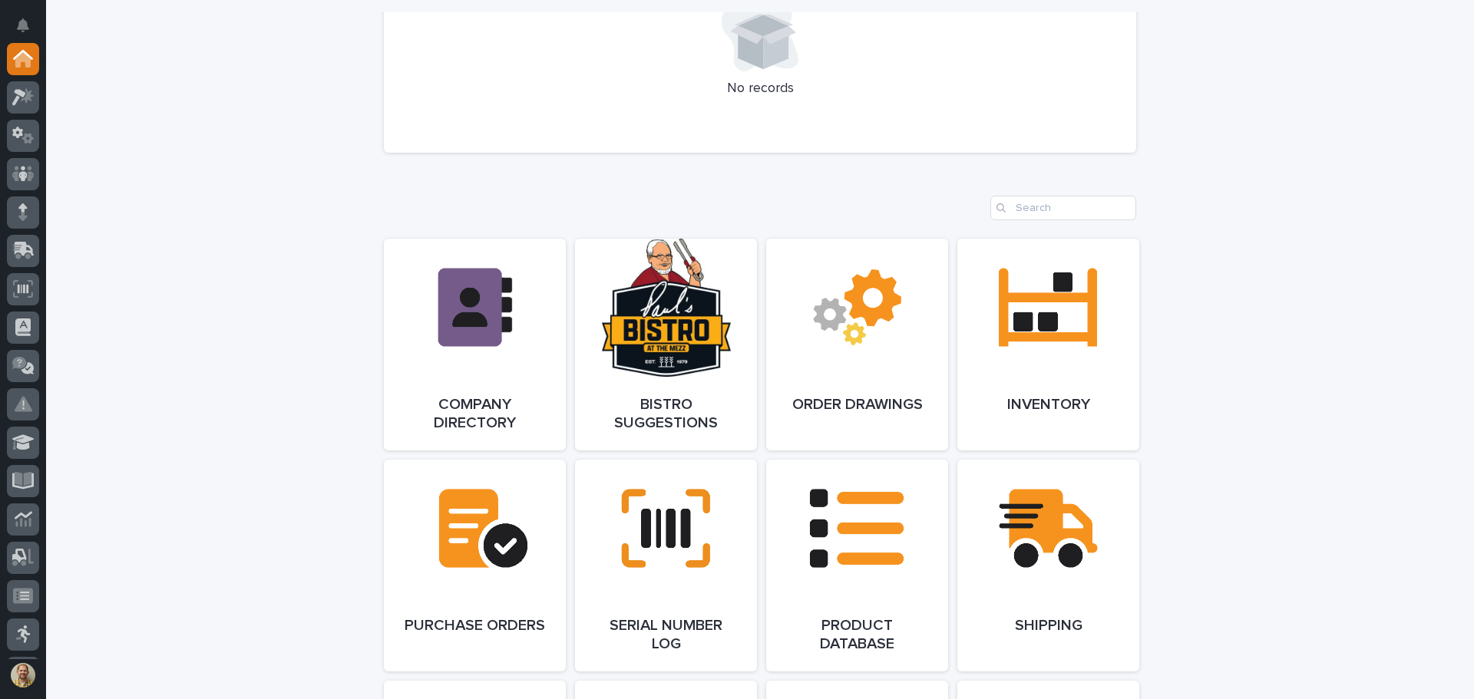
scroll to position [1152, 0]
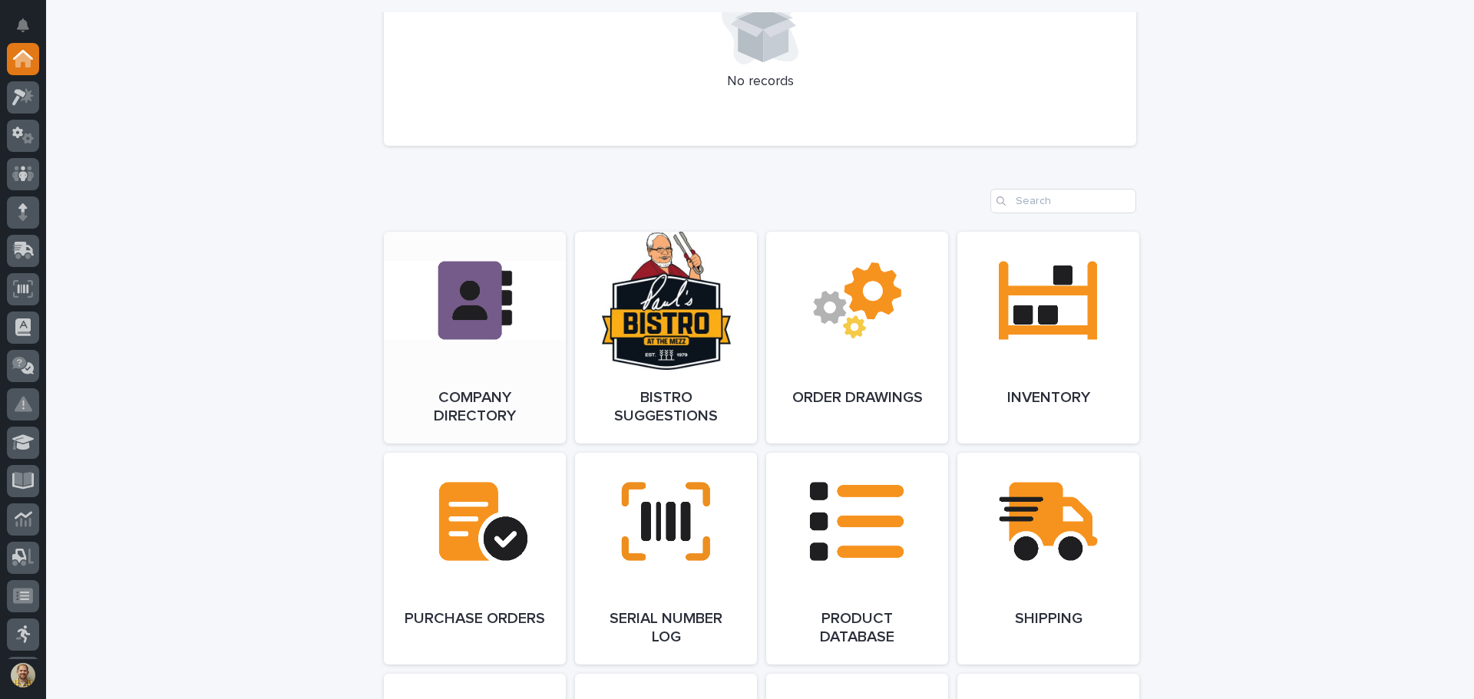
click at [485, 314] on link "Open Link" at bounding box center [475, 338] width 182 height 212
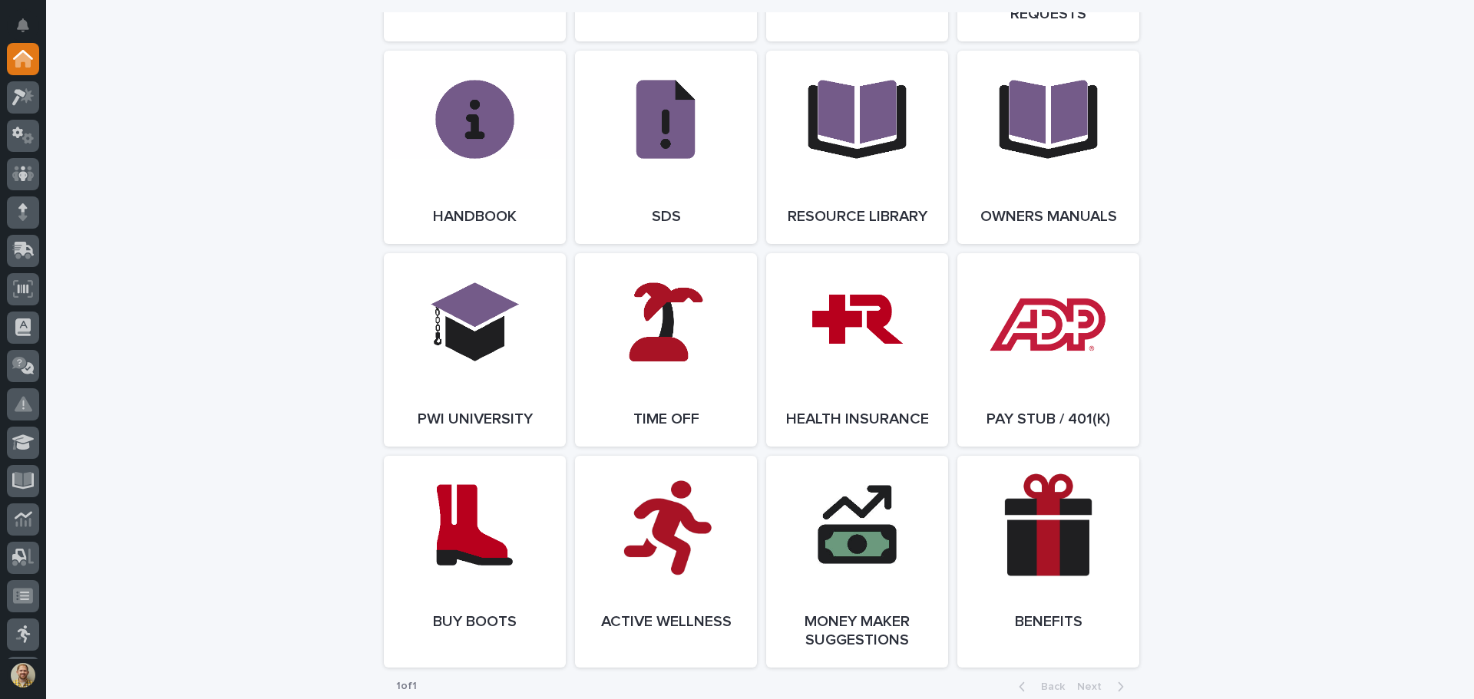
scroll to position [2279, 0]
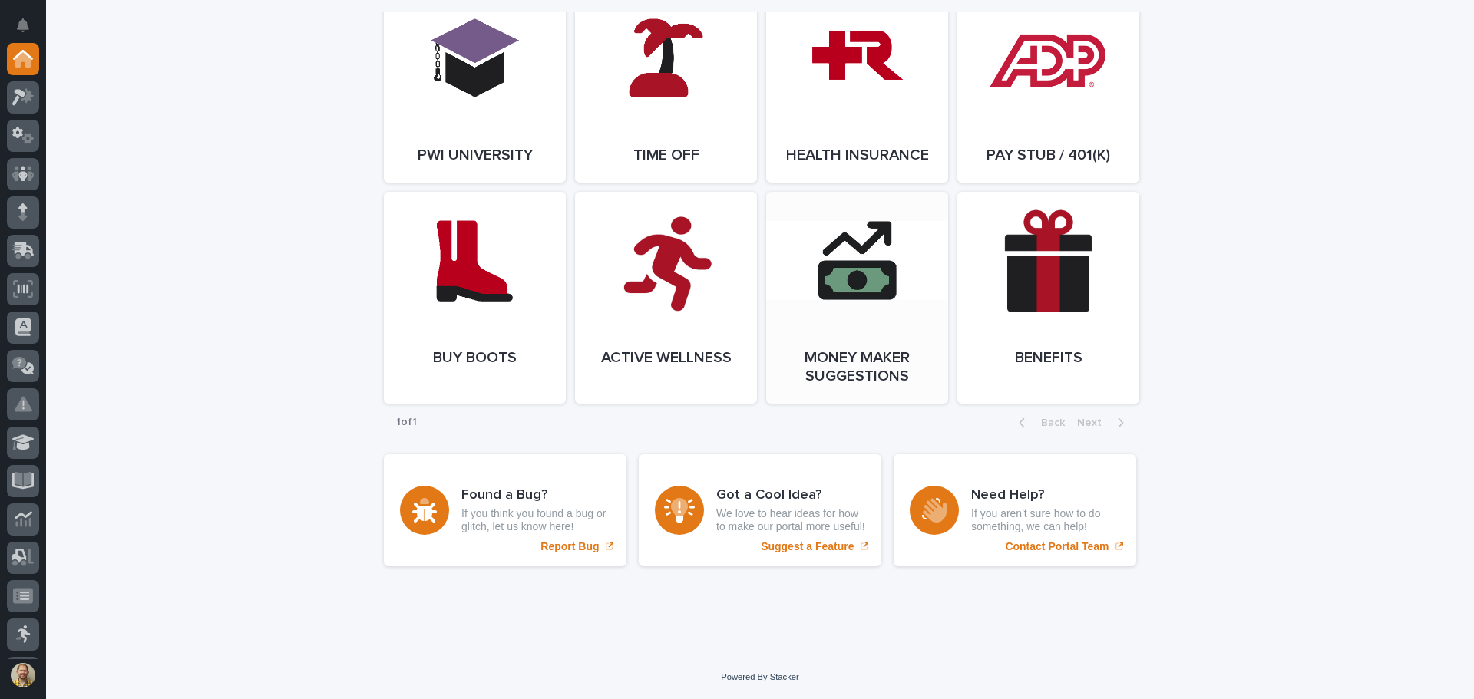
click at [808, 281] on link "Open Link" at bounding box center [857, 298] width 182 height 212
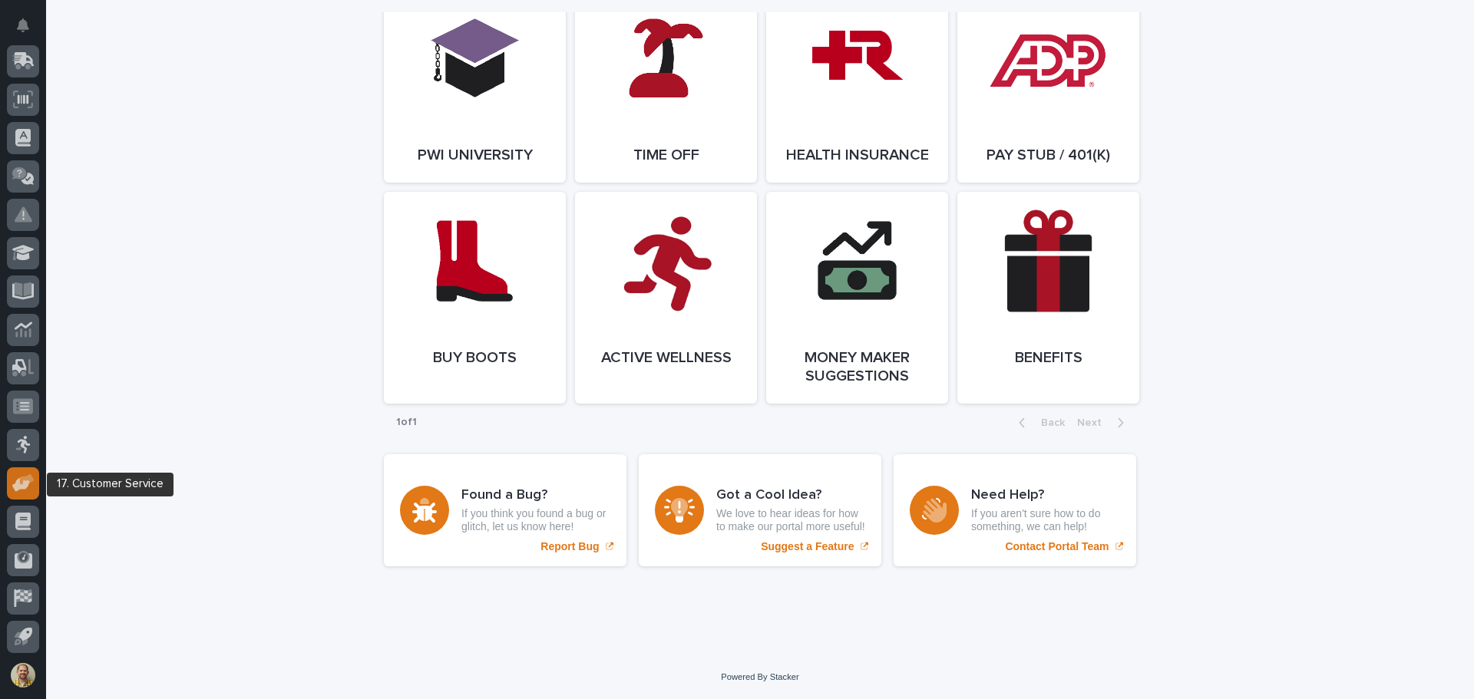
click at [11, 480] on div at bounding box center [23, 484] width 32 height 32
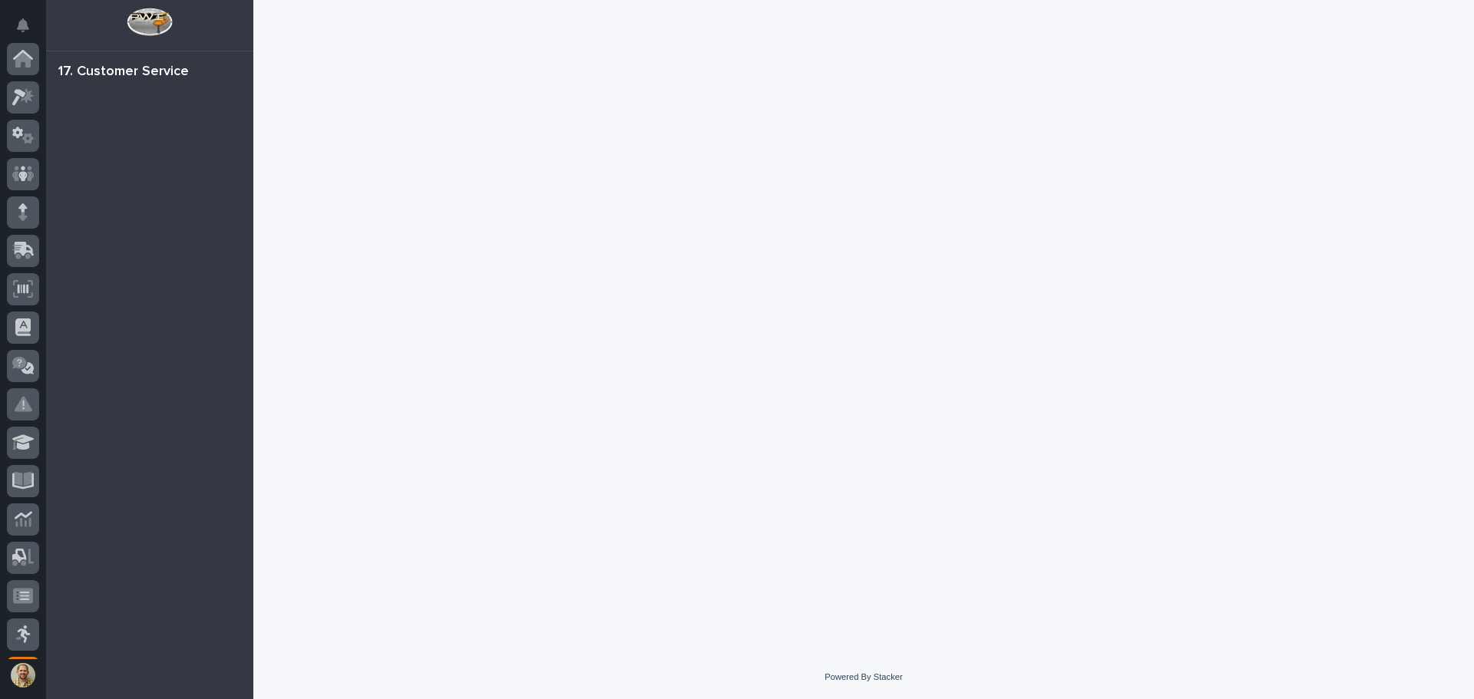
scroll to position [190, 0]
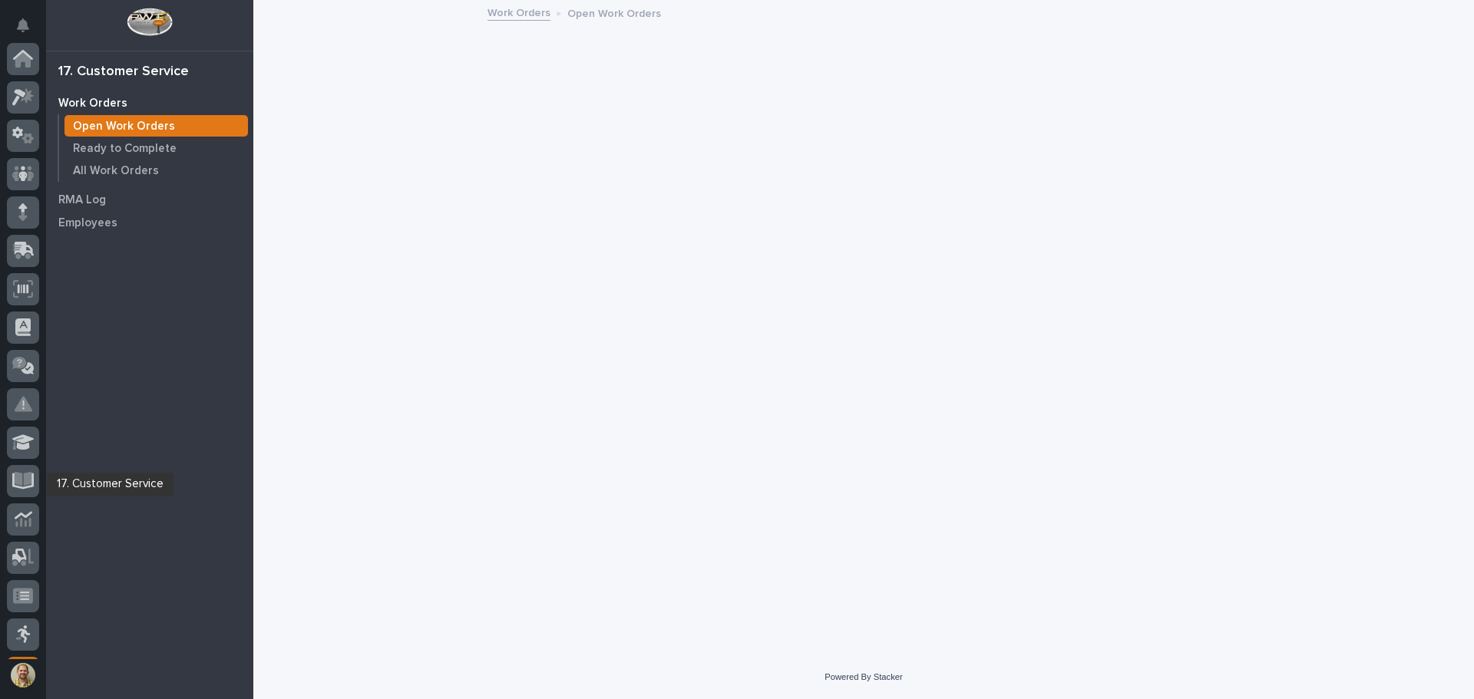
scroll to position [190, 0]
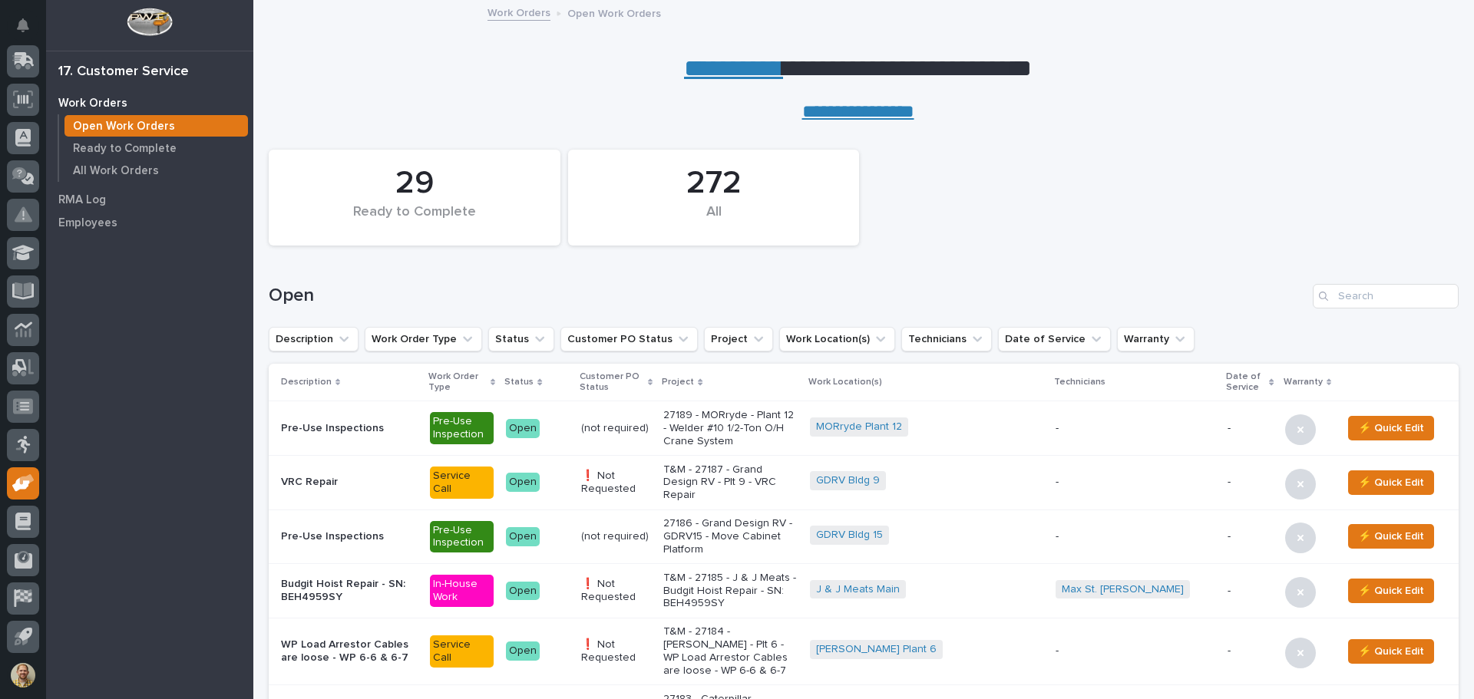
click at [119, 182] on div "Work Orders Open Work Orders Ready to Complete All Work Orders" at bounding box center [149, 139] width 207 height 97
click at [120, 180] on div "All Work Orders" at bounding box center [156, 170] width 184 height 21
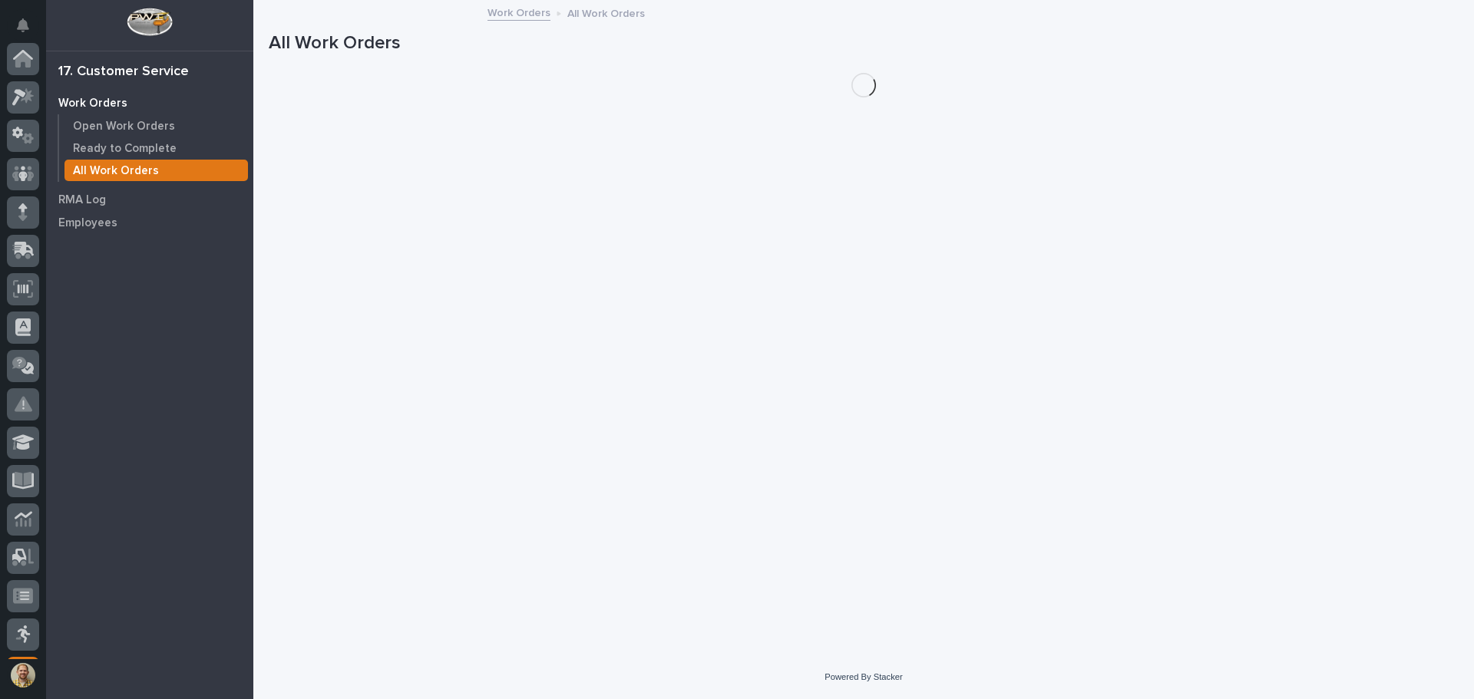
scroll to position [190, 0]
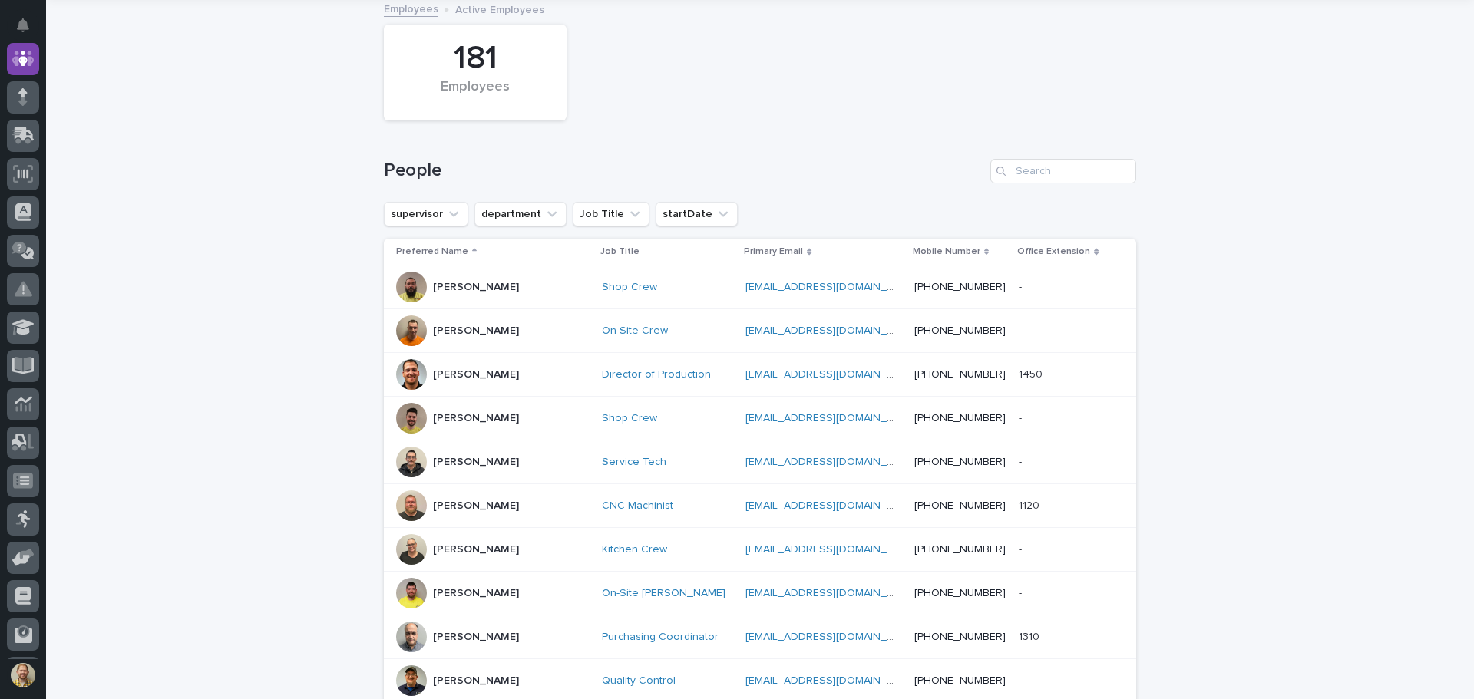
scroll to position [230, 0]
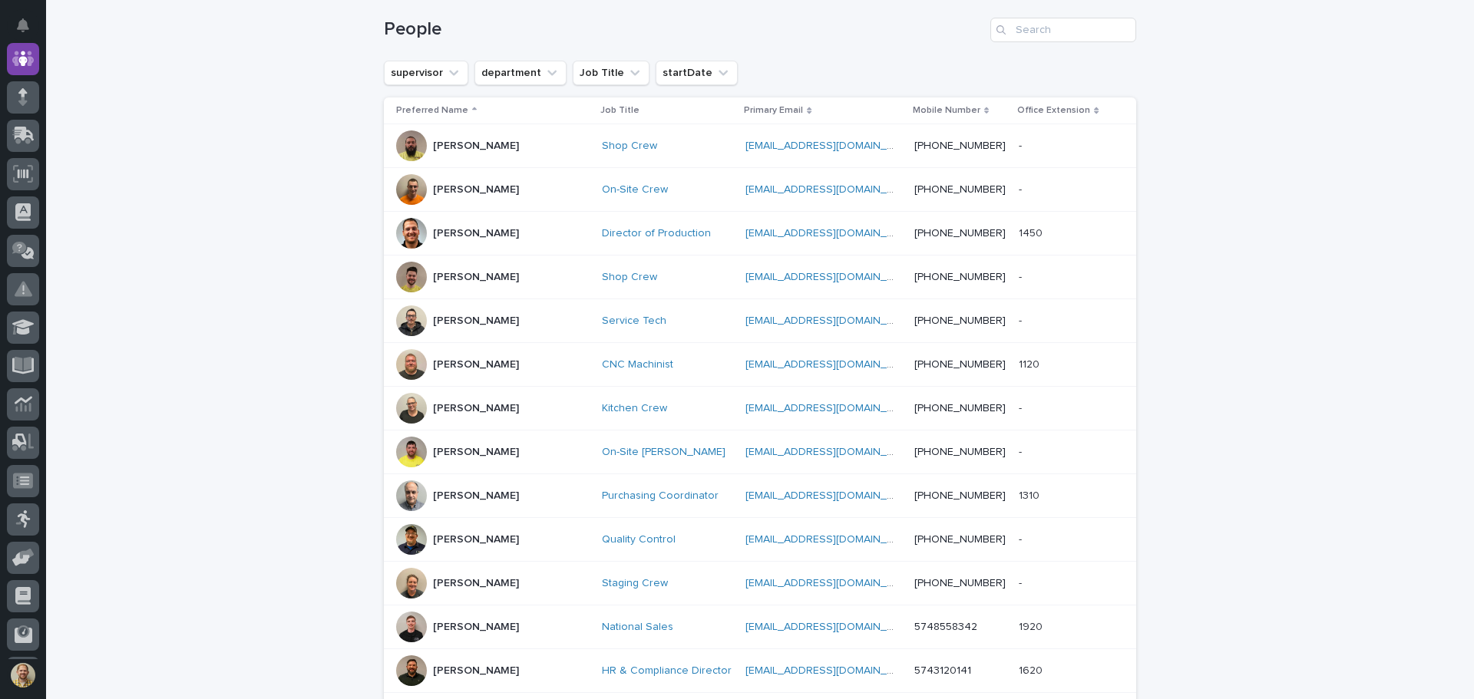
click at [600, 107] on p "Job Title" at bounding box center [619, 110] width 39 height 17
click at [602, 77] on button "Job Title" at bounding box center [611, 73] width 77 height 25
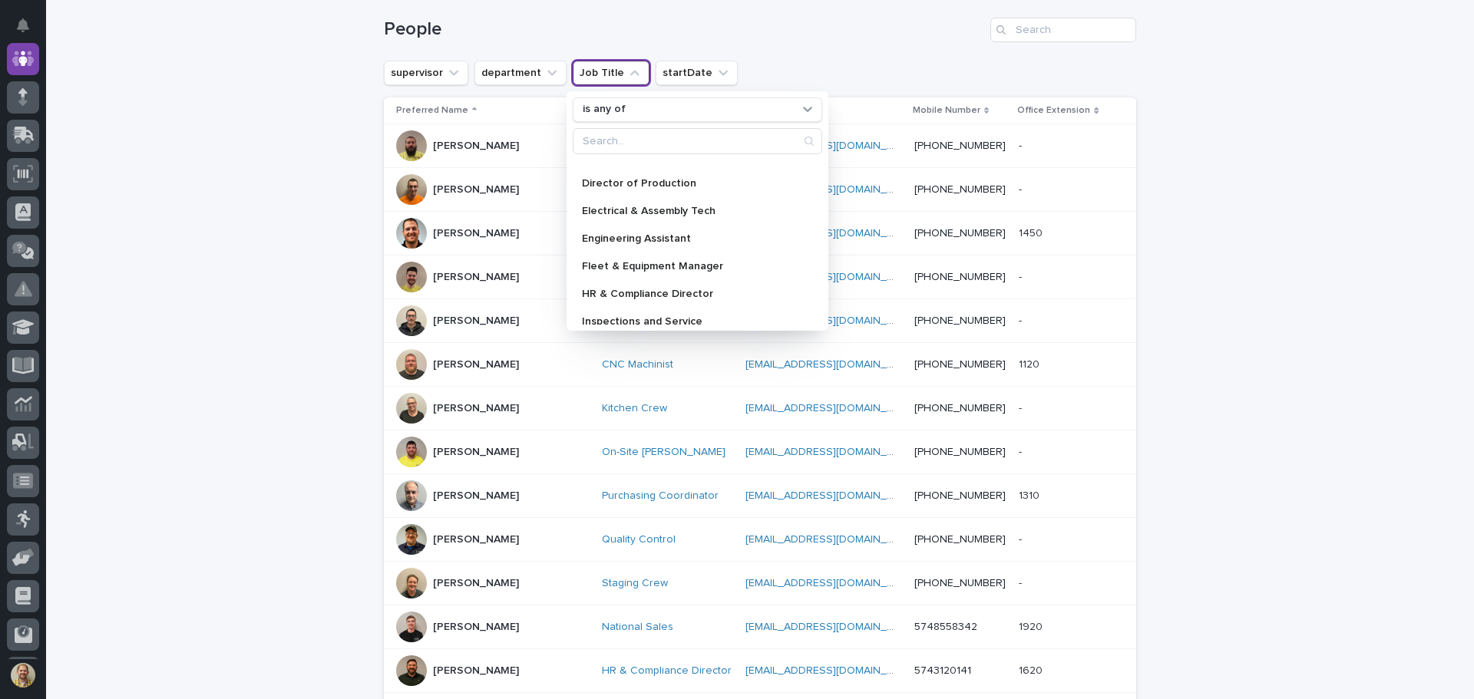
scroll to position [384, 0]
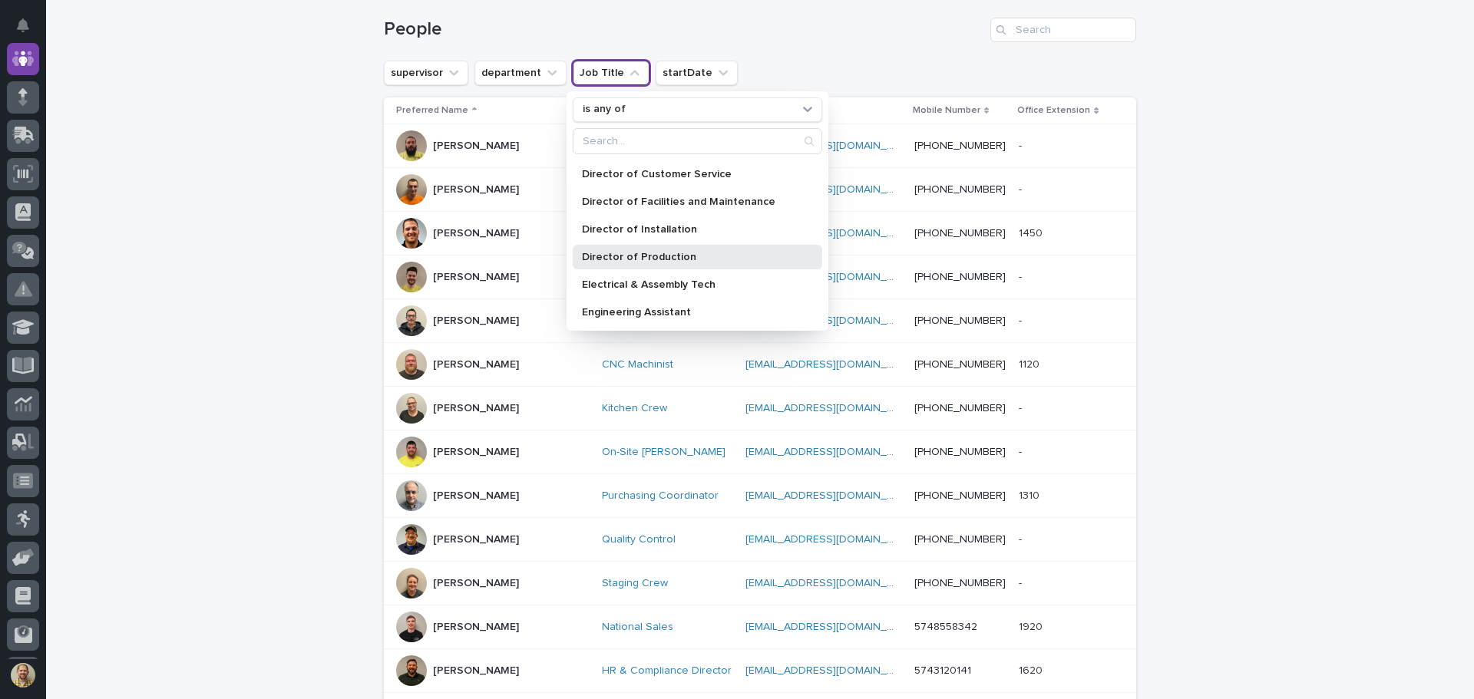
click at [659, 261] on p "Director of Production" at bounding box center [690, 257] width 216 height 11
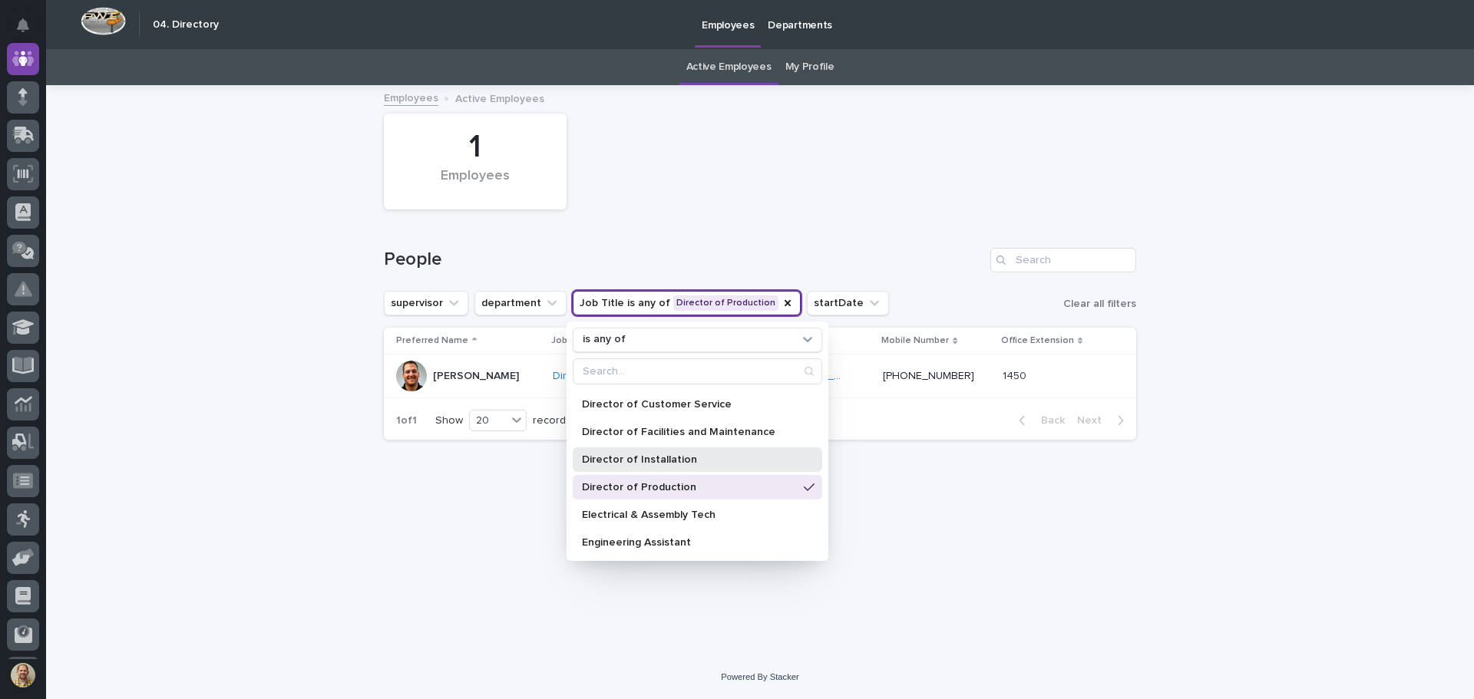
click at [702, 458] on p "Director of Installation" at bounding box center [690, 460] width 216 height 11
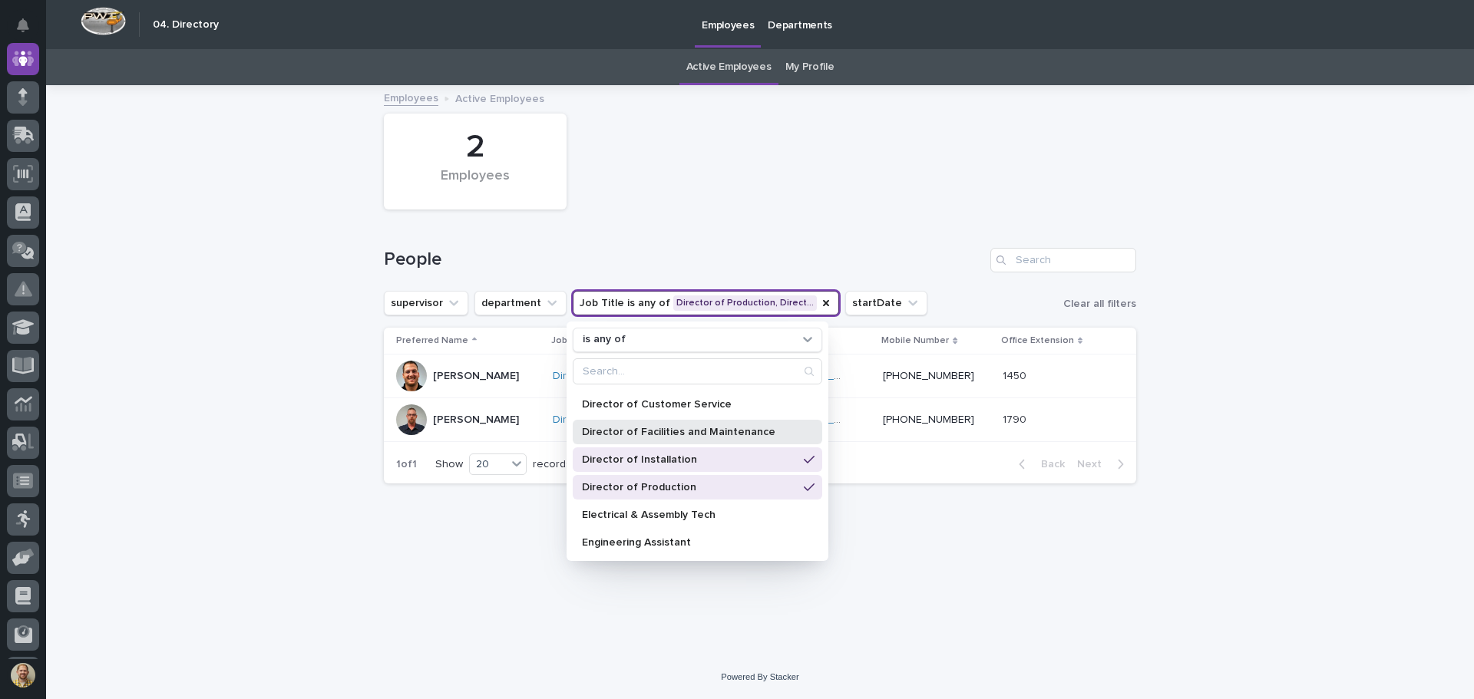
click at [709, 435] on p "Director of Facilities and Maintenance" at bounding box center [690, 432] width 216 height 11
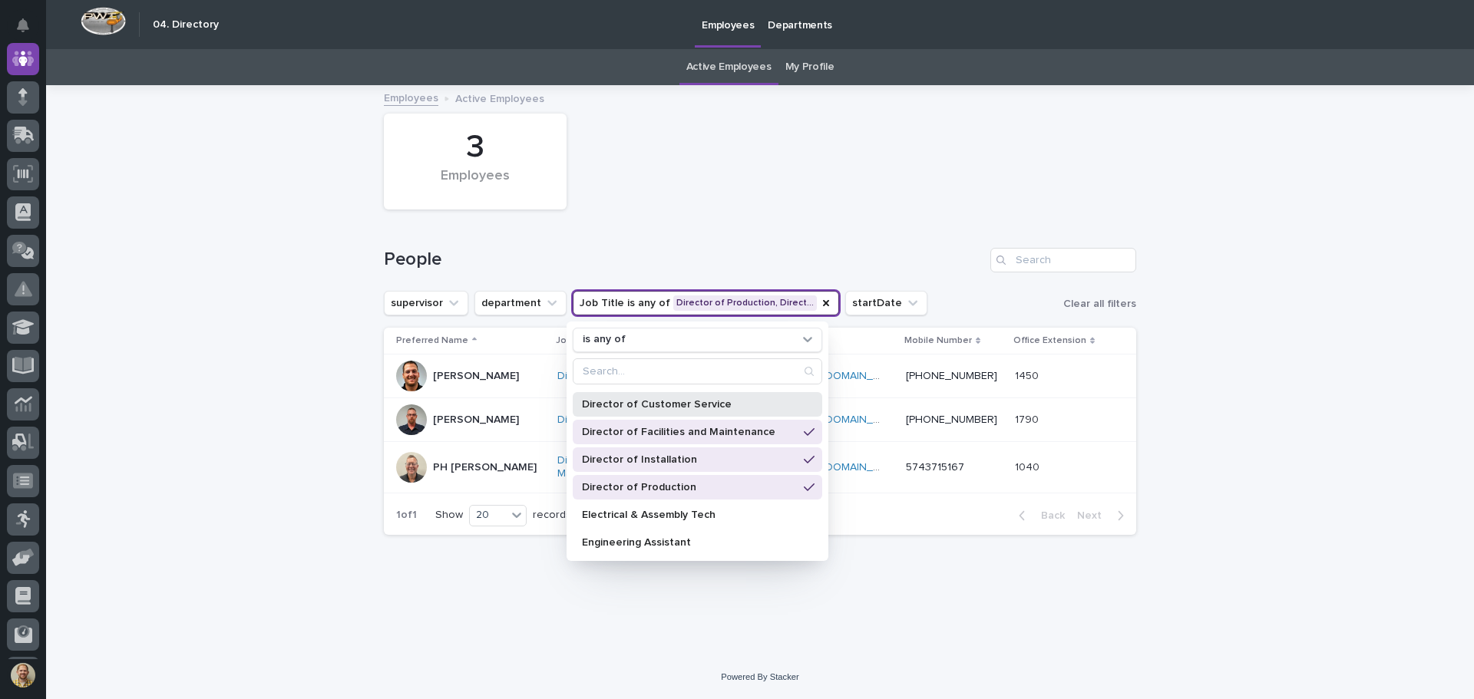
click at [711, 397] on div "Director of Customer Service" at bounding box center [698, 404] width 250 height 25
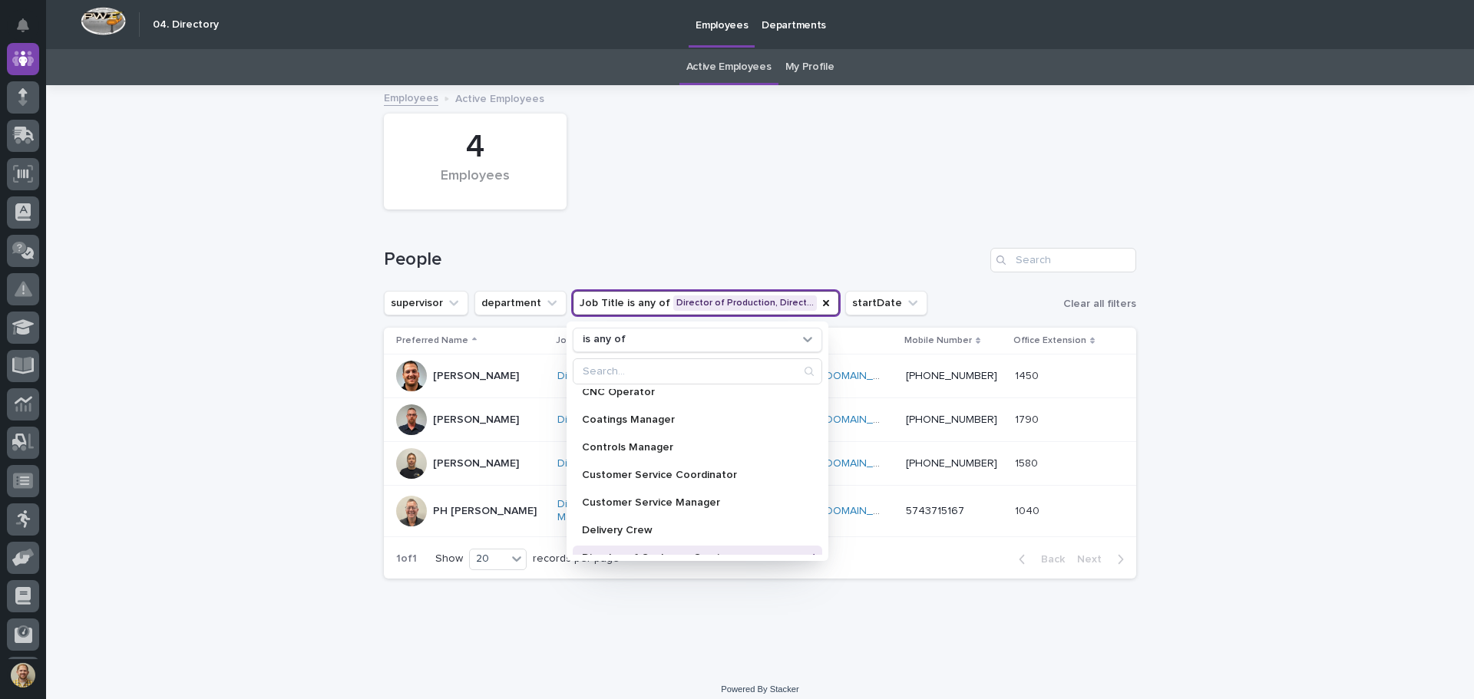
scroll to position [307, 0]
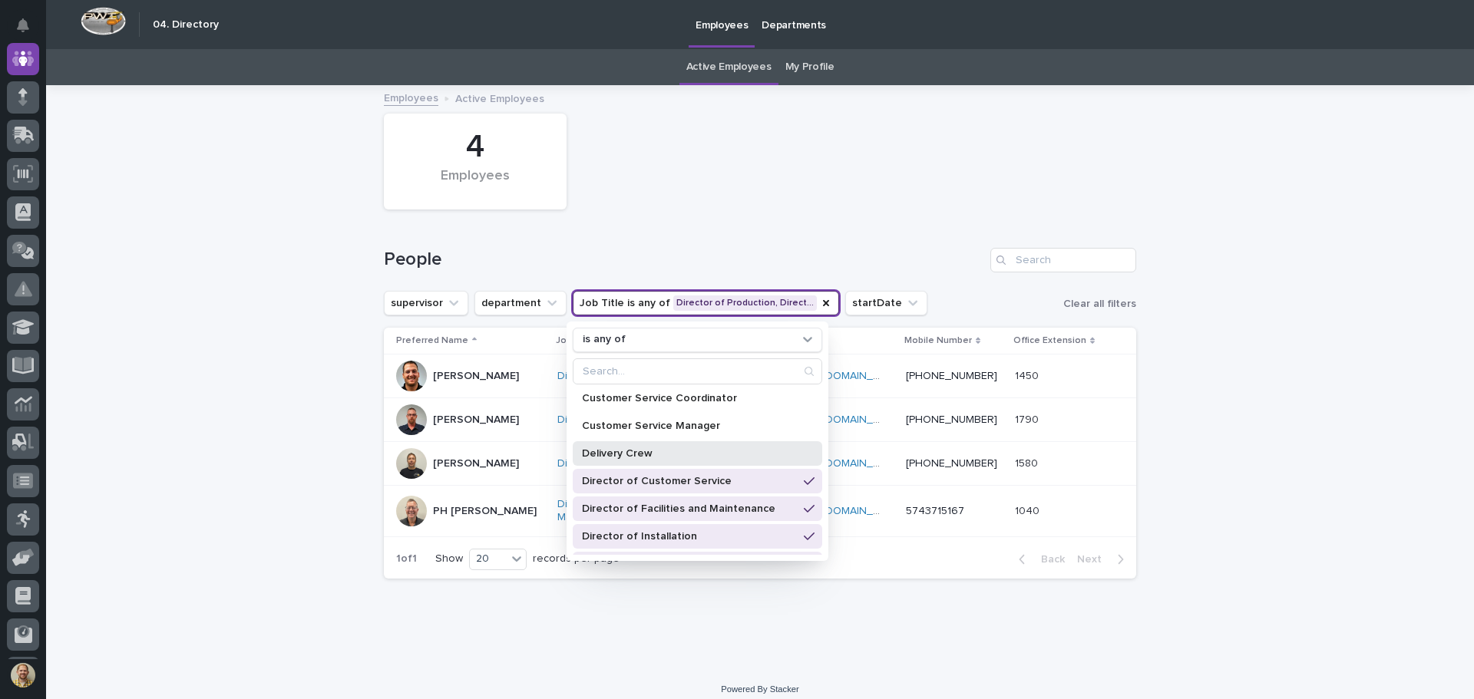
click at [693, 456] on p "Delivery Crew" at bounding box center [690, 453] width 216 height 11
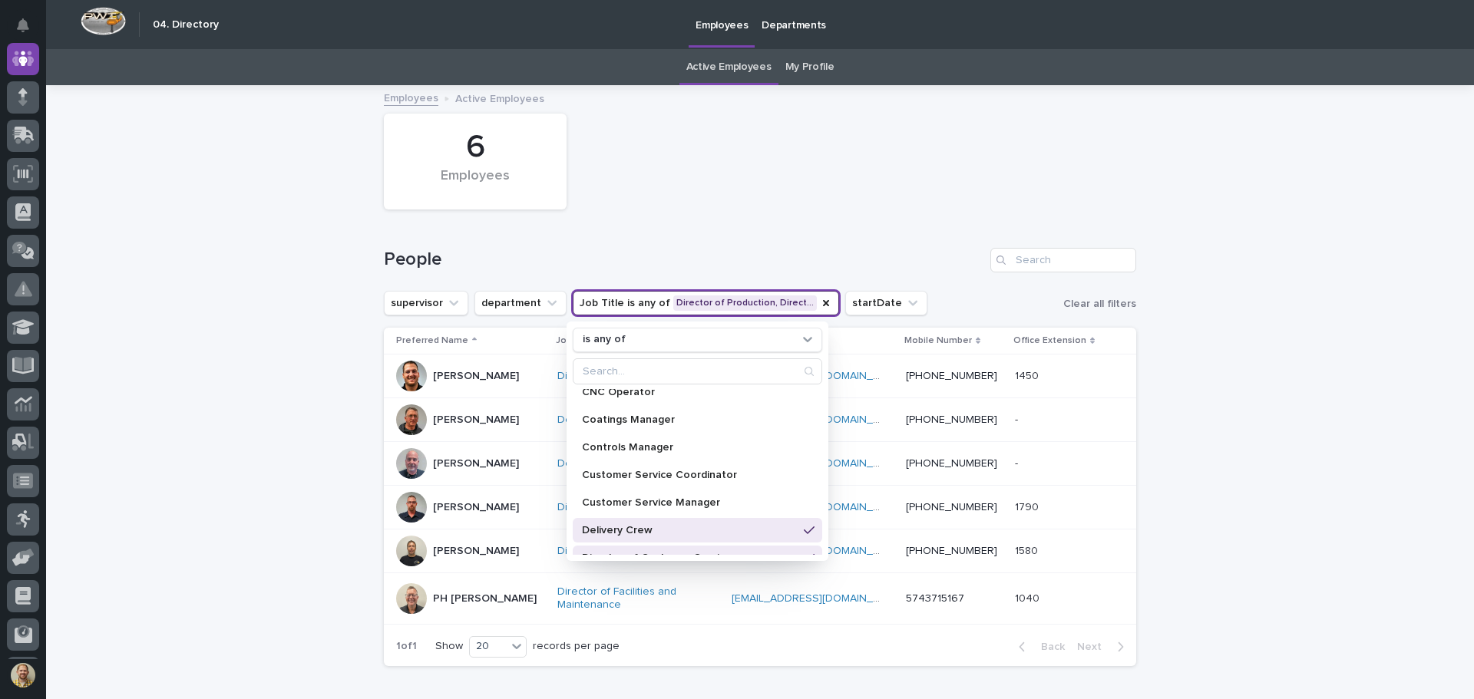
scroll to position [154, 0]
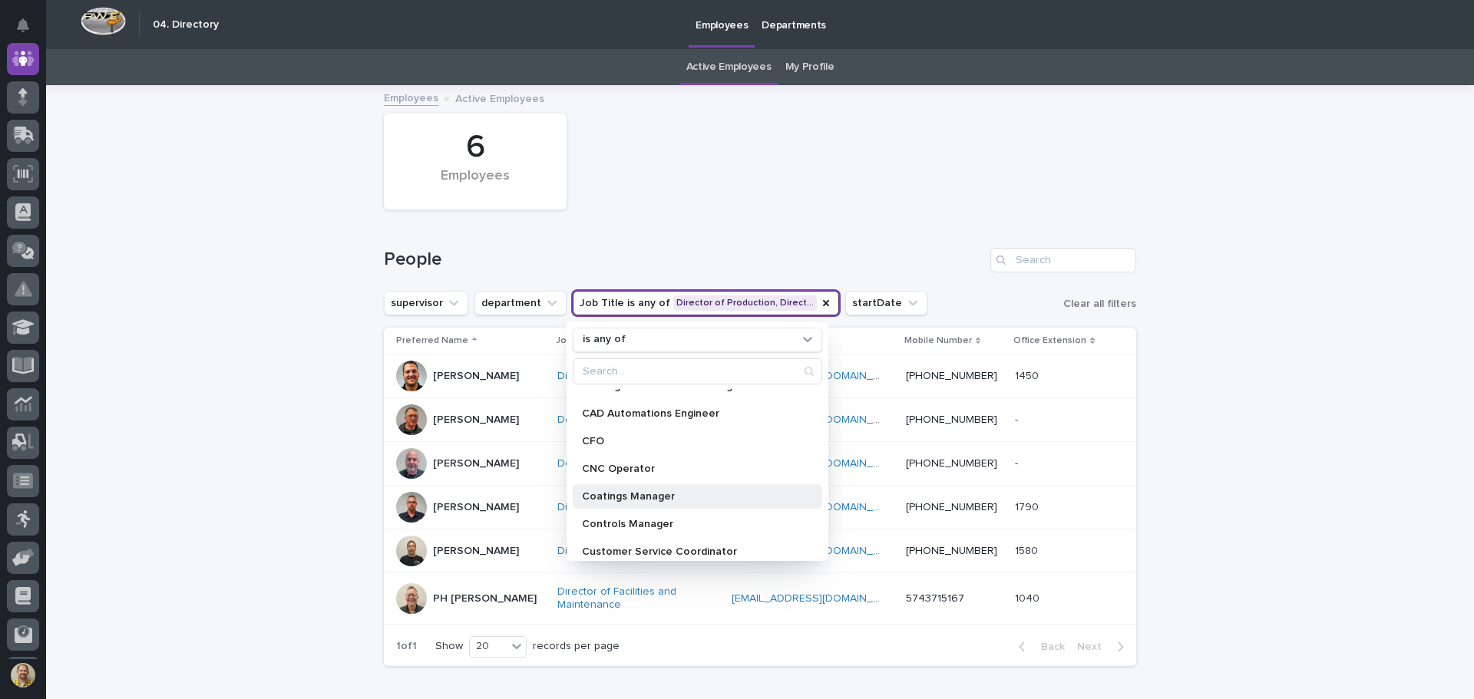
click at [615, 494] on p "Coatings Manager" at bounding box center [690, 496] width 216 height 11
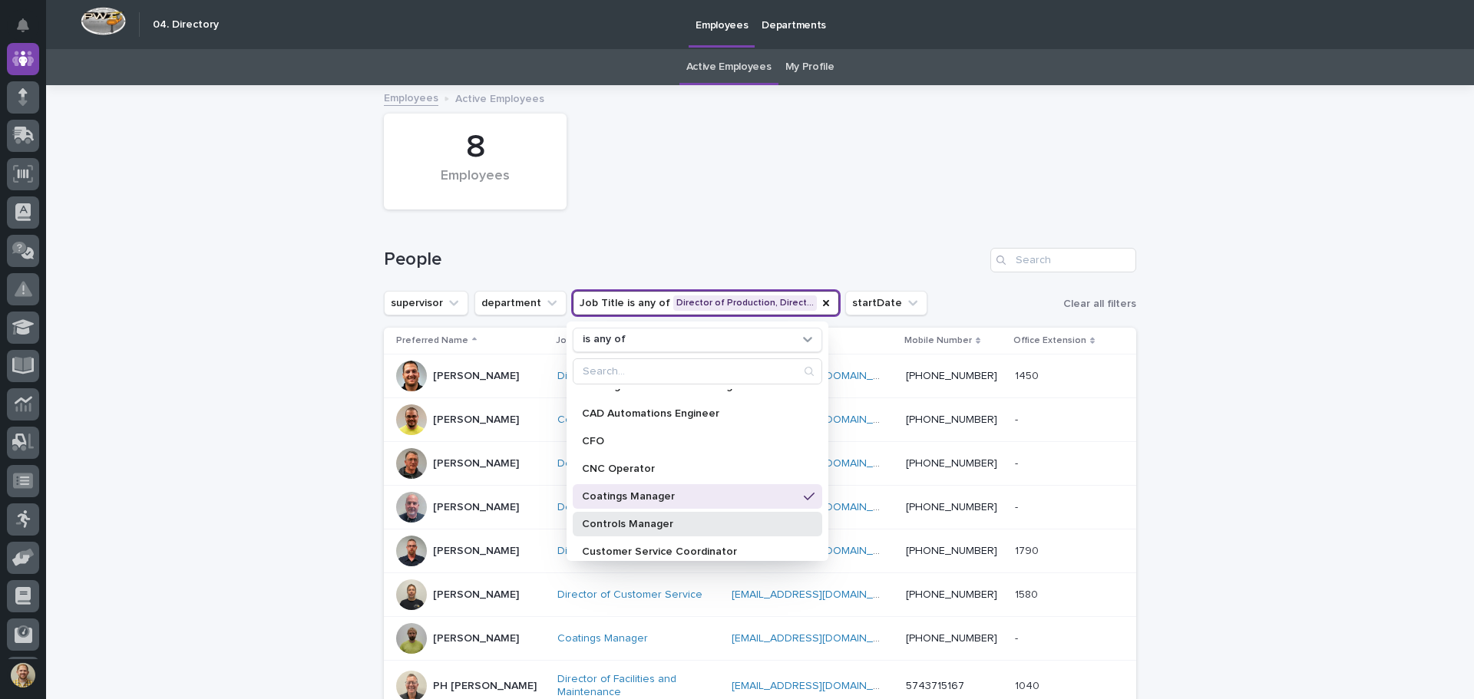
click at [610, 526] on p "Controls Manager" at bounding box center [690, 524] width 216 height 11
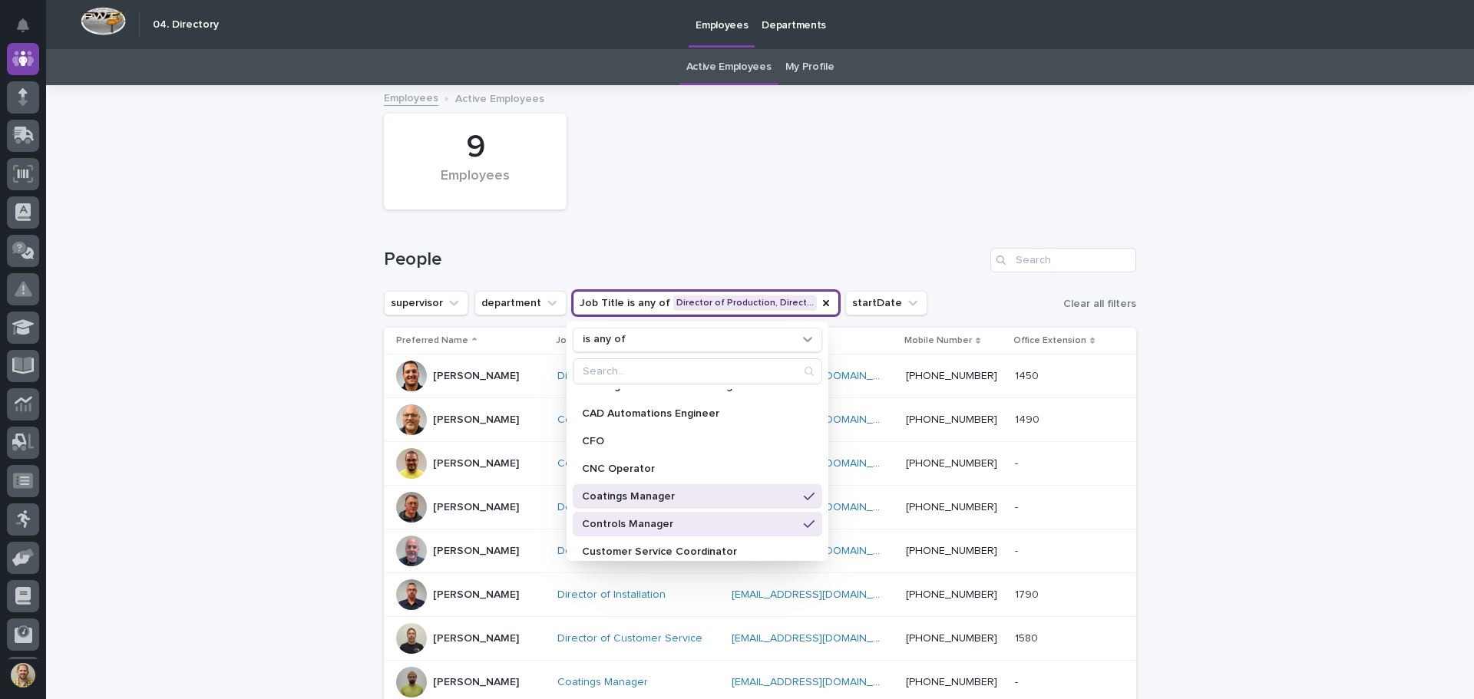
click at [313, 464] on div "Loading... Saving… Loading... Saving… 9 Employees People supervisor department …" at bounding box center [760, 487] width 1428 height 800
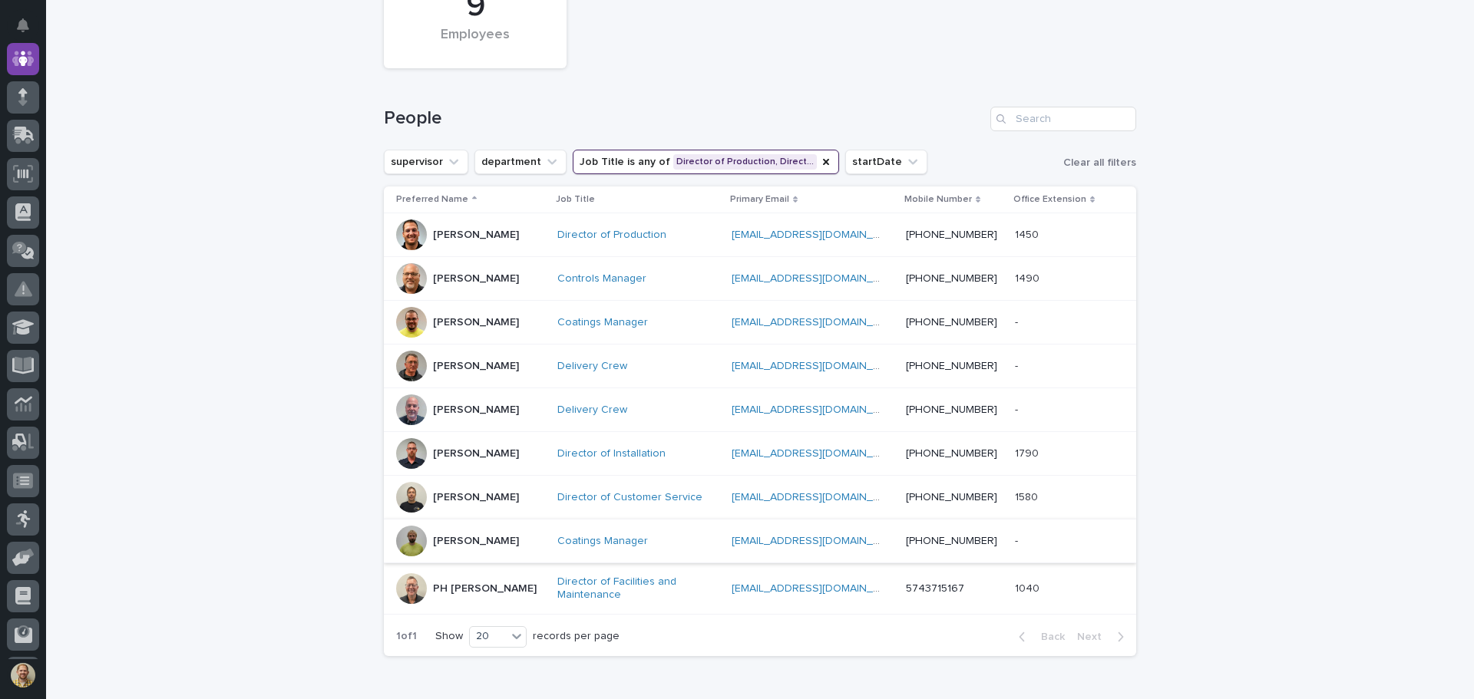
scroll to position [154, 0]
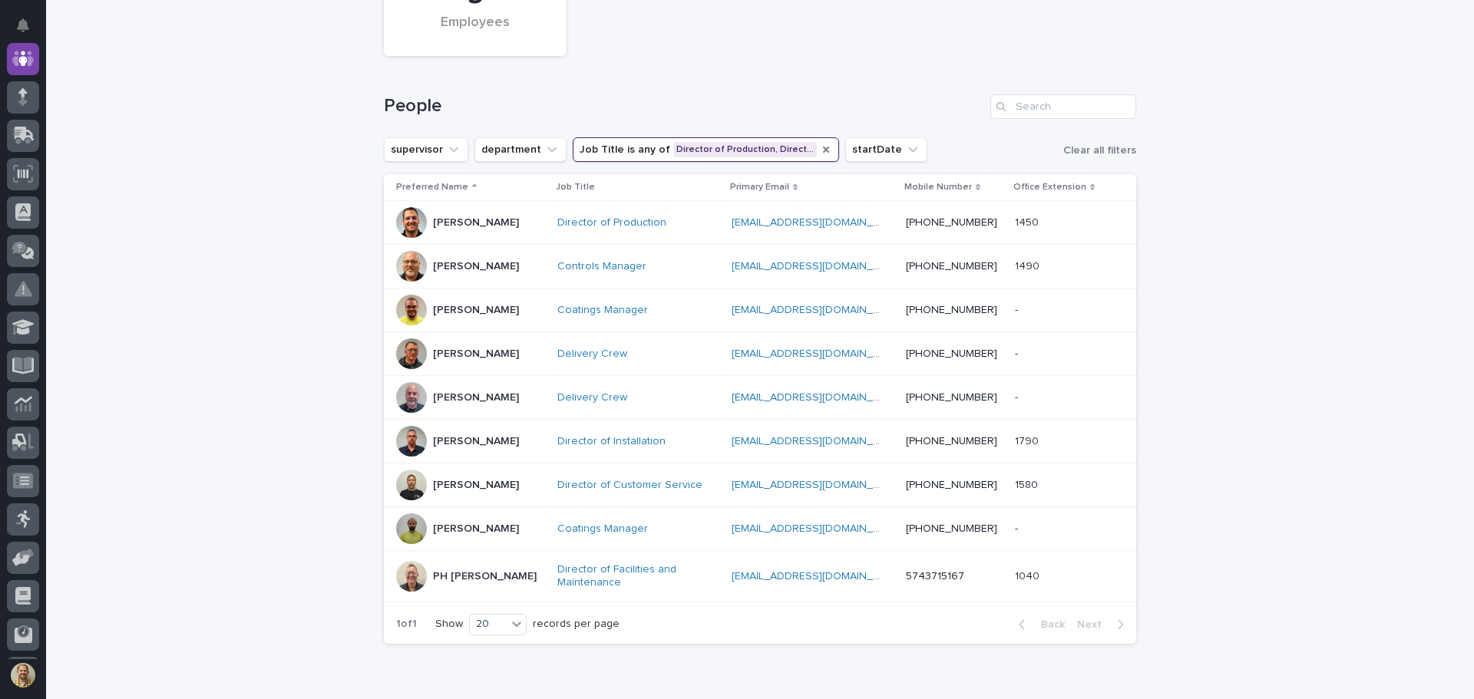
click at [820, 150] on icon "Job Title" at bounding box center [826, 150] width 12 height 12
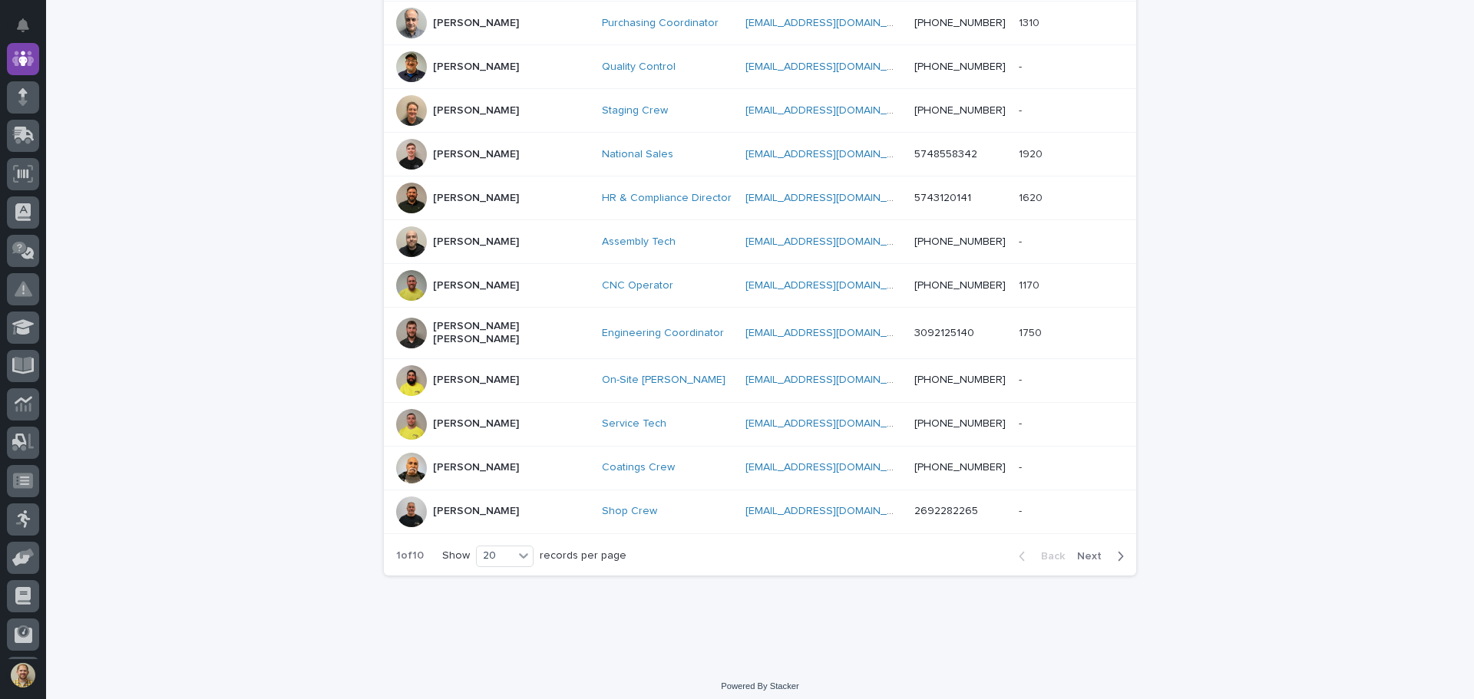
scroll to position [705, 0]
click at [523, 550] on icon at bounding box center [523, 554] width 15 height 15
click at [505, 600] on div "30" at bounding box center [500, 605] width 56 height 18
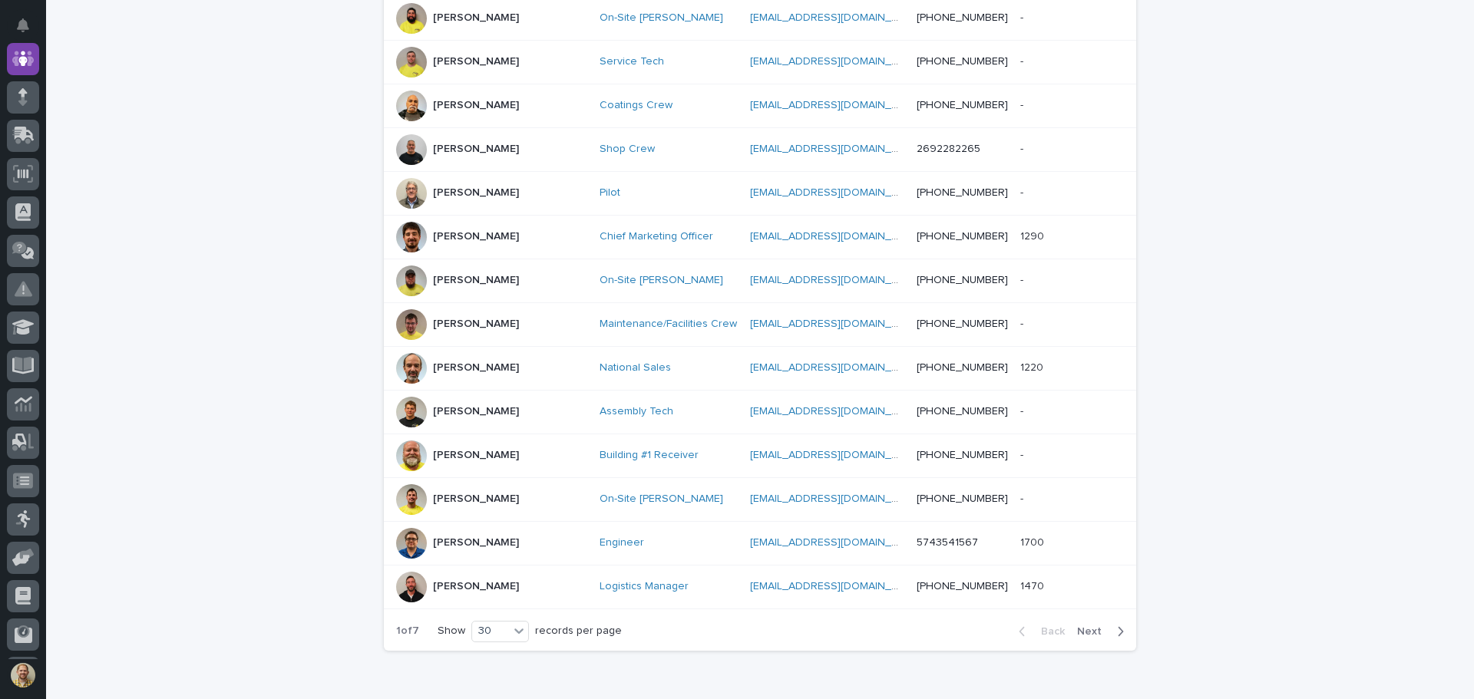
scroll to position [1143, 0]
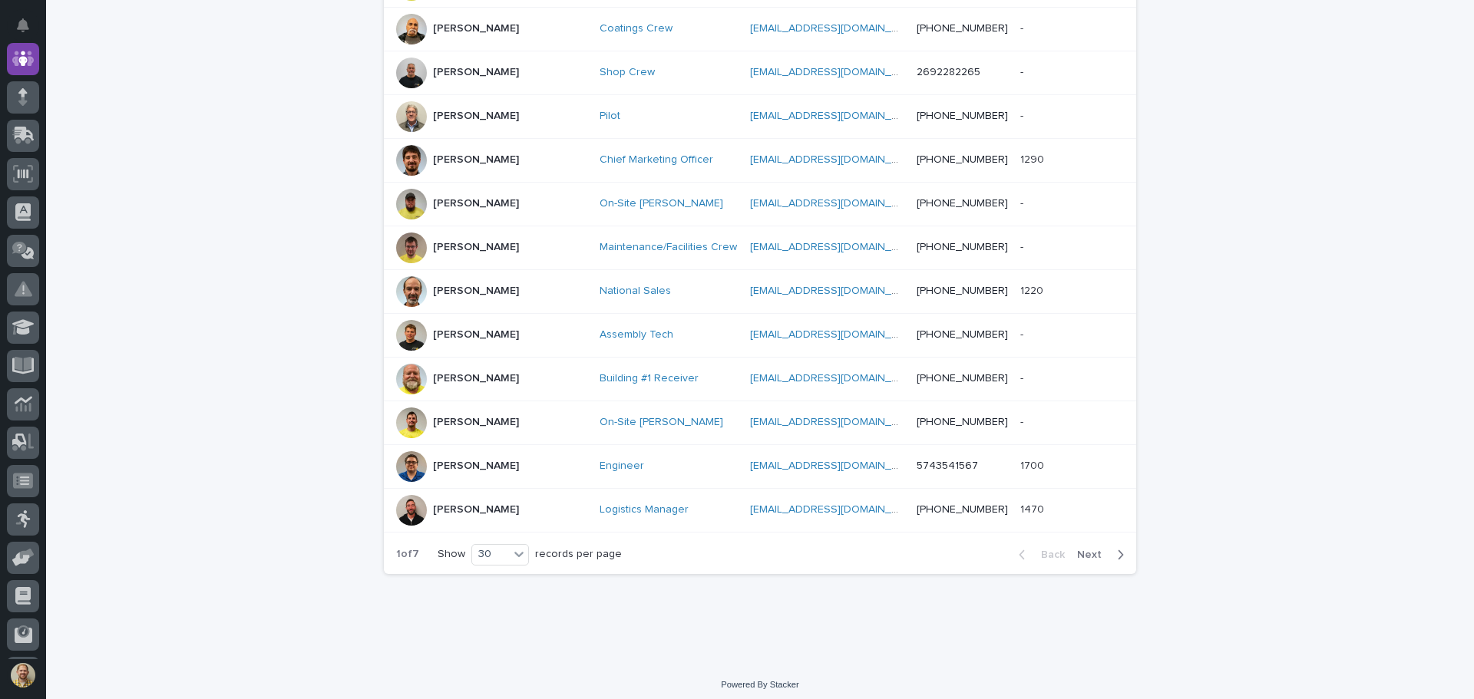
click at [1082, 550] on span "Next" at bounding box center [1094, 555] width 34 height 11
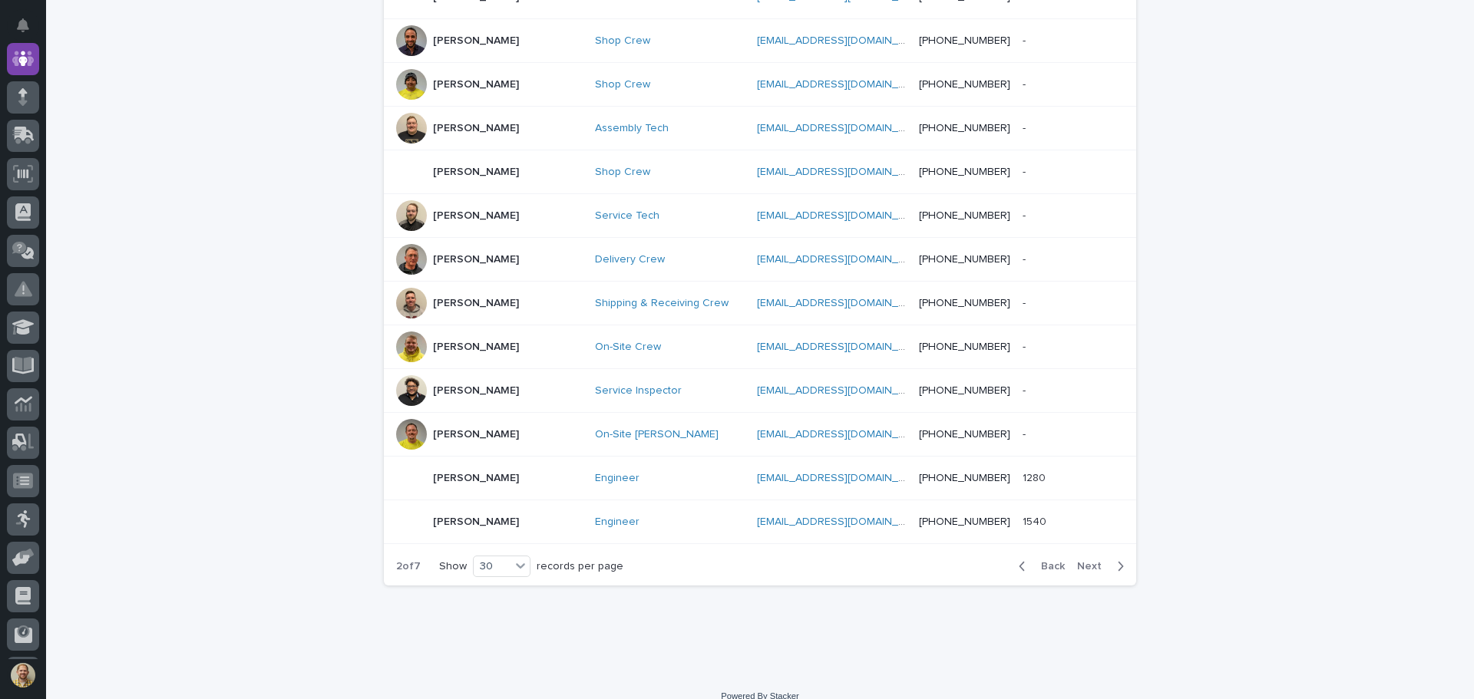
scroll to position [1157, 0]
click at [1083, 561] on span "Next" at bounding box center [1094, 566] width 34 height 11
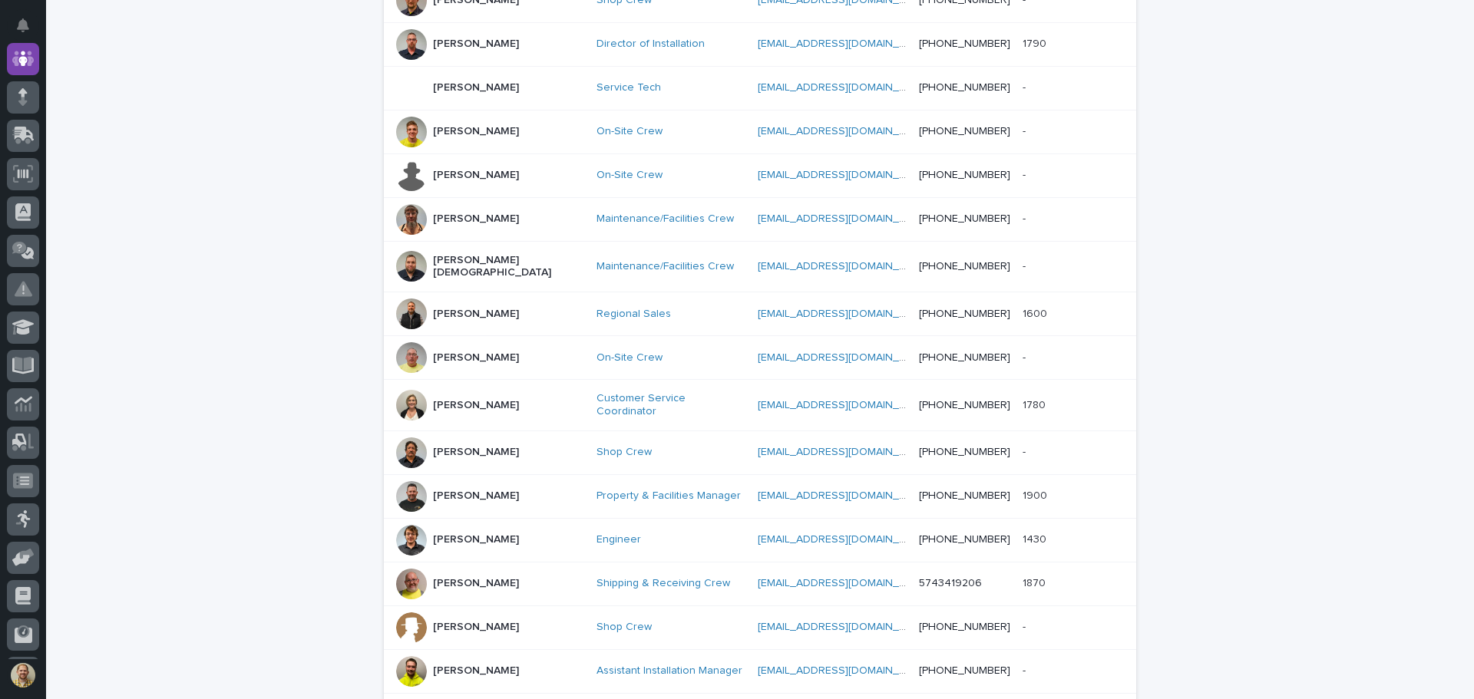
scroll to position [1143, 0]
